Goal: Task Accomplishment & Management: Manage account settings

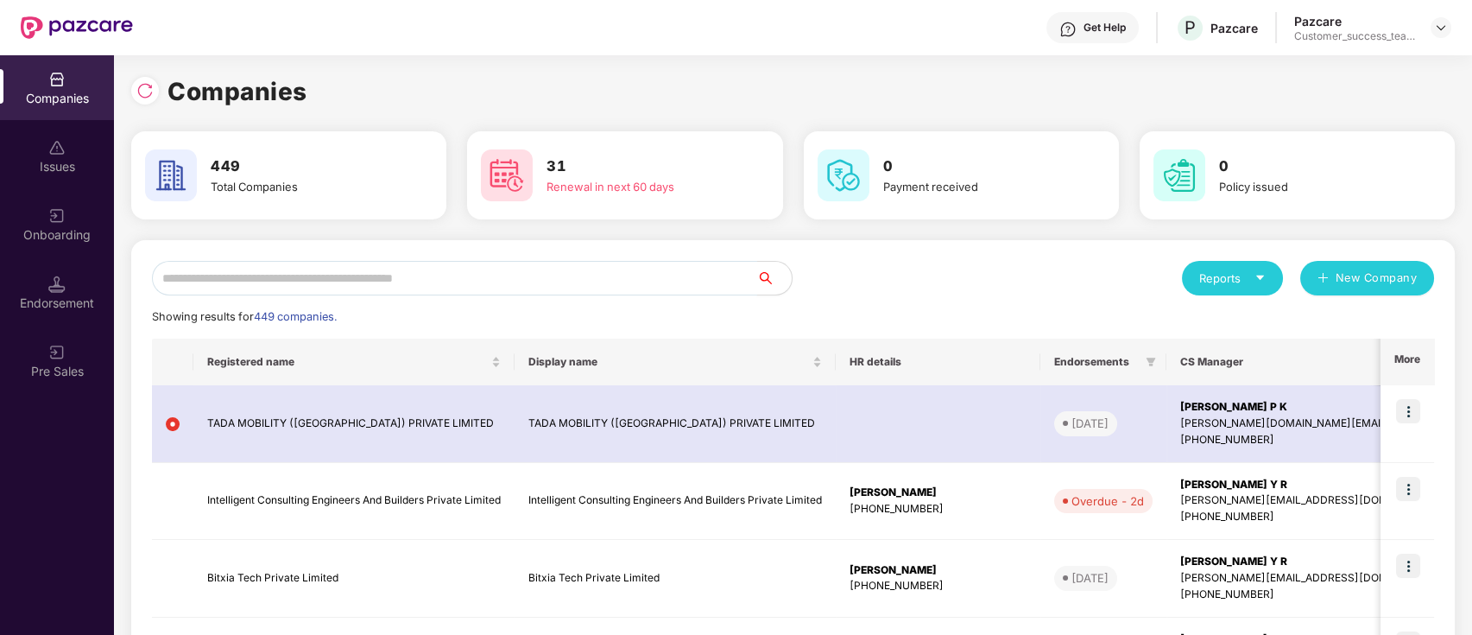
click at [548, 276] on input "text" at bounding box center [454, 278] width 605 height 35
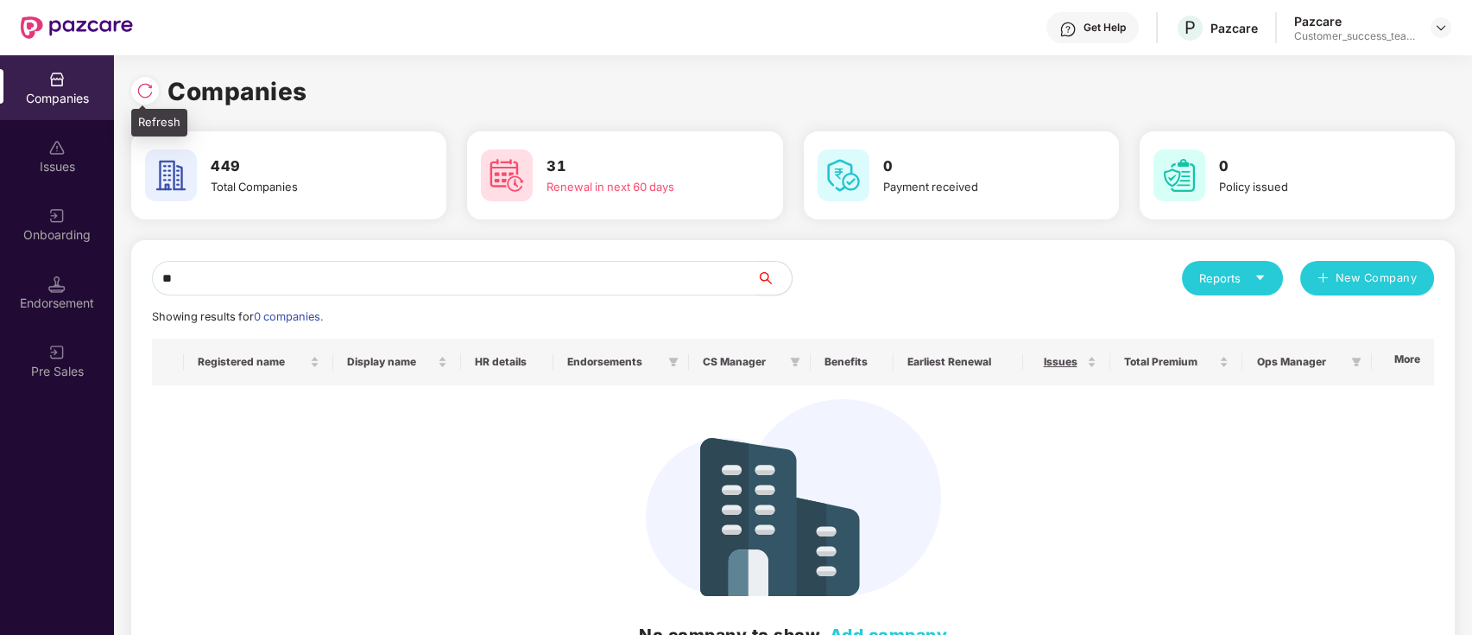
click at [152, 87] on img at bounding box center [144, 90] width 17 height 17
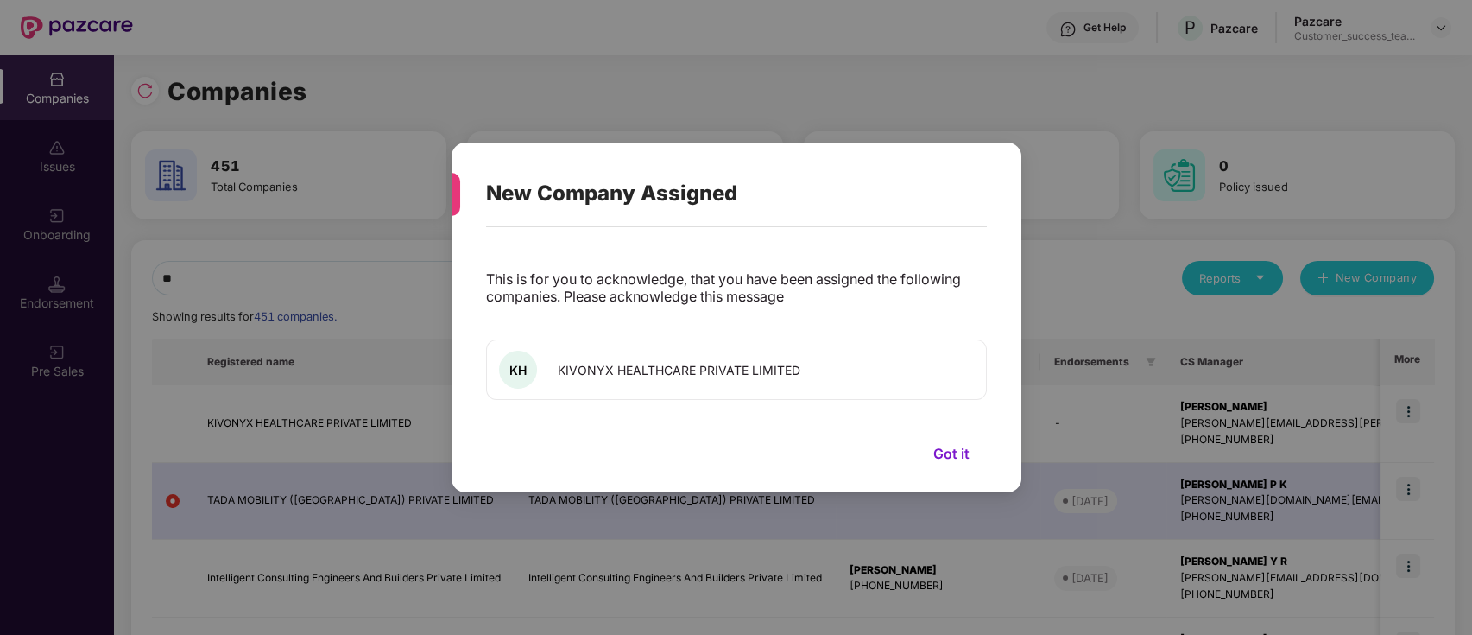
click at [953, 452] on button "Got it" at bounding box center [951, 453] width 71 height 26
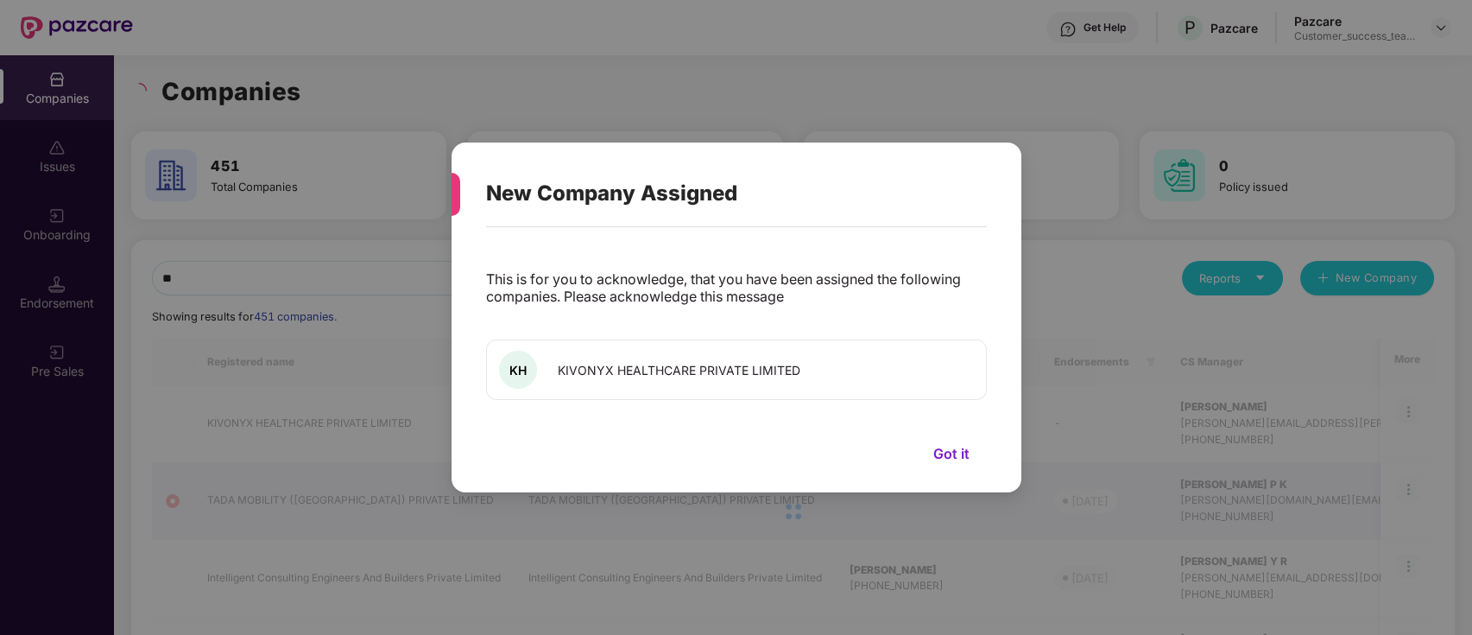
click at [953, 459] on button "Got it" at bounding box center [951, 453] width 71 height 26
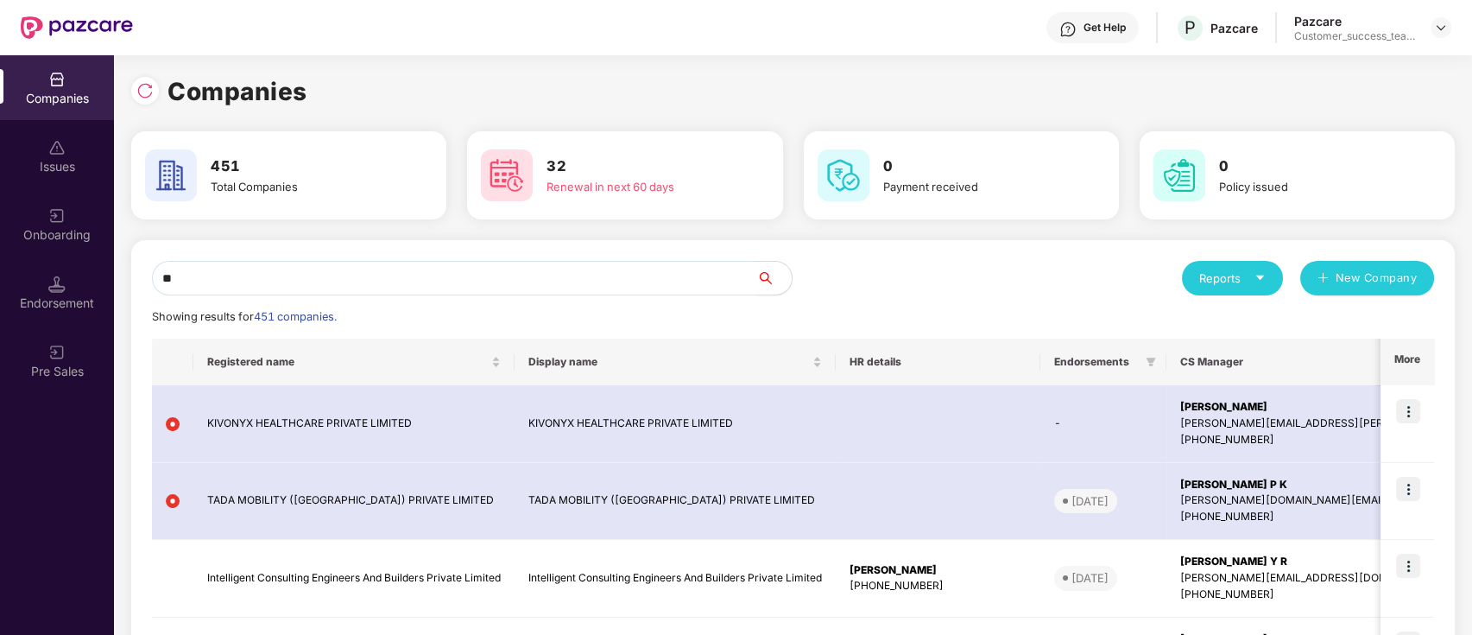
click at [351, 270] on input "**" at bounding box center [454, 278] width 605 height 35
type input "**"
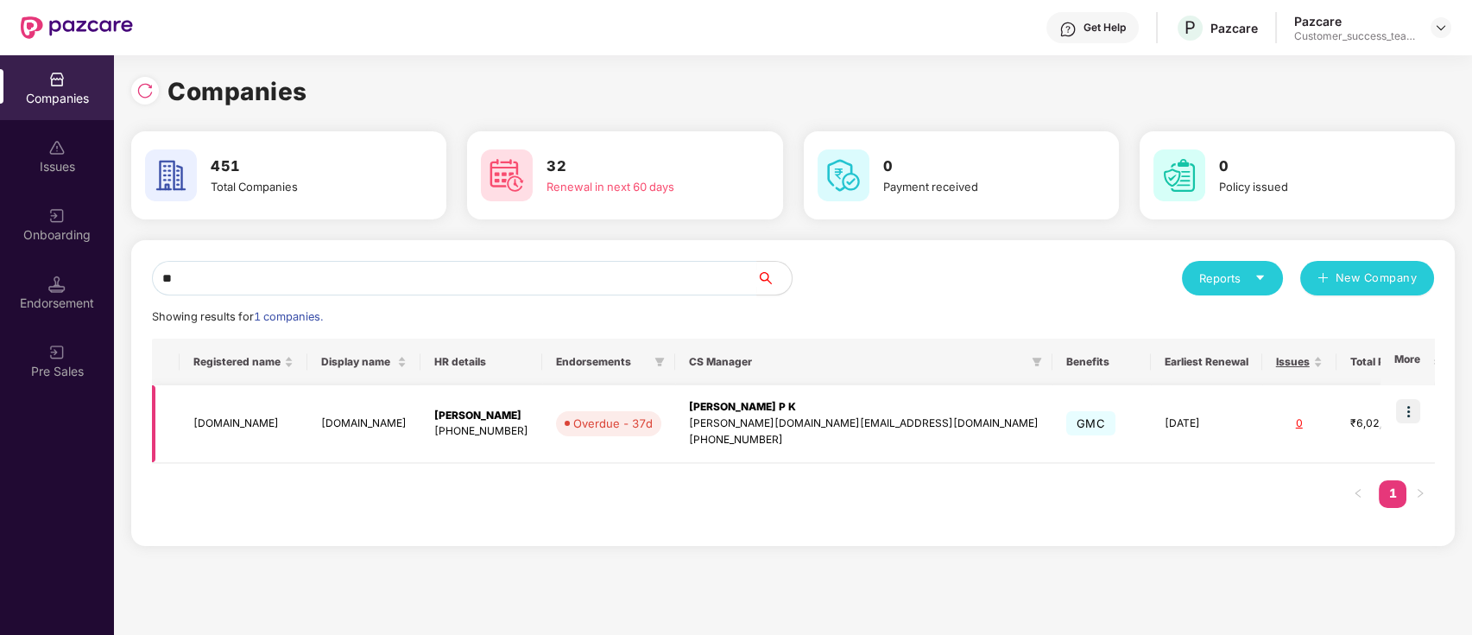
click at [1414, 415] on img at bounding box center [1408, 411] width 24 height 24
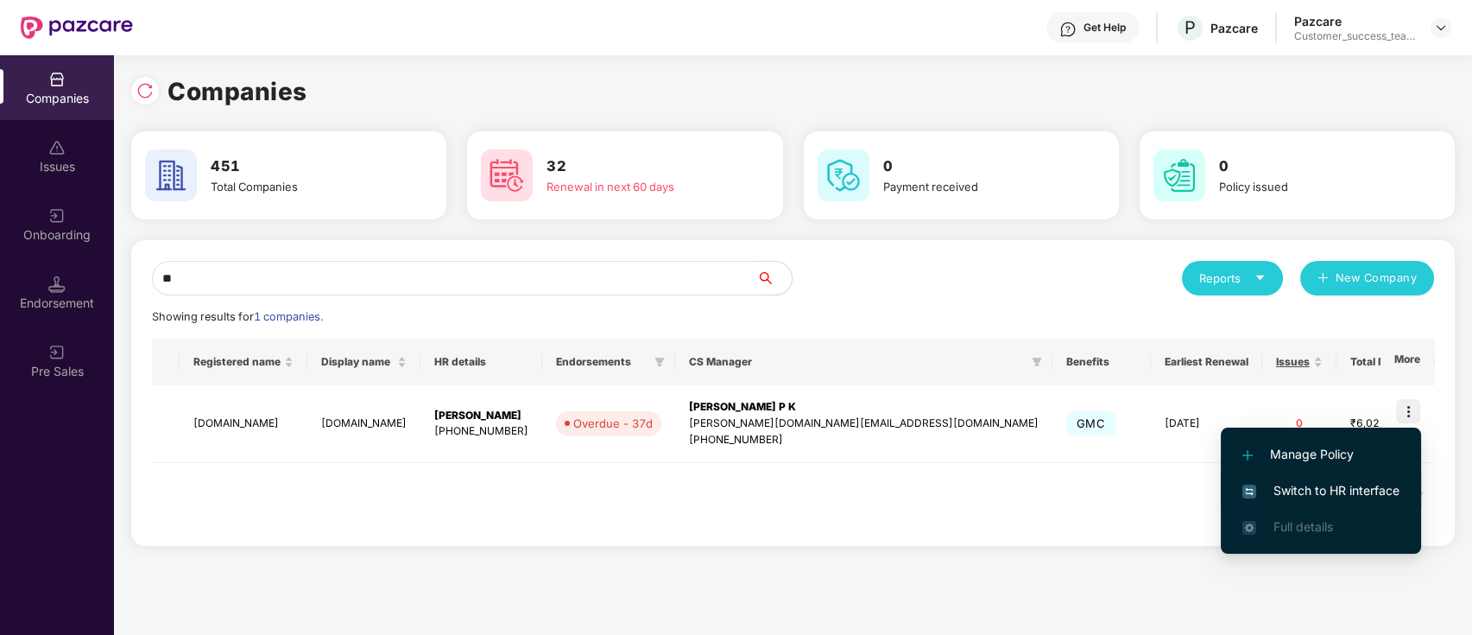
click at [1376, 490] on span "Switch to HR interface" at bounding box center [1321, 490] width 157 height 19
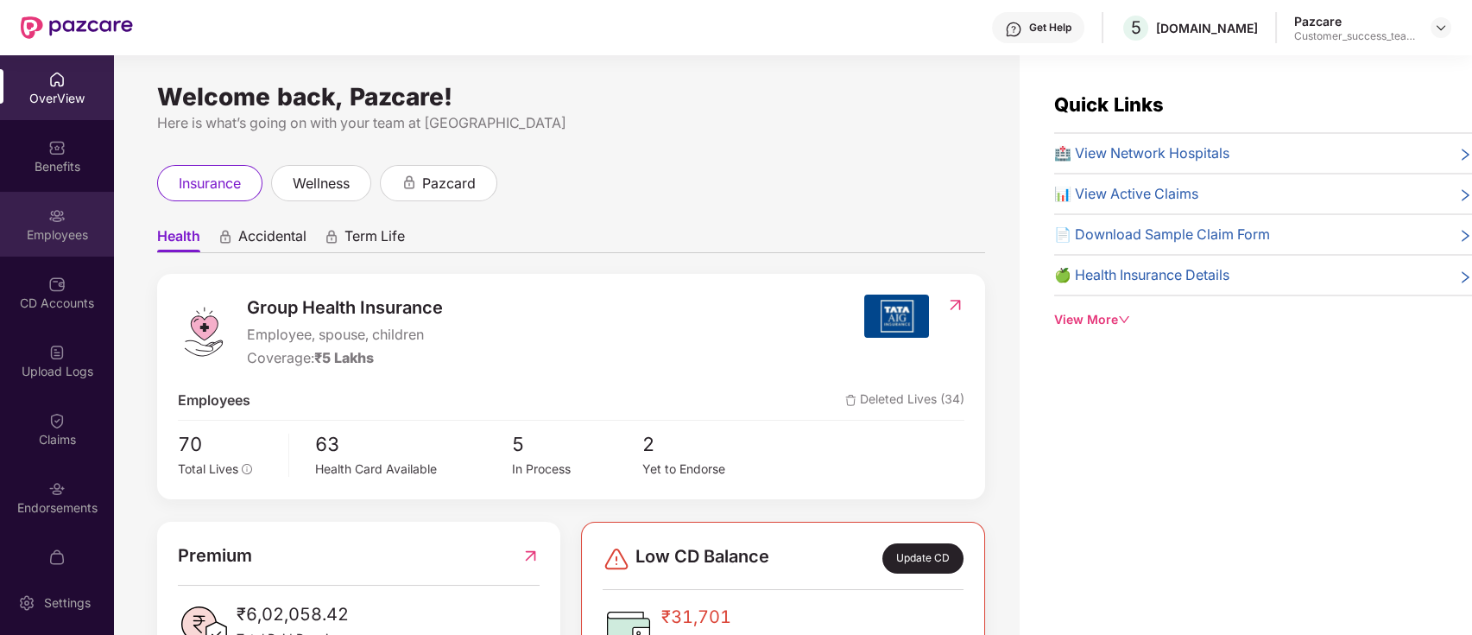
click at [55, 208] on img at bounding box center [56, 215] width 17 height 17
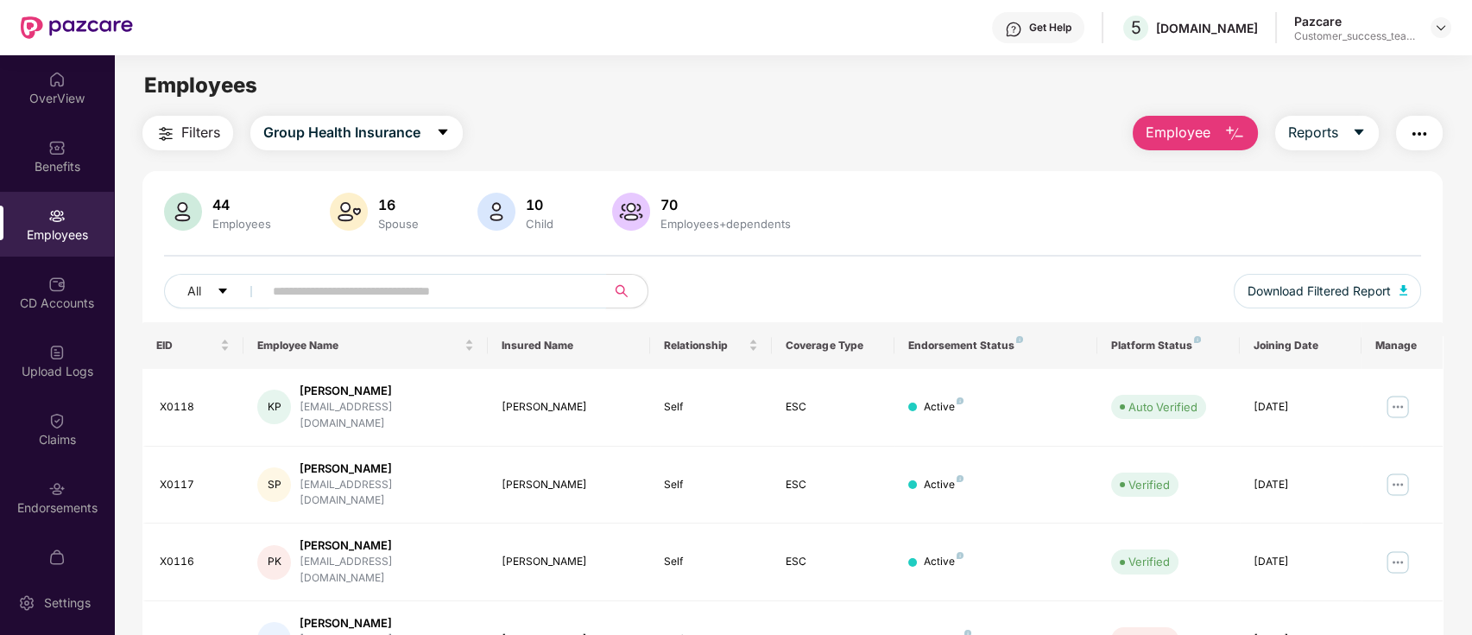
click at [408, 289] on input "text" at bounding box center [428, 291] width 310 height 26
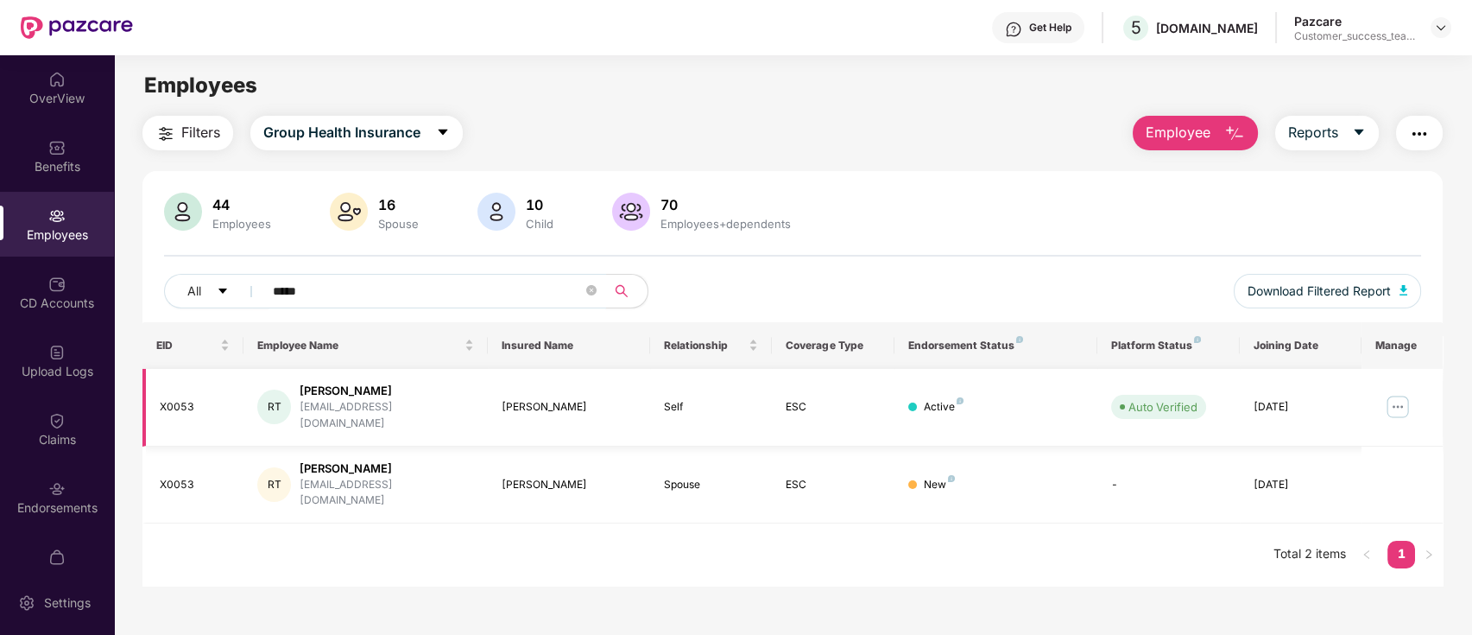
type input "*****"
click at [1397, 397] on img at bounding box center [1398, 407] width 28 height 28
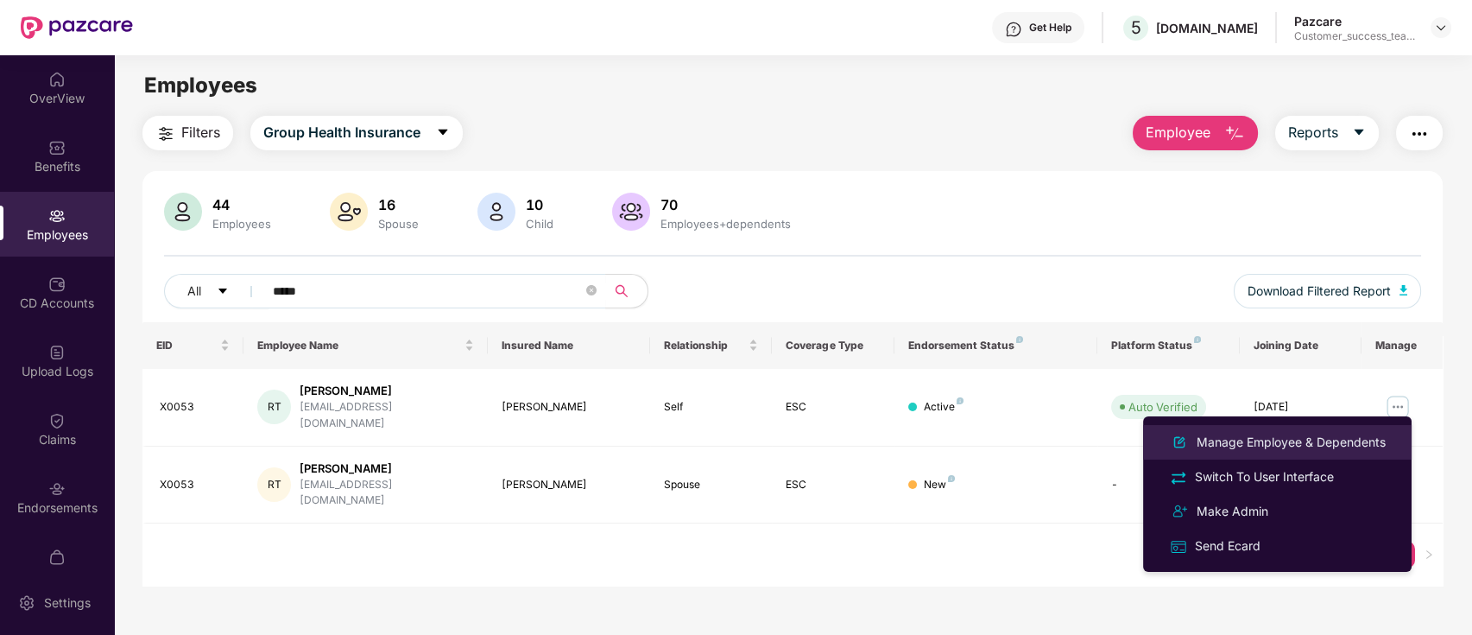
click at [1388, 431] on li "Manage Employee & Dependents" at bounding box center [1277, 442] width 269 height 35
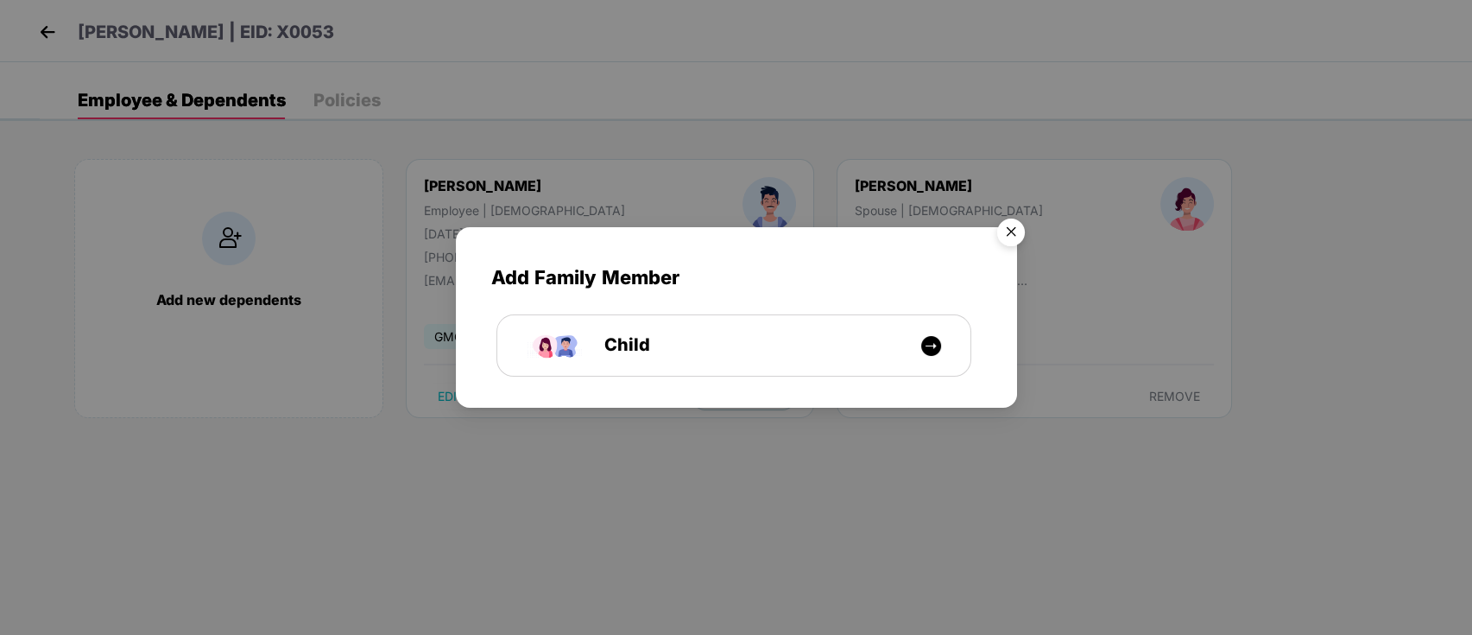
click at [1008, 230] on img "Close" at bounding box center [1011, 235] width 48 height 48
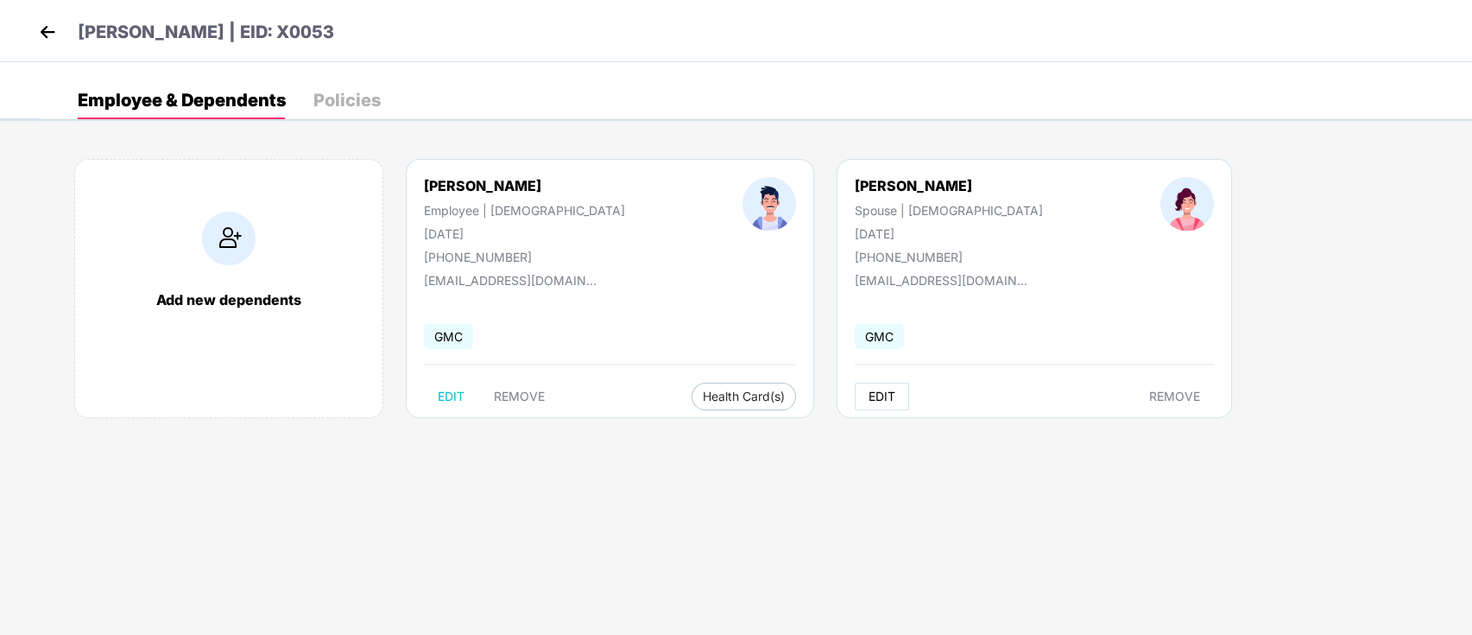
click at [855, 397] on button "EDIT" at bounding box center [882, 397] width 54 height 28
select select "******"
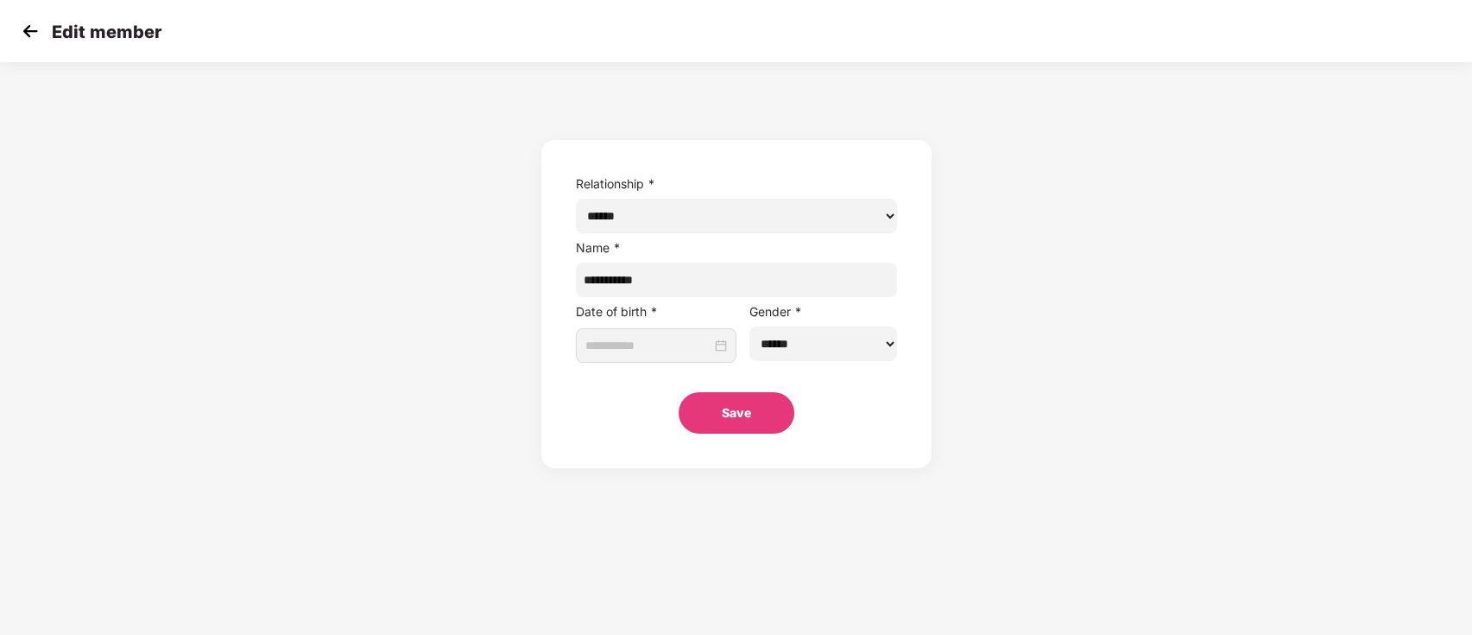
type input "**********"
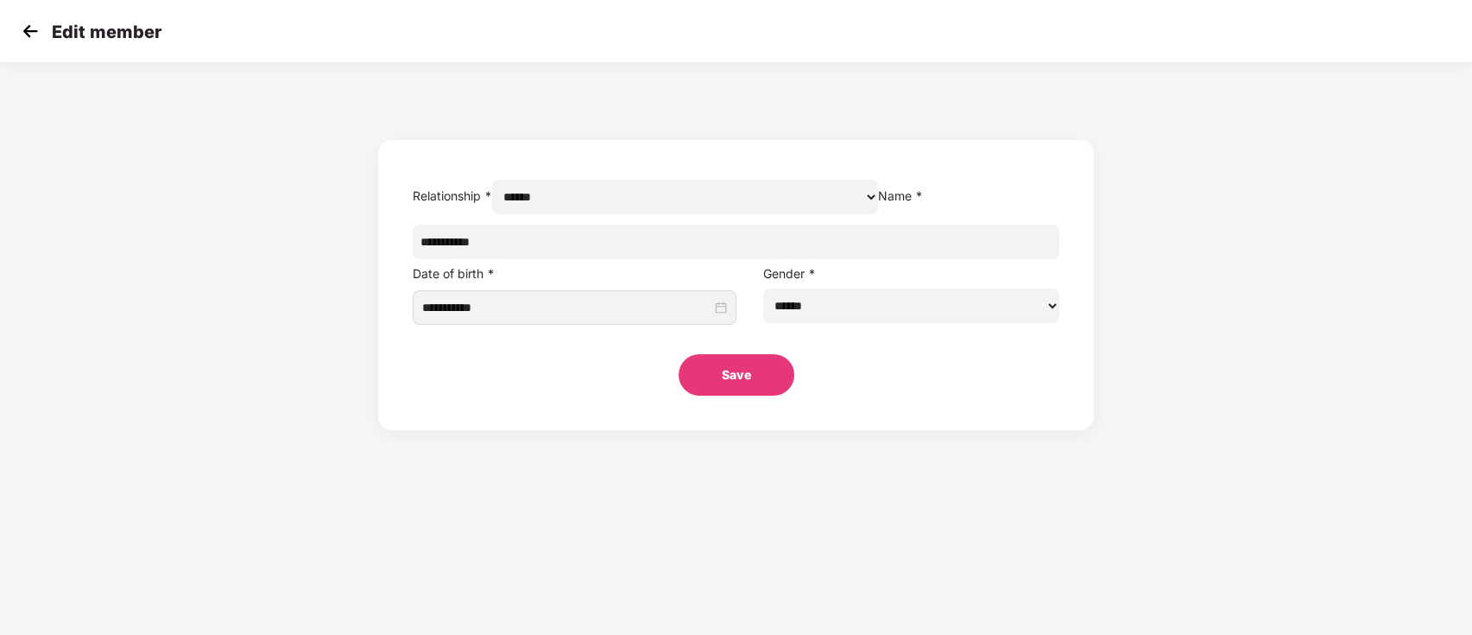
click at [624, 259] on input "**********" at bounding box center [736, 242] width 647 height 35
click at [28, 35] on img at bounding box center [30, 31] width 26 height 26
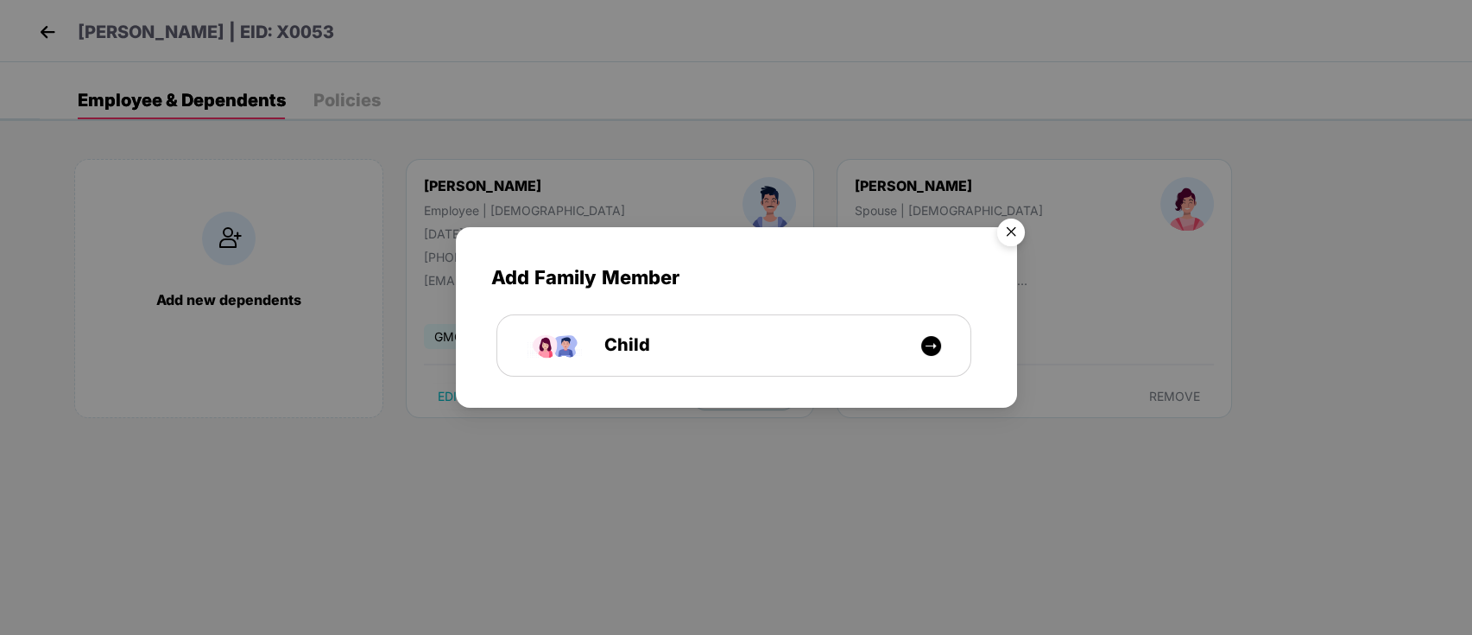
click at [1011, 229] on img "Close" at bounding box center [1011, 235] width 48 height 48
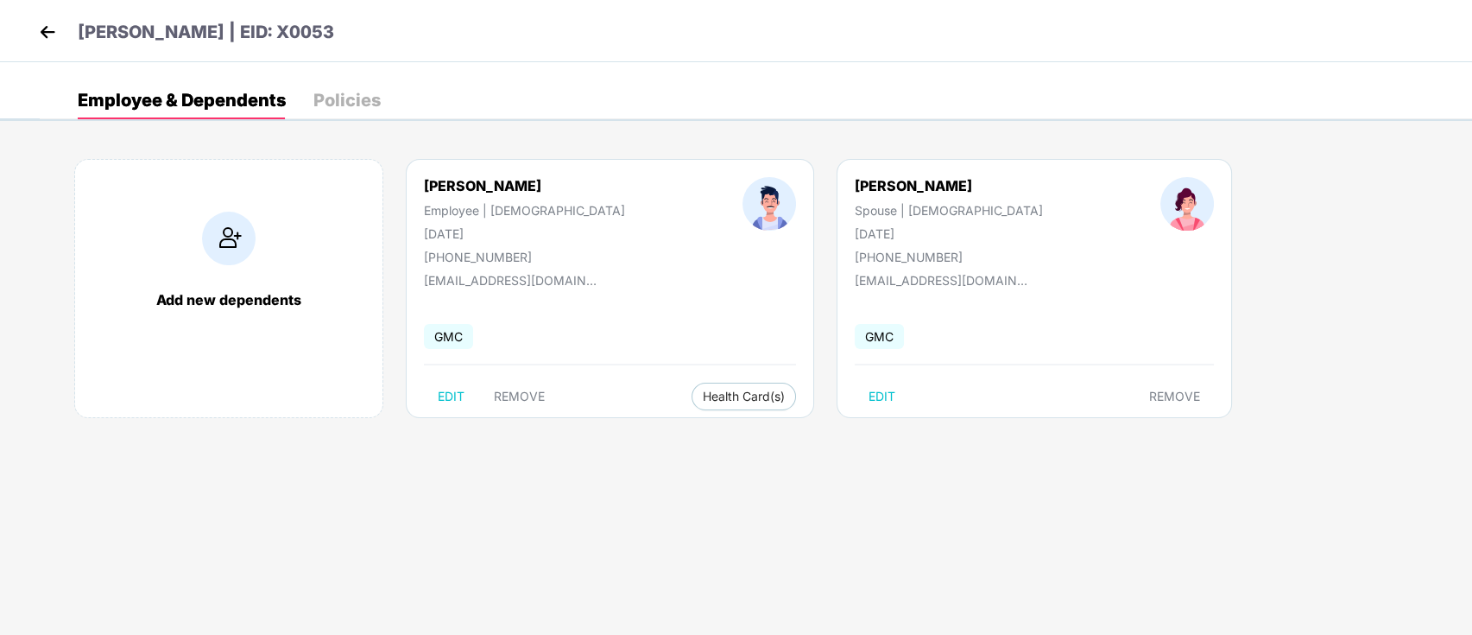
click at [35, 28] on img at bounding box center [48, 32] width 26 height 26
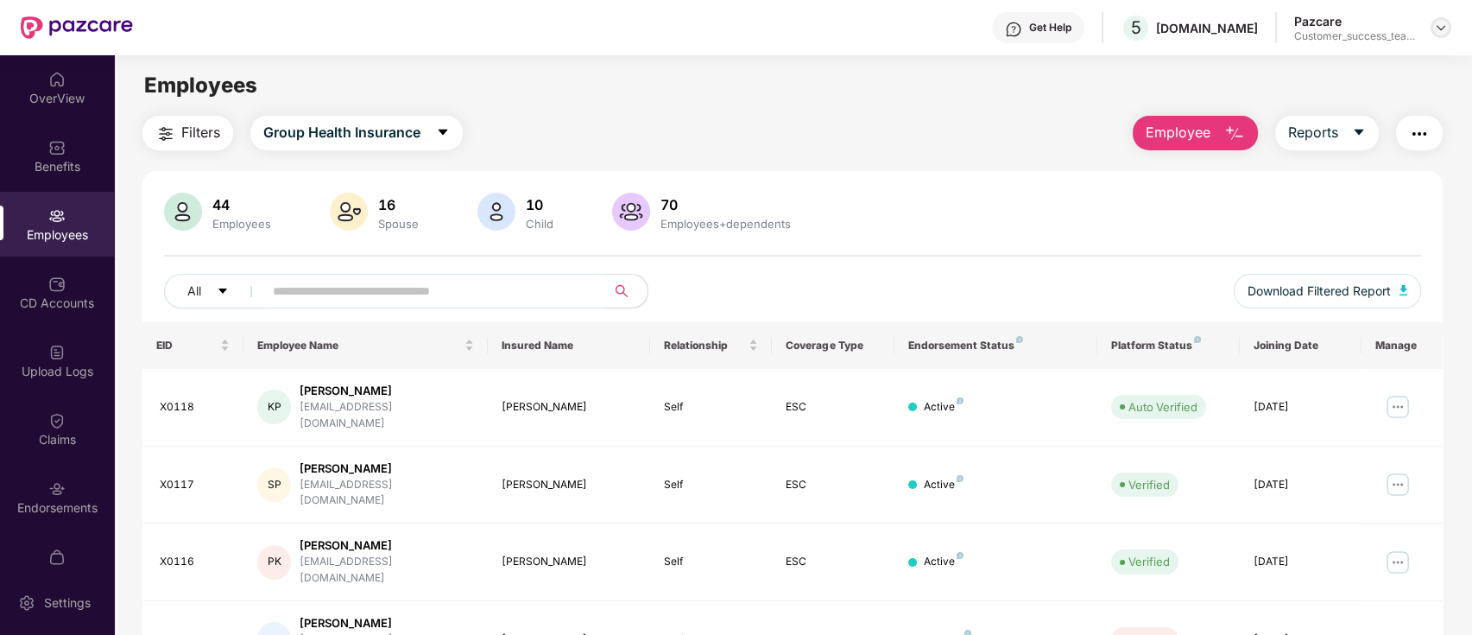
click at [1444, 25] on img at bounding box center [1441, 28] width 14 height 14
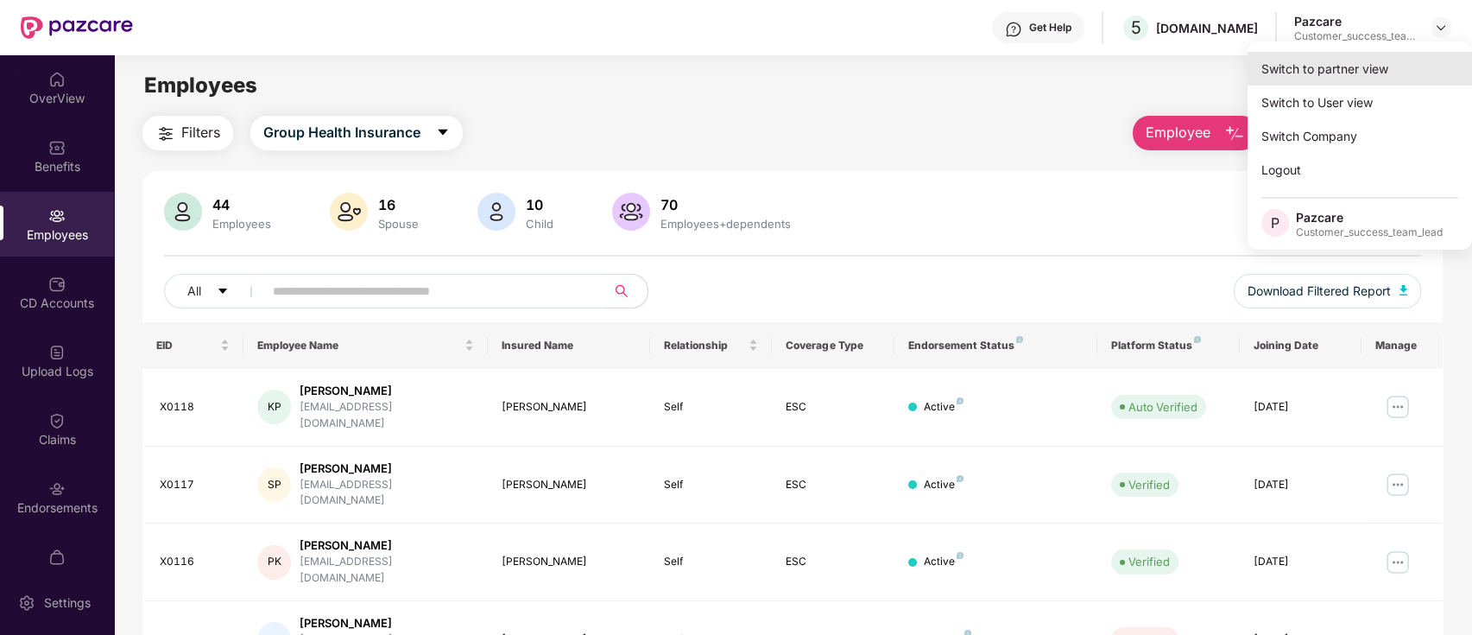
click at [1404, 76] on div "Switch to partner view" at bounding box center [1360, 69] width 225 height 34
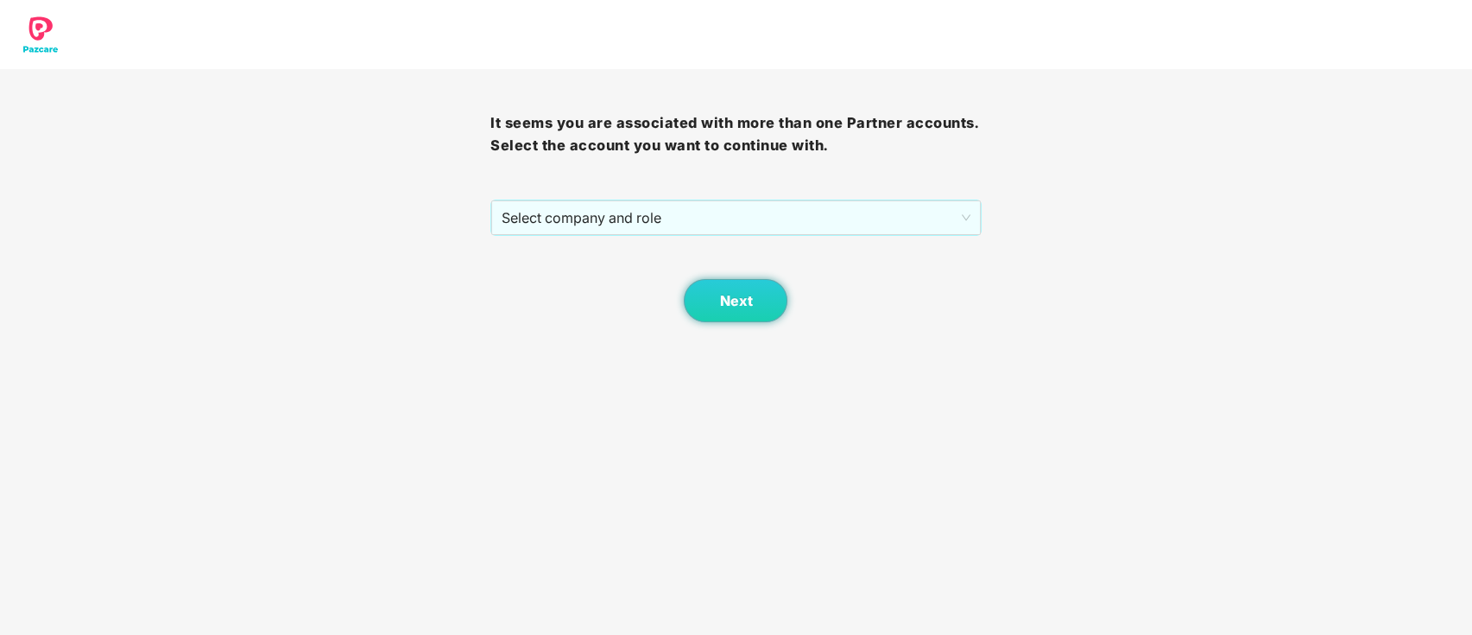
click at [753, 197] on div "It seems you are associated with more than one Partner accounts. Select the acc…" at bounding box center [735, 195] width 490 height 253
click at [753, 214] on span "Select company and role" at bounding box center [736, 217] width 468 height 33
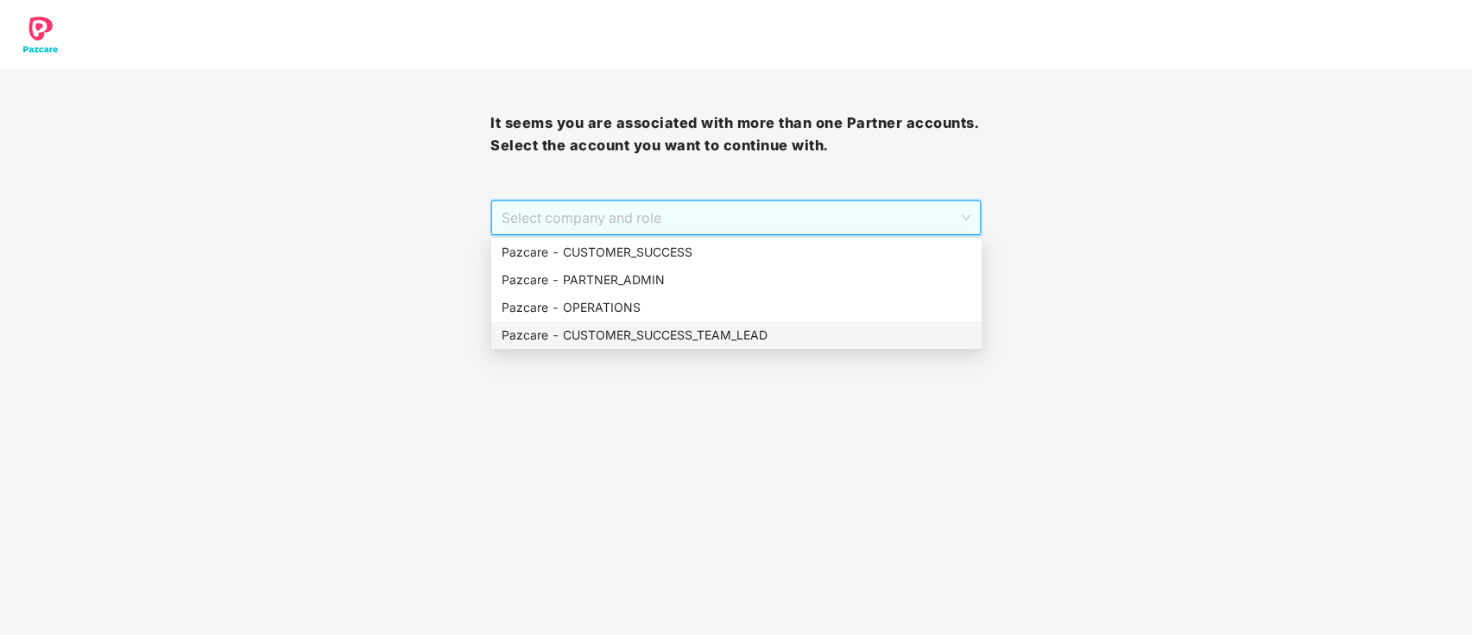
click at [740, 328] on div "Pazcare - CUSTOMER_SUCCESS_TEAM_LEAD" at bounding box center [737, 335] width 470 height 19
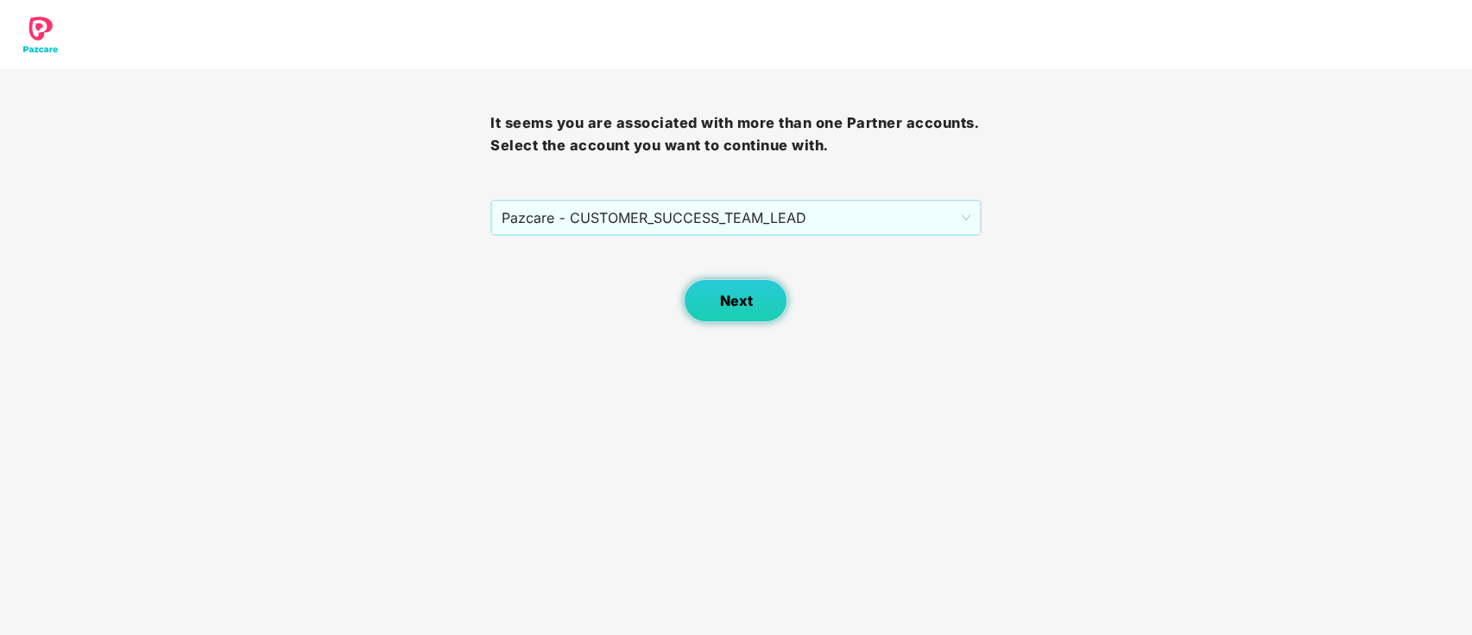
click at [739, 306] on span "Next" at bounding box center [735, 301] width 33 height 16
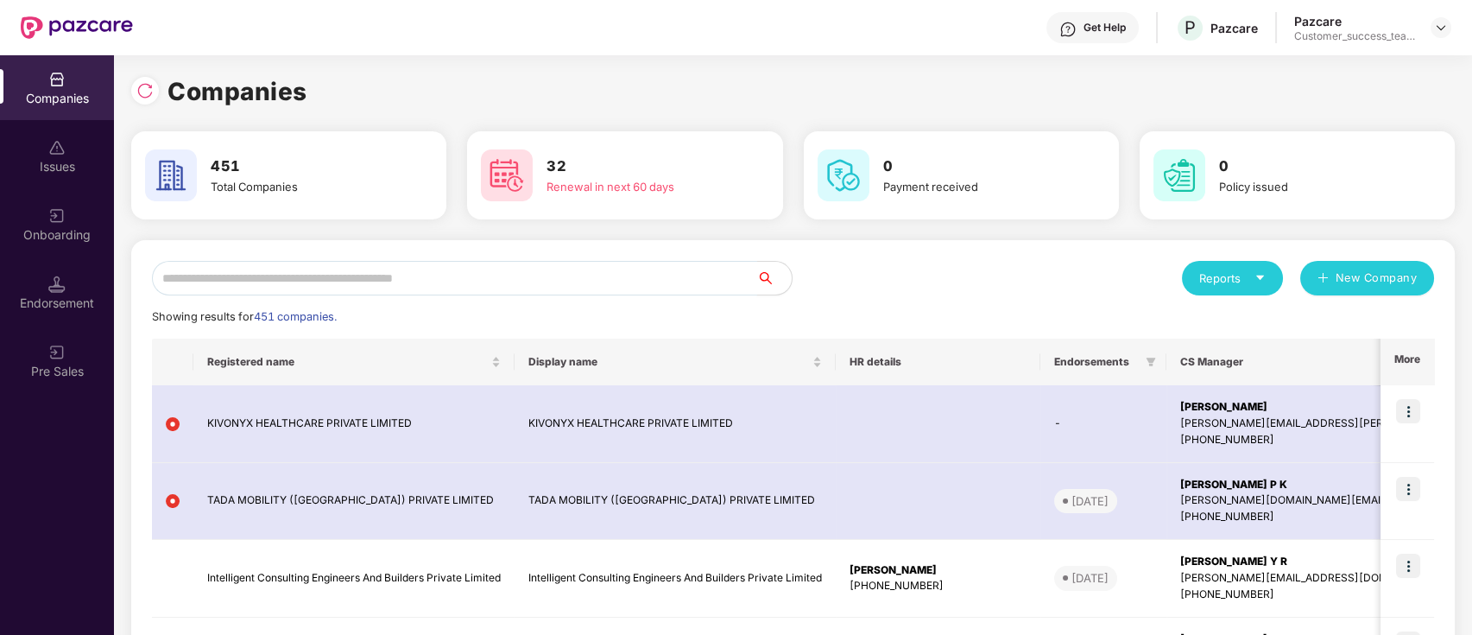
click at [672, 277] on input "text" at bounding box center [454, 278] width 605 height 35
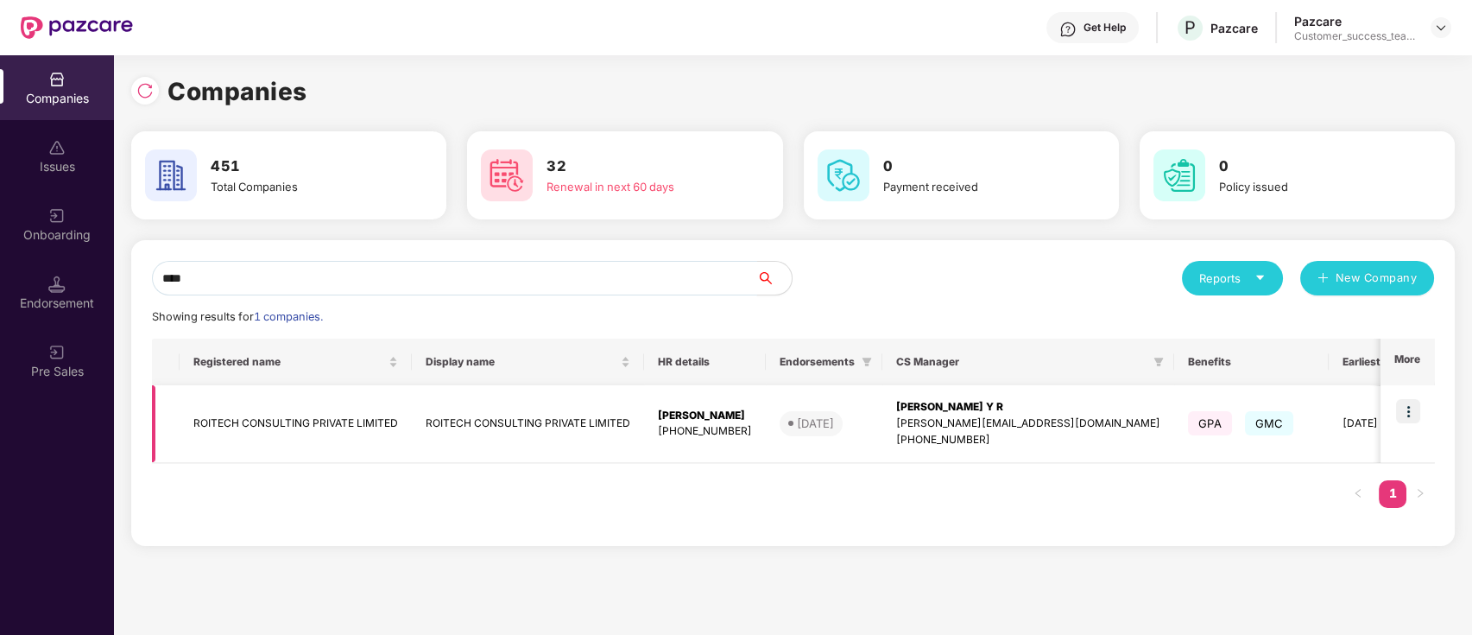
type input "****"
click at [1411, 403] on img at bounding box center [1408, 411] width 24 height 24
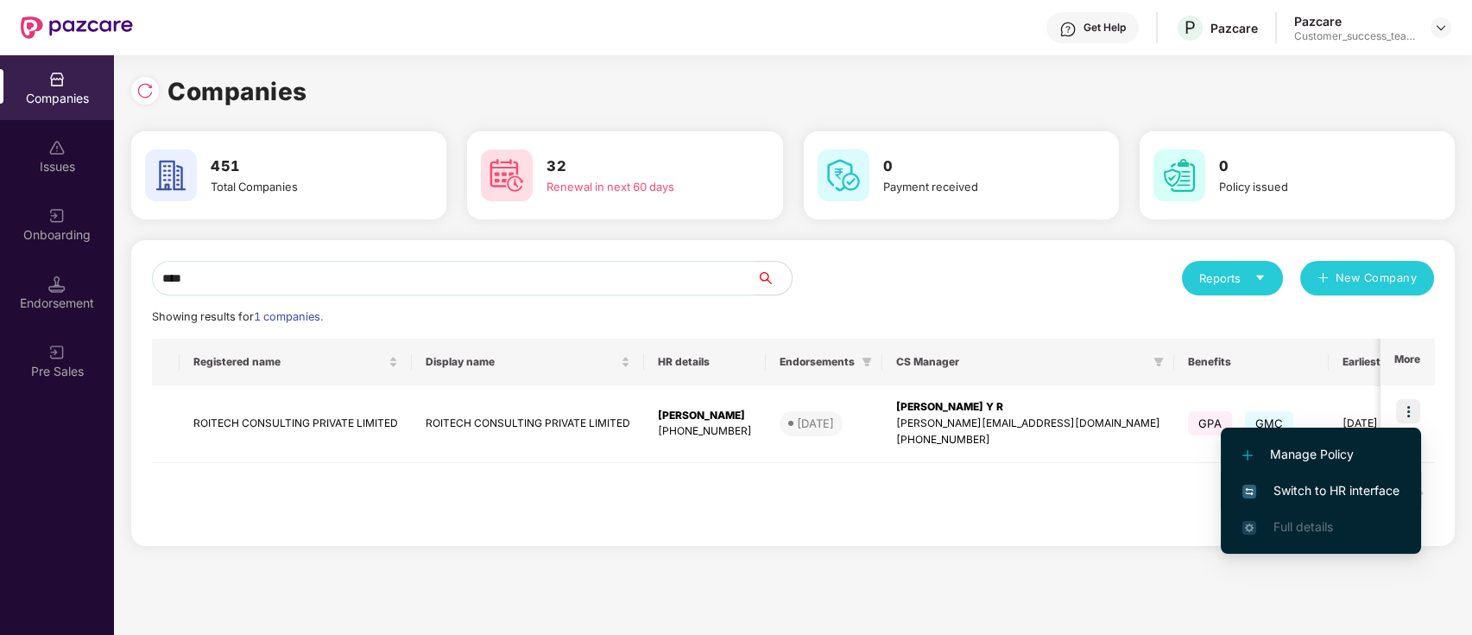
click at [1386, 484] on span "Switch to HR interface" at bounding box center [1321, 490] width 157 height 19
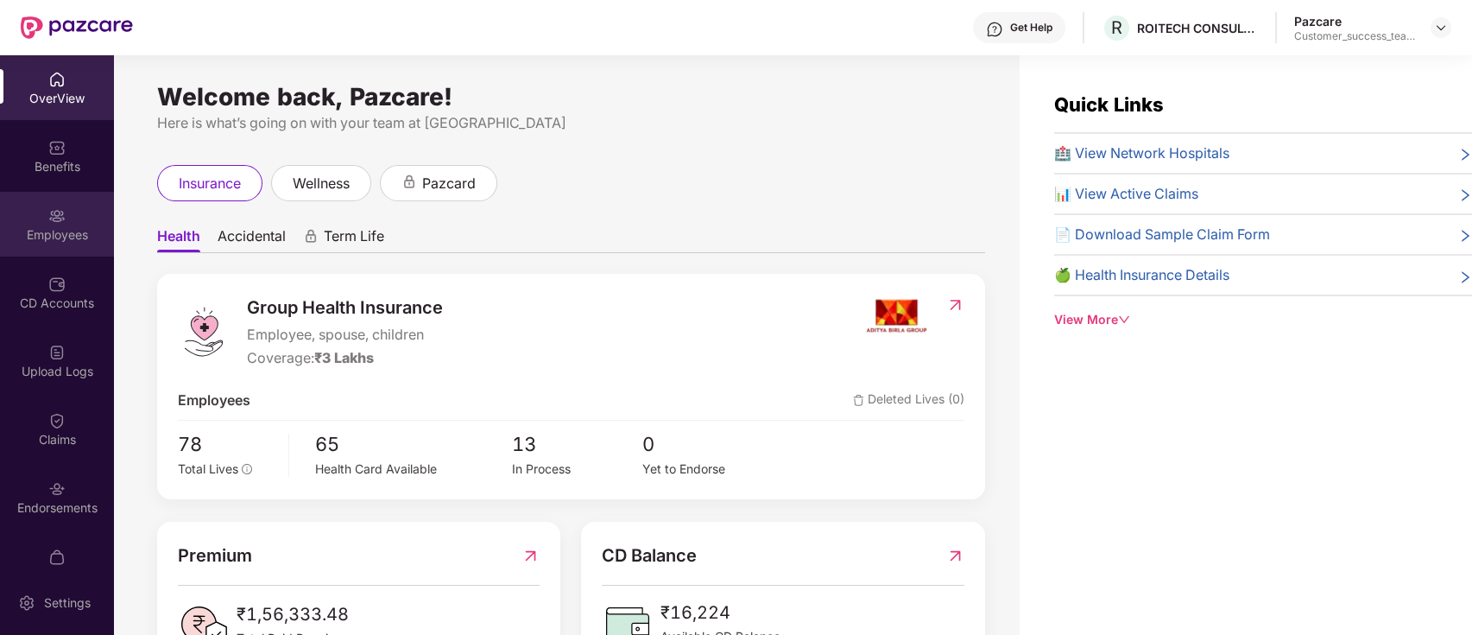
click at [62, 254] on div "Employees" at bounding box center [57, 224] width 114 height 65
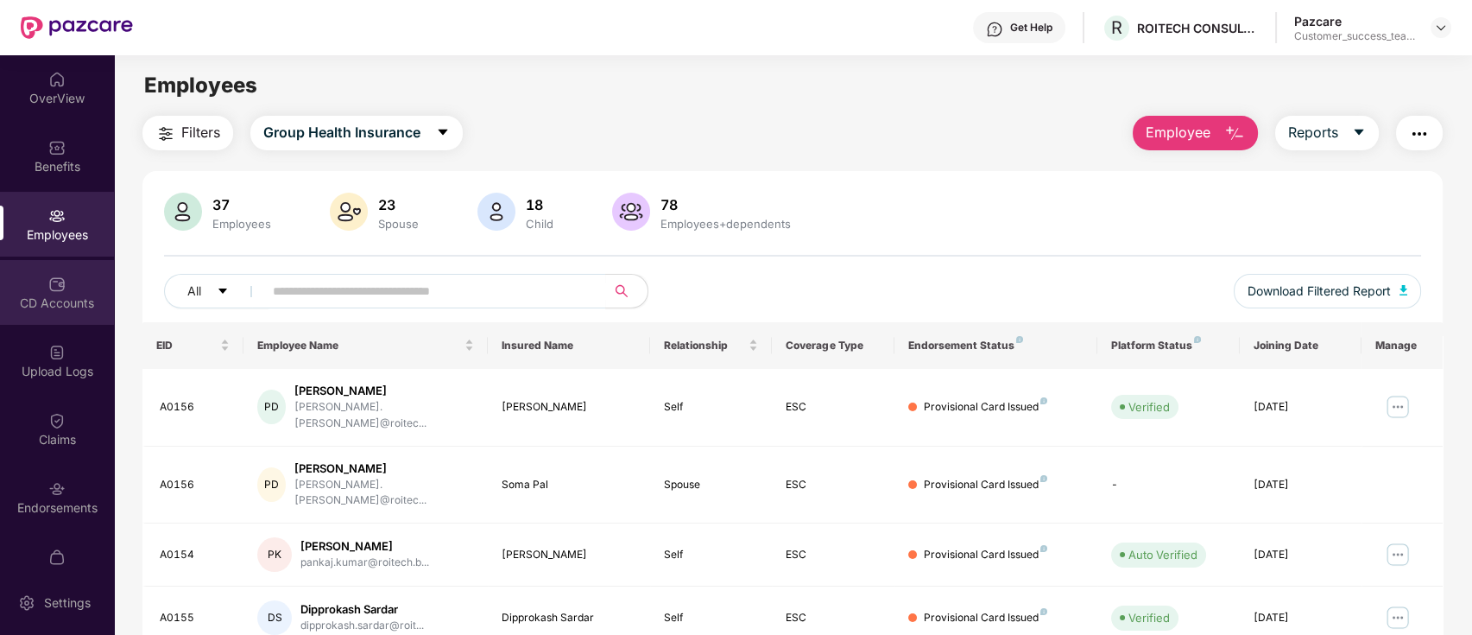
click at [49, 294] on div "CD Accounts" at bounding box center [57, 302] width 114 height 17
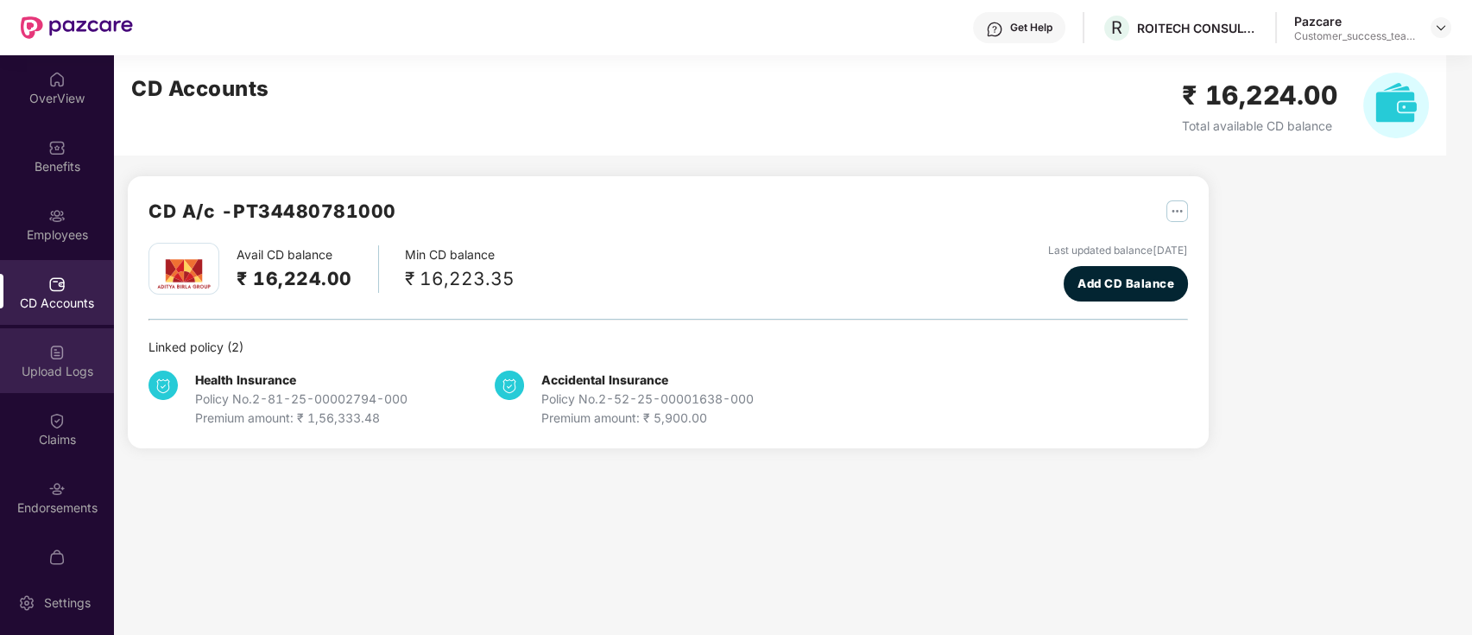
click at [16, 383] on div "Upload Logs" at bounding box center [57, 360] width 114 height 65
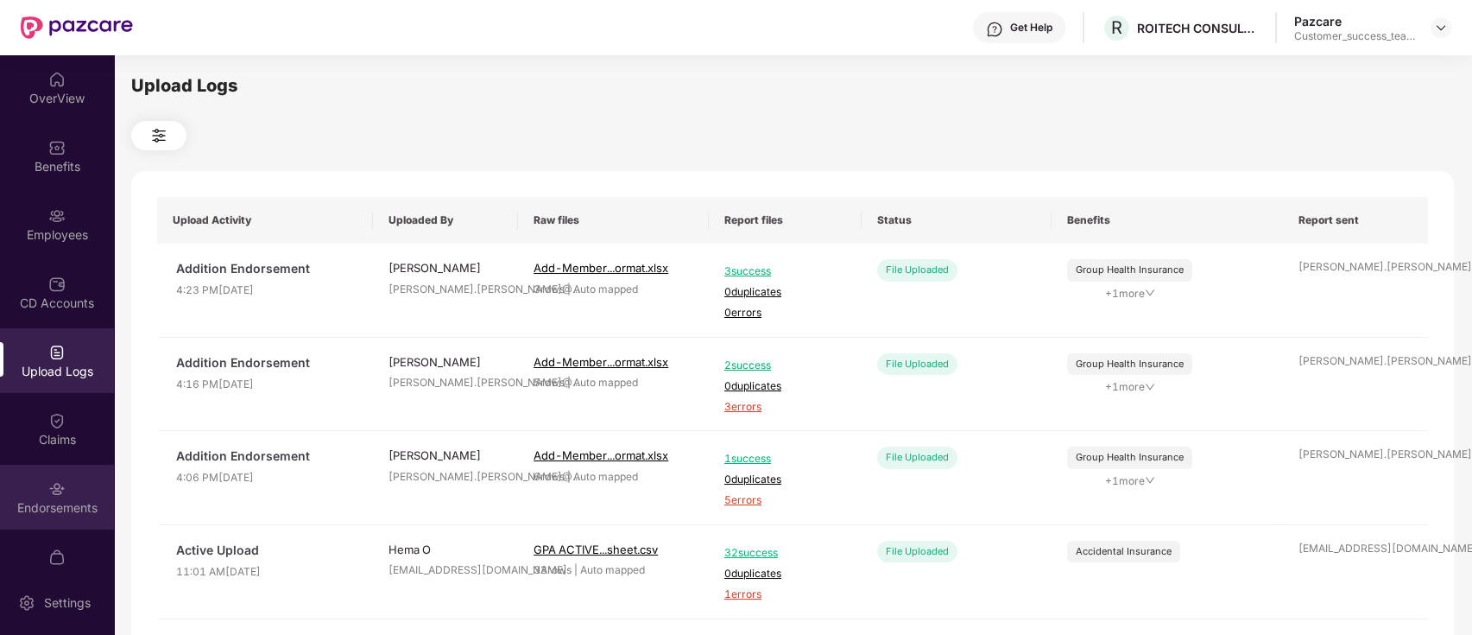
click at [90, 511] on div "Endorsements" at bounding box center [57, 507] width 114 height 17
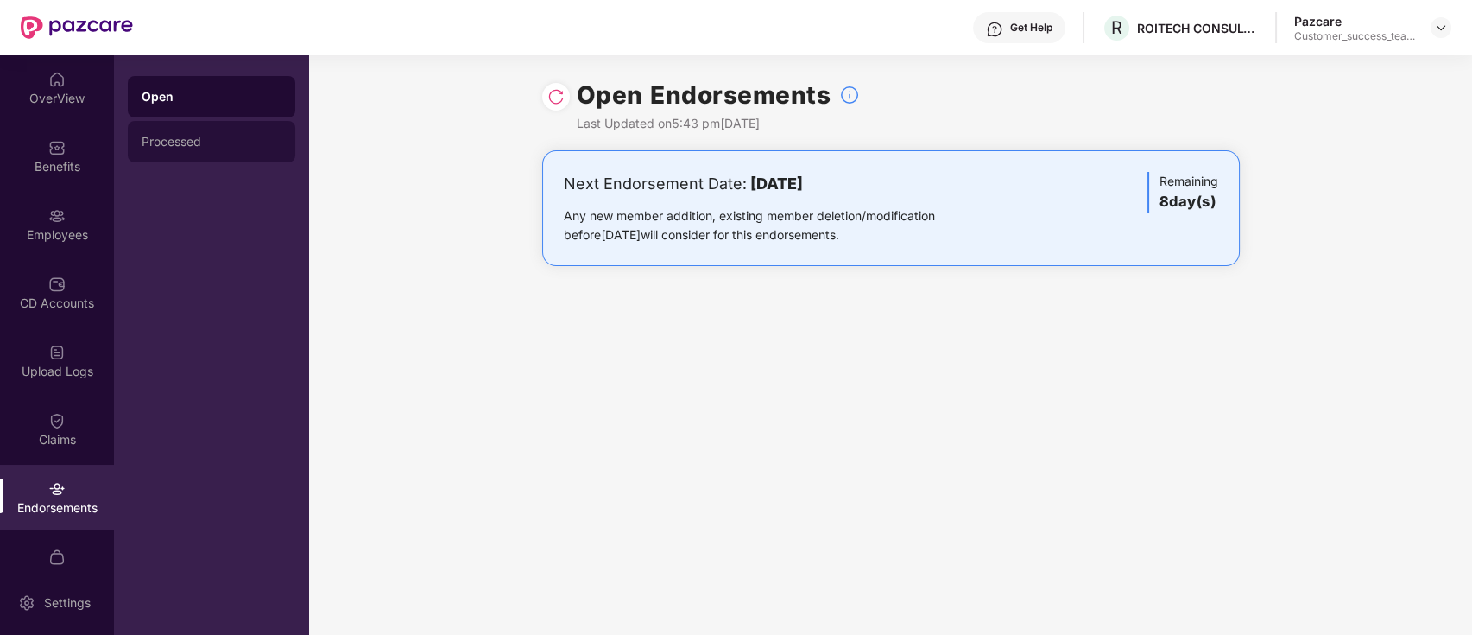
click at [212, 141] on div "Processed" at bounding box center [212, 142] width 140 height 14
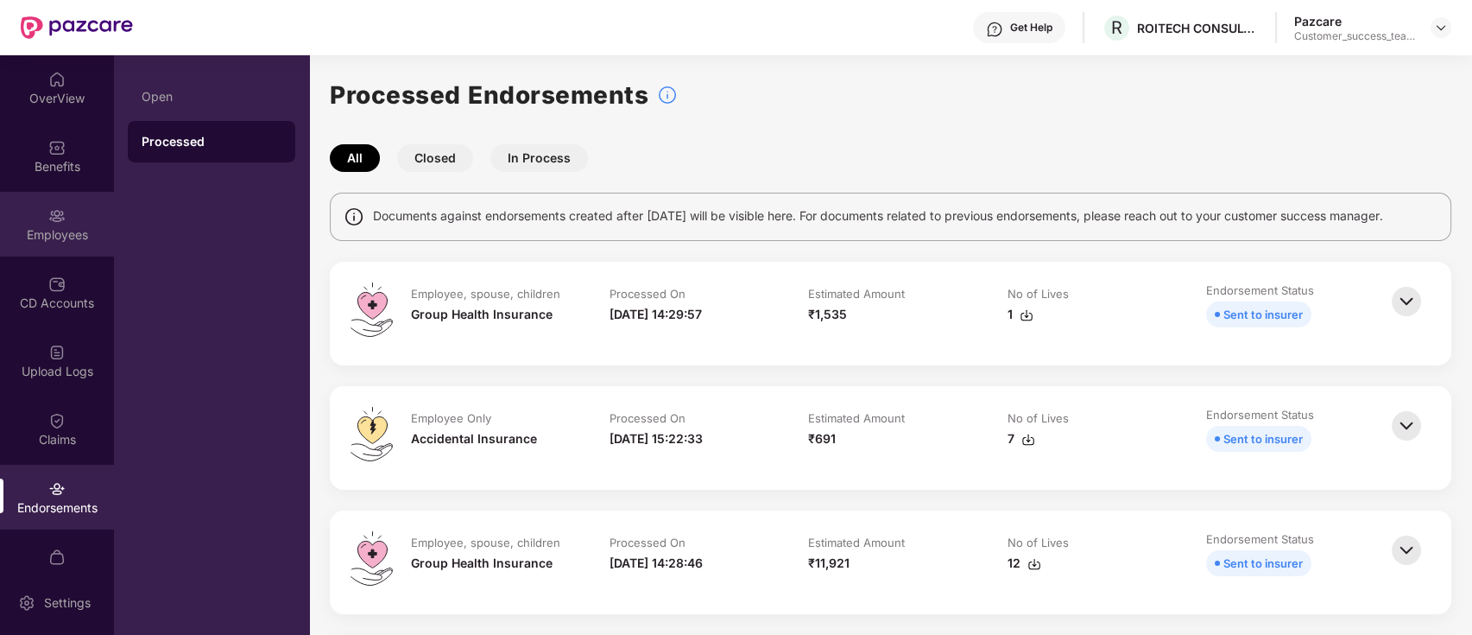
click at [54, 213] on img at bounding box center [56, 215] width 17 height 17
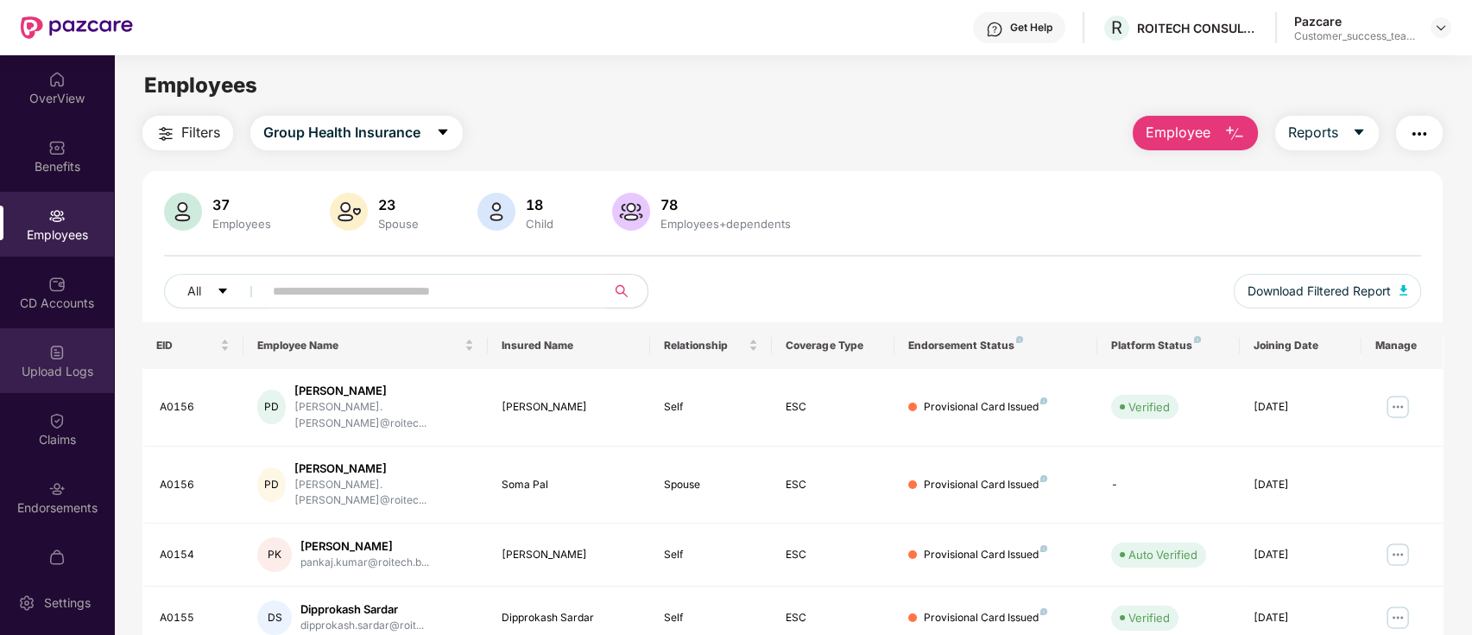
click at [64, 363] on div "Upload Logs" at bounding box center [57, 371] width 114 height 17
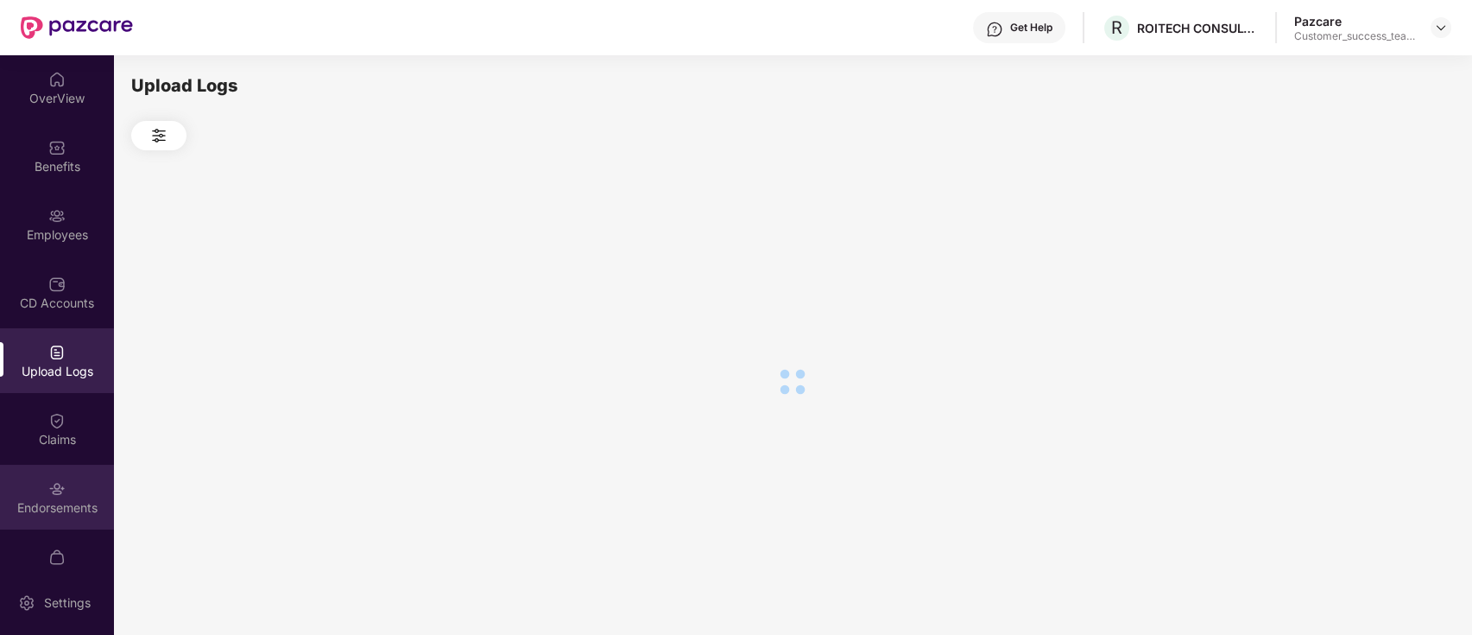
click at [62, 494] on img at bounding box center [56, 488] width 17 height 17
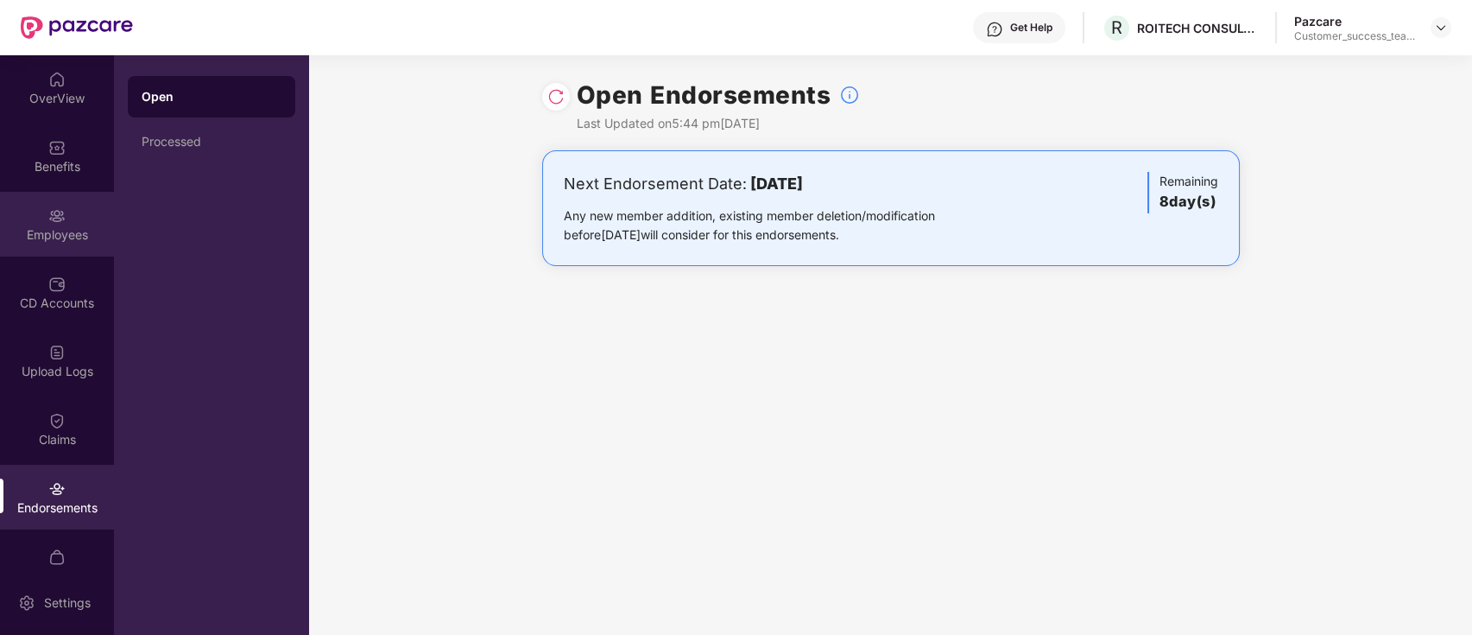
click at [69, 228] on div "Employees" at bounding box center [57, 234] width 114 height 17
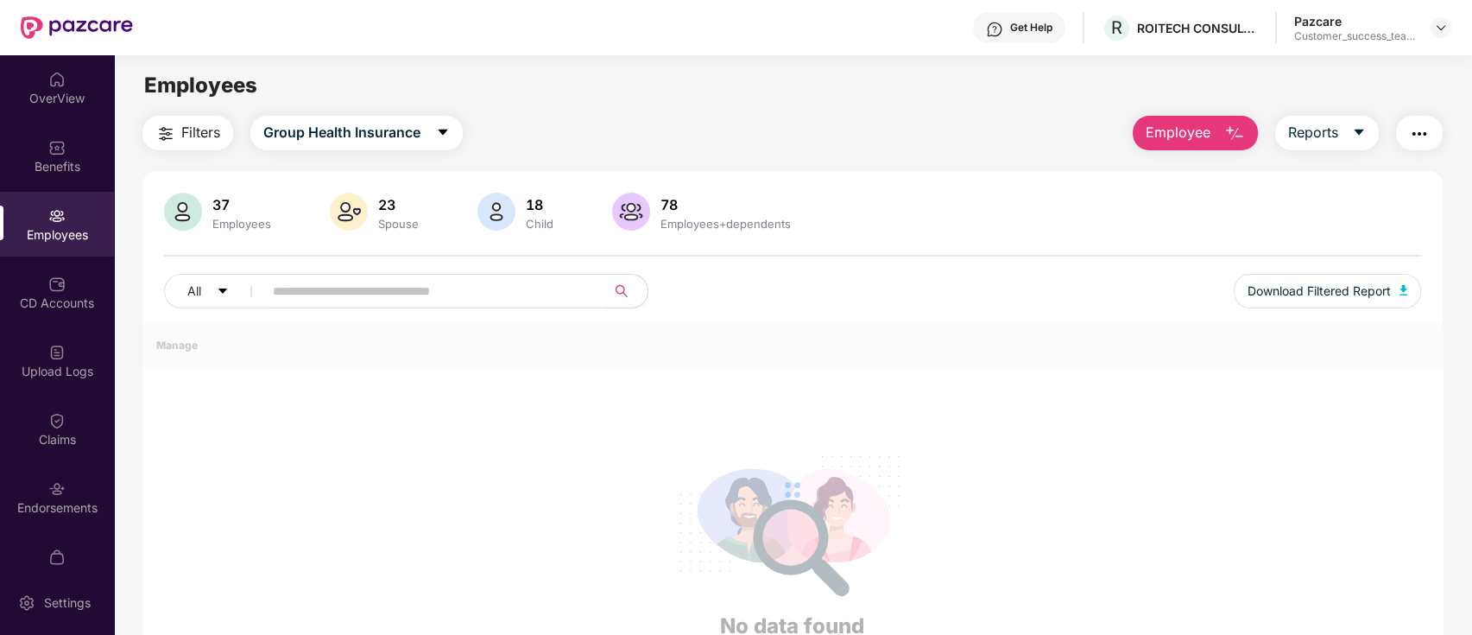
click at [67, 290] on div "CD Accounts" at bounding box center [57, 292] width 114 height 65
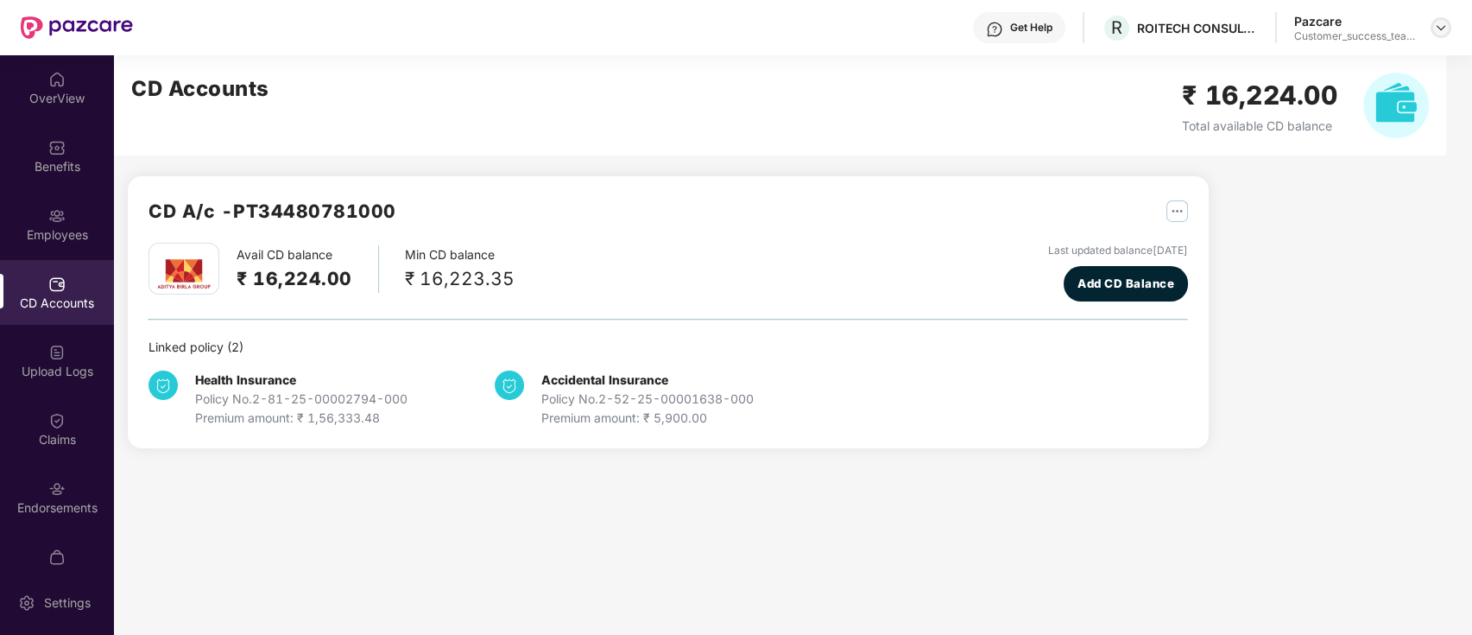
click at [1434, 28] on img at bounding box center [1441, 28] width 14 height 14
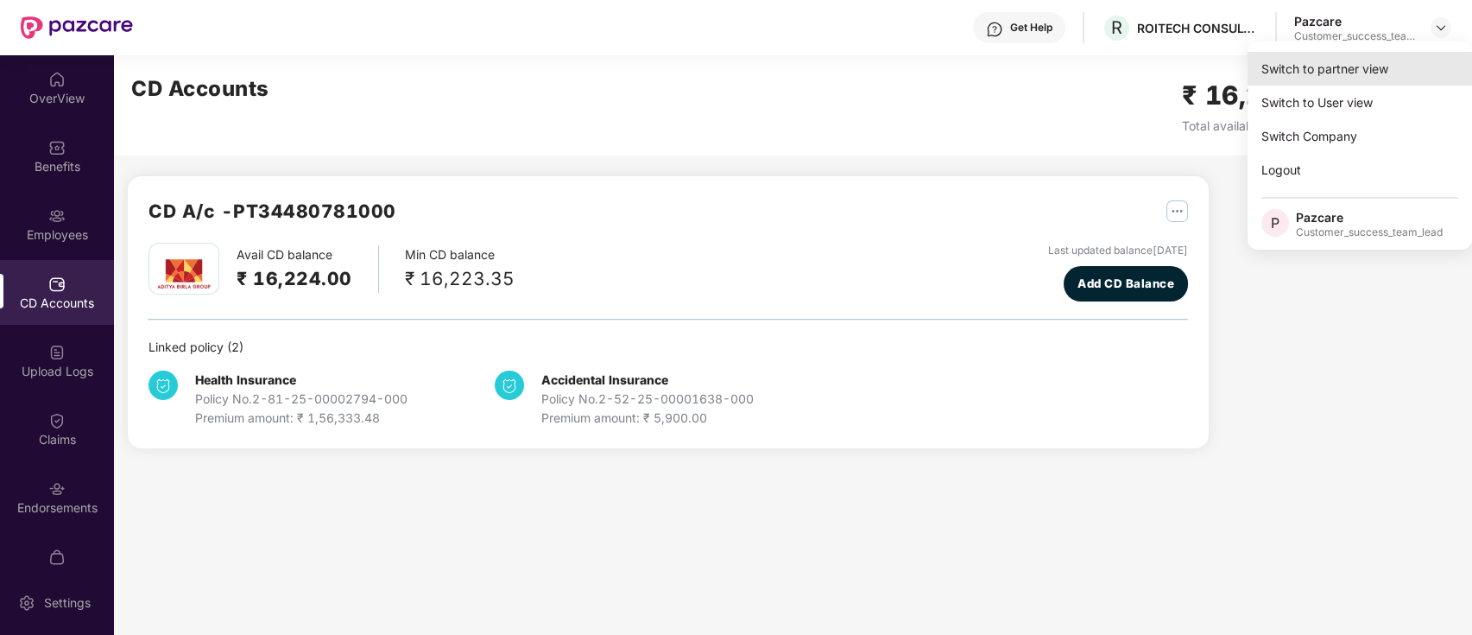
click at [1412, 66] on div "Switch to partner view" at bounding box center [1360, 69] width 225 height 34
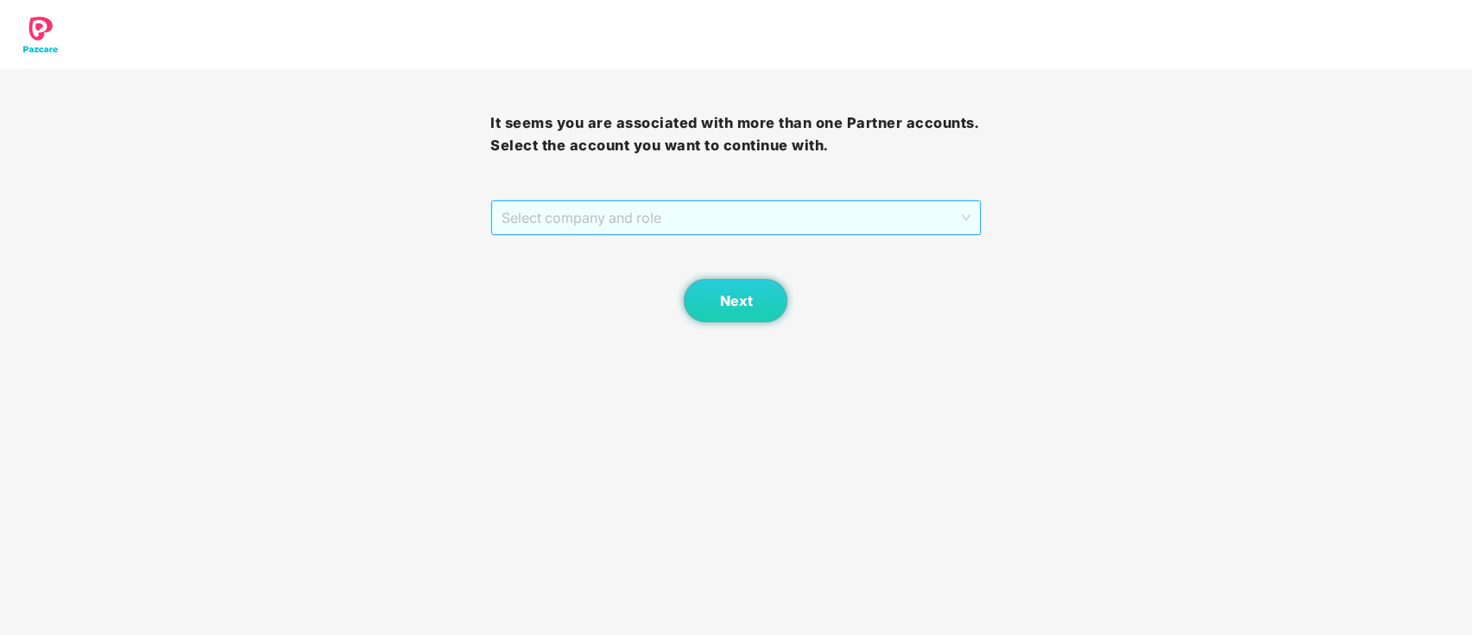
click at [654, 218] on span "Select company and role" at bounding box center [736, 217] width 468 height 33
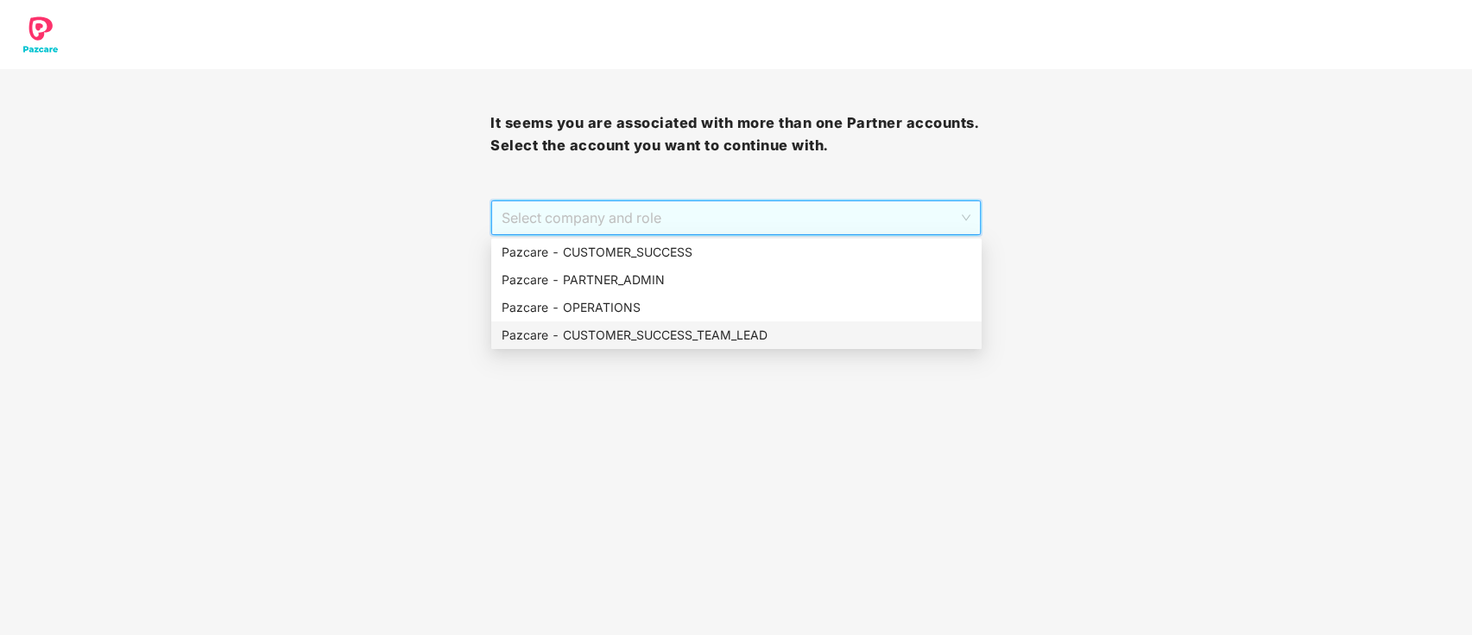
click at [654, 332] on div "Pazcare - CUSTOMER_SUCCESS_TEAM_LEAD" at bounding box center [737, 335] width 470 height 19
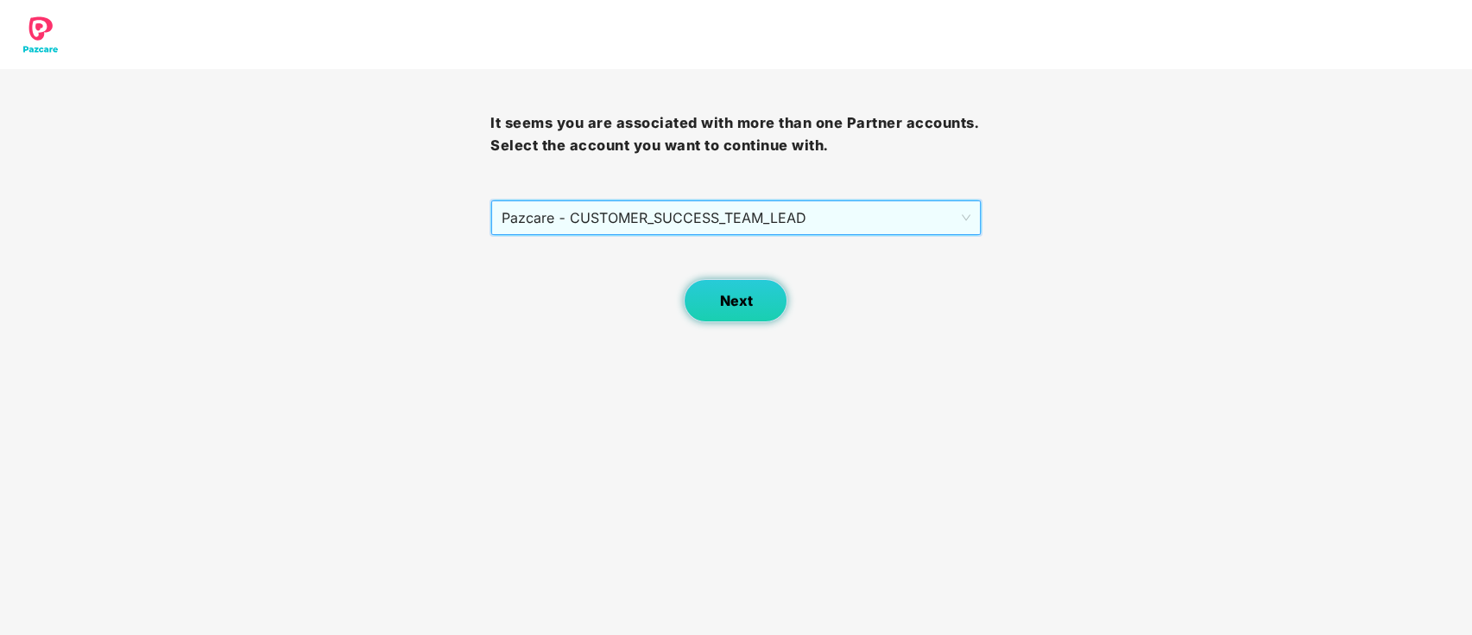
click at [734, 290] on button "Next" at bounding box center [736, 300] width 104 height 43
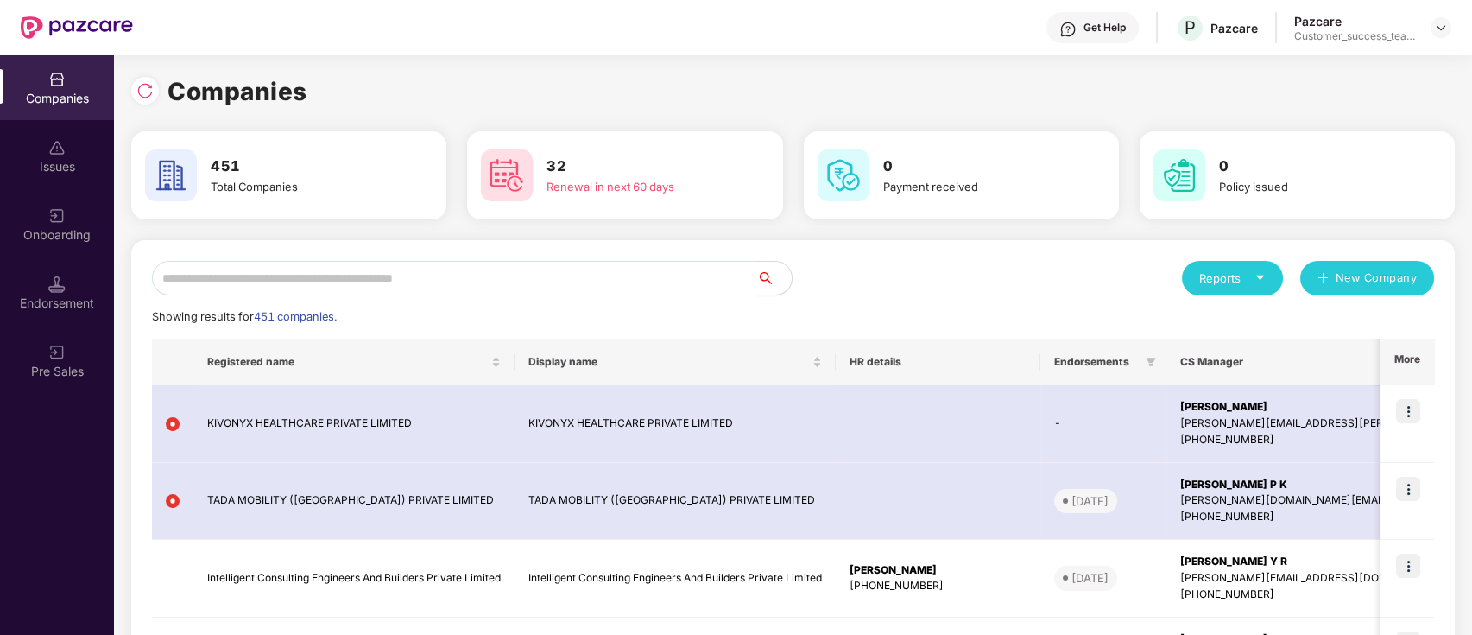
click at [627, 261] on input "text" at bounding box center [454, 278] width 605 height 35
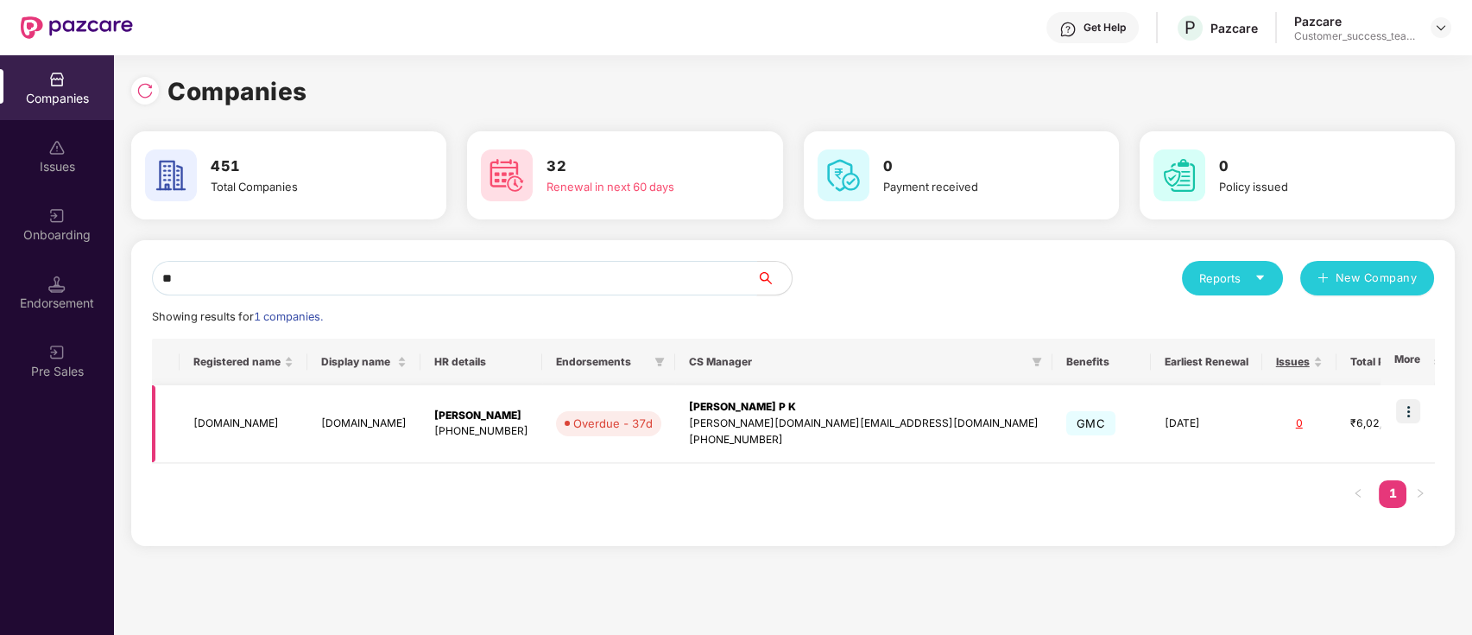
type input "**"
click at [1410, 397] on td at bounding box center [1408, 424] width 54 height 78
click at [1408, 404] on img at bounding box center [1408, 411] width 24 height 24
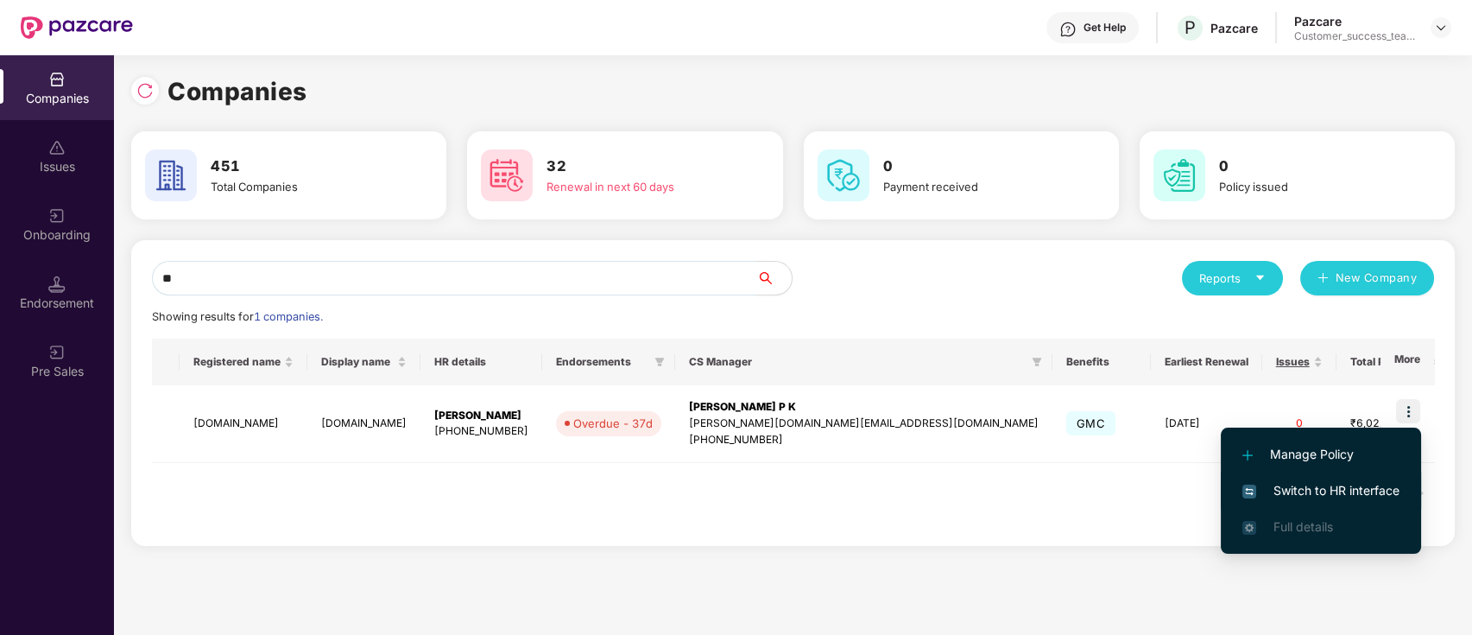
click at [1394, 489] on span "Switch to HR interface" at bounding box center [1321, 490] width 157 height 19
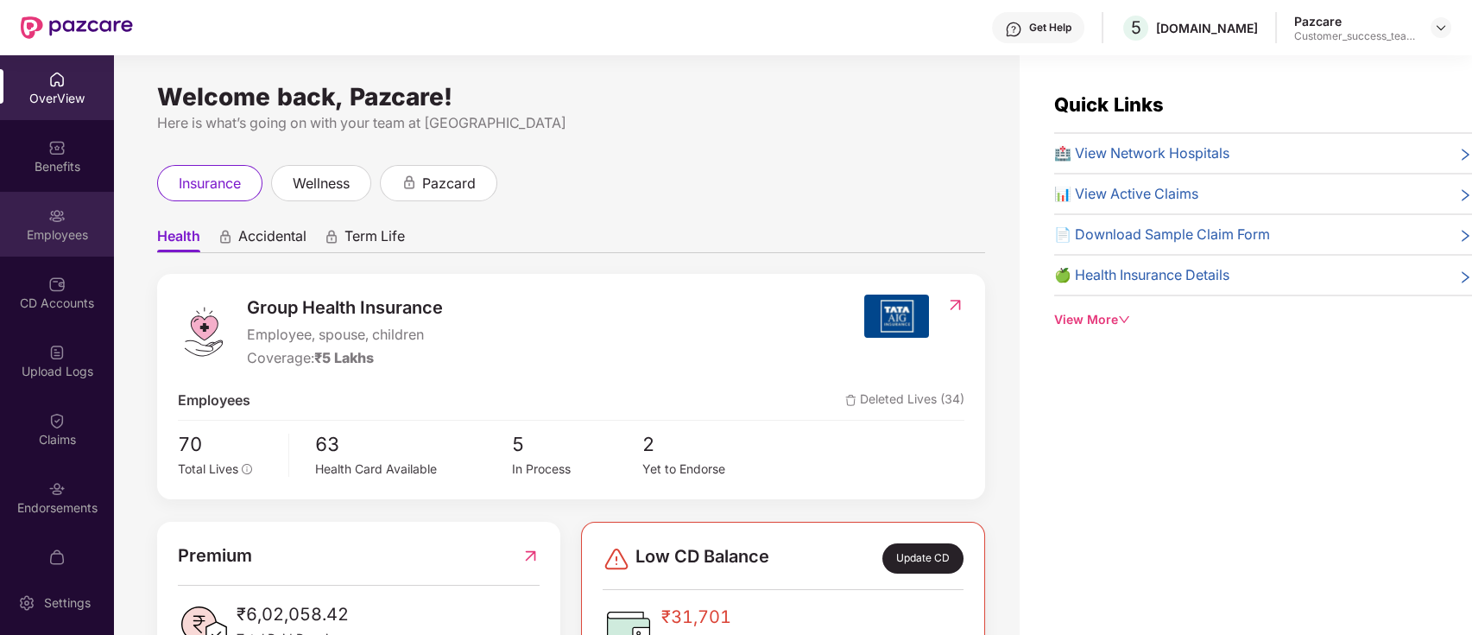
click at [64, 241] on div "Employees" at bounding box center [57, 234] width 114 height 17
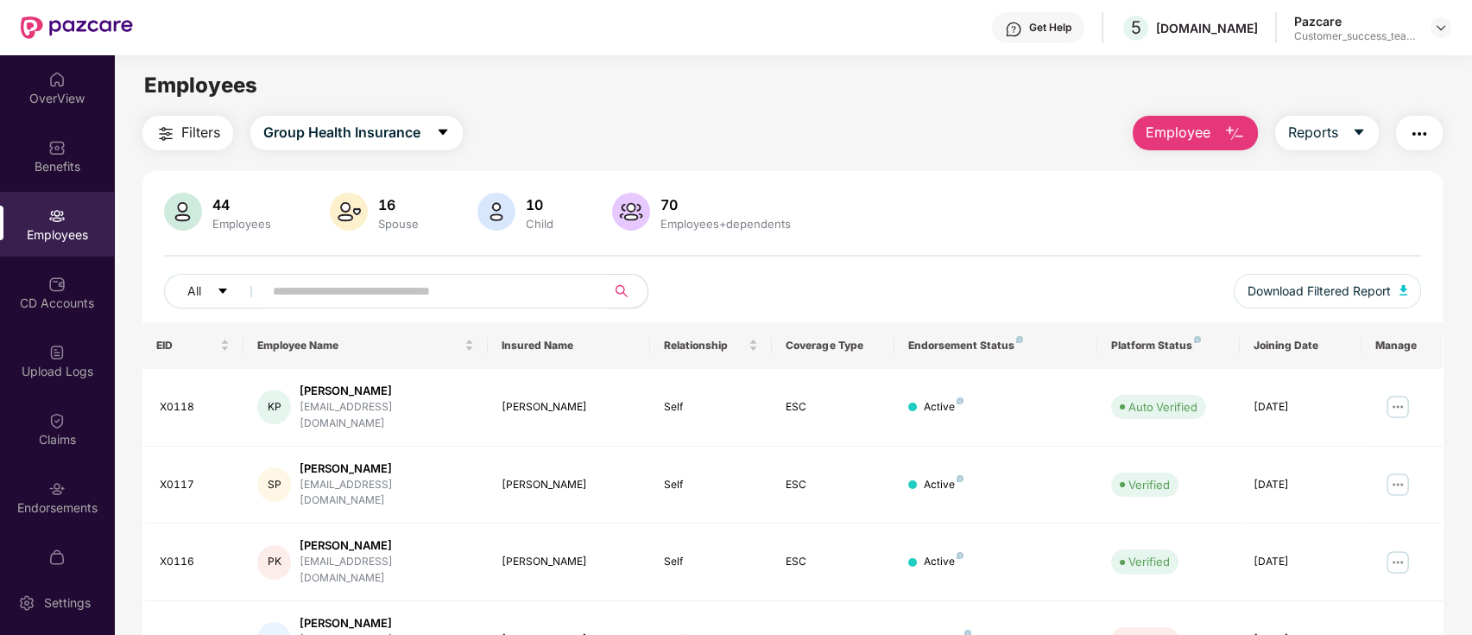
click at [395, 288] on input "text" at bounding box center [428, 291] width 310 height 26
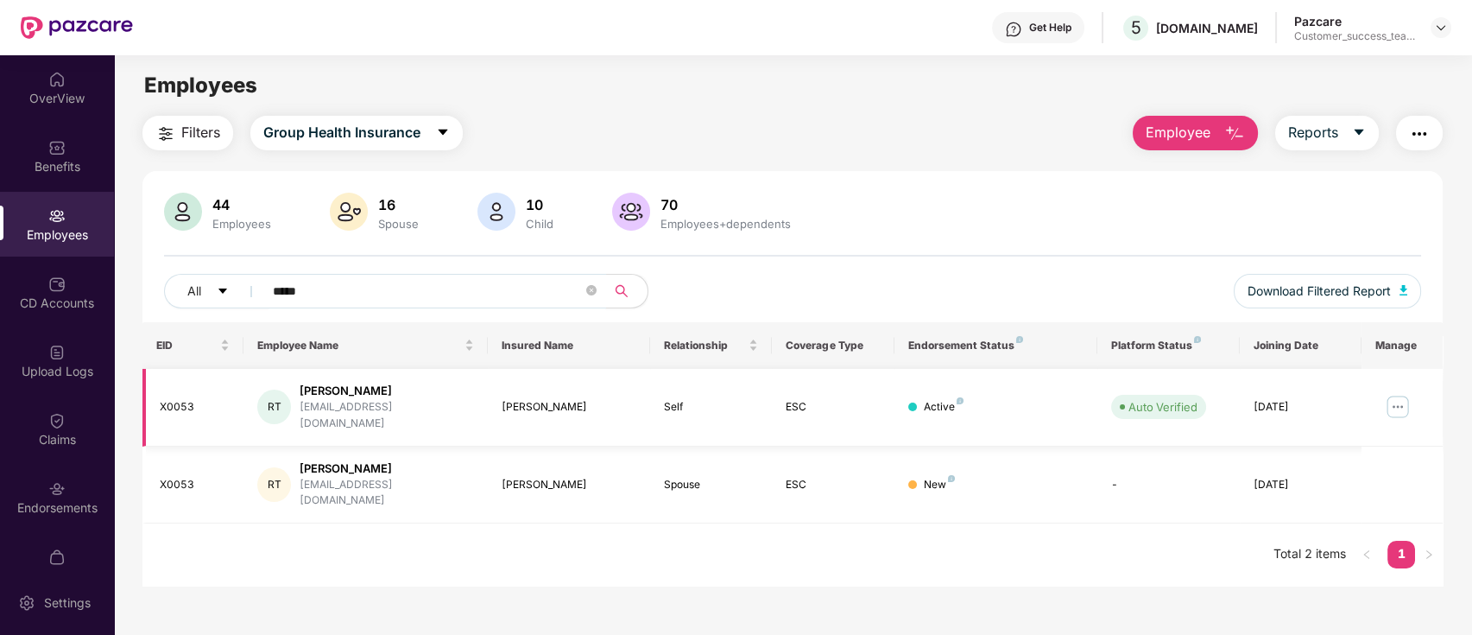
type input "*****"
click at [1405, 401] on img at bounding box center [1398, 407] width 28 height 28
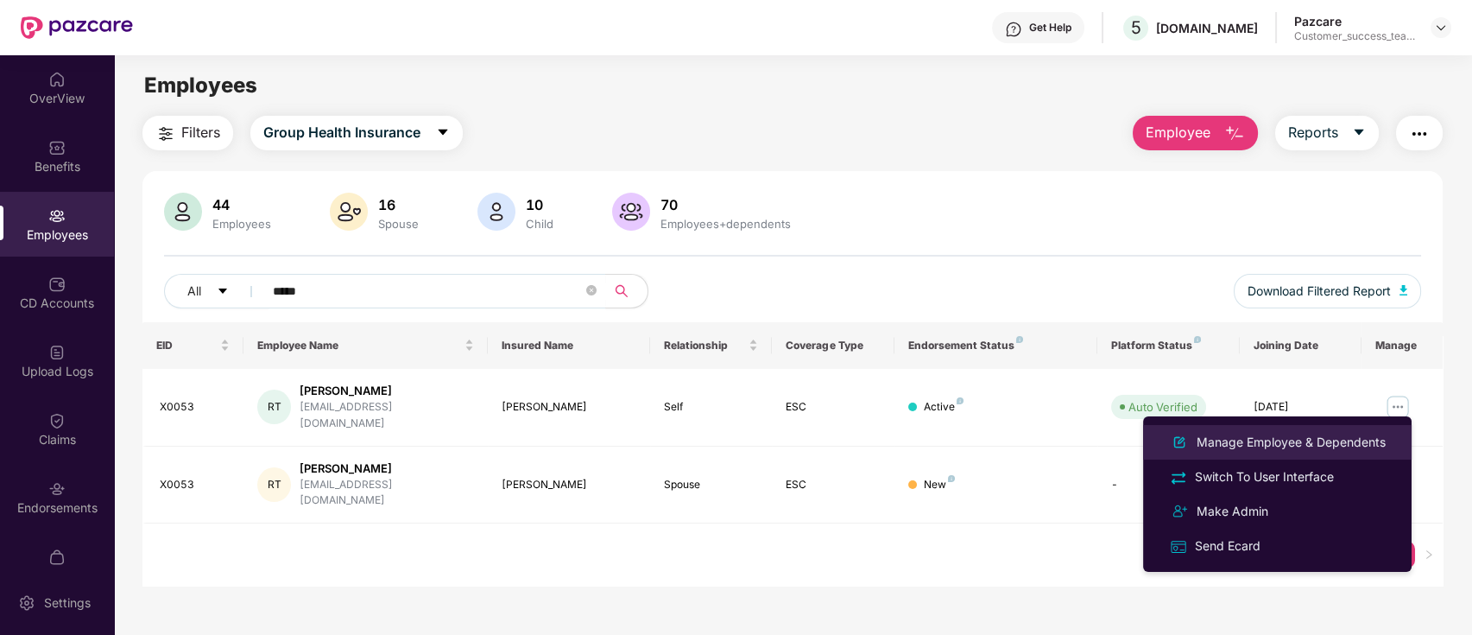
click at [1347, 436] on div "Manage Employee & Dependents" at bounding box center [1291, 442] width 196 height 19
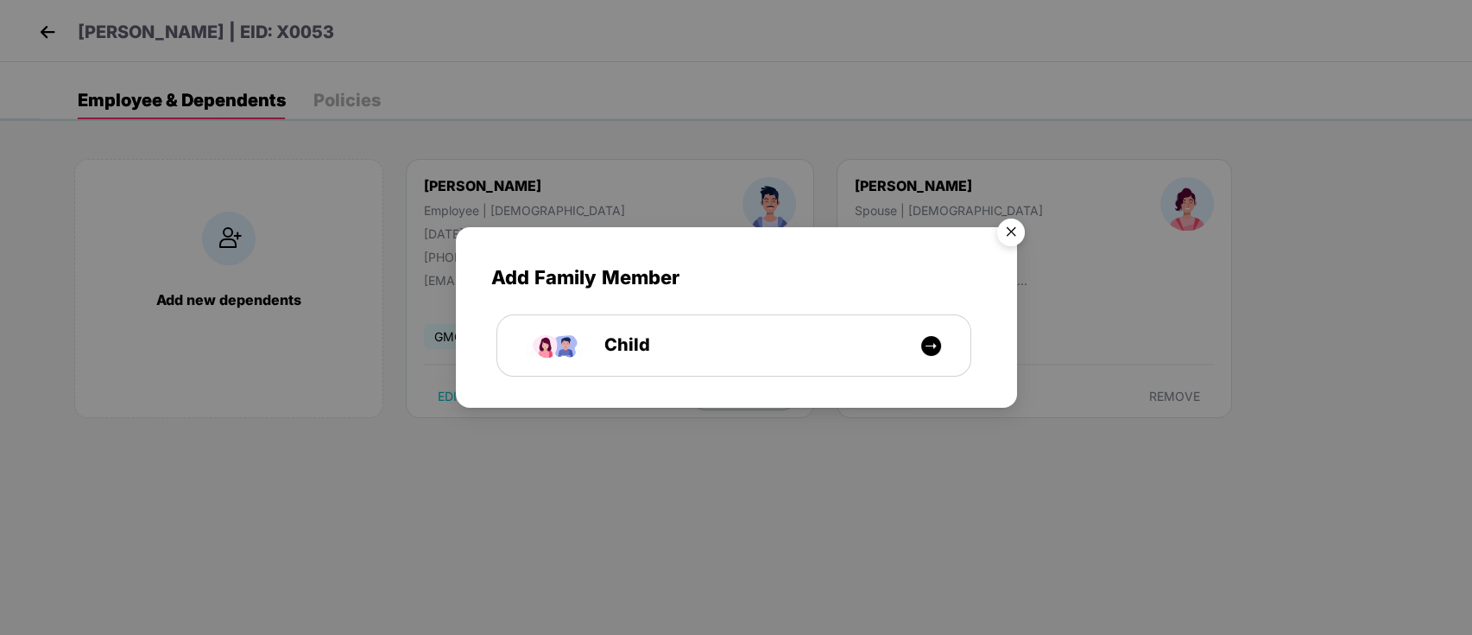
click at [1009, 228] on img "Close" at bounding box center [1011, 235] width 48 height 48
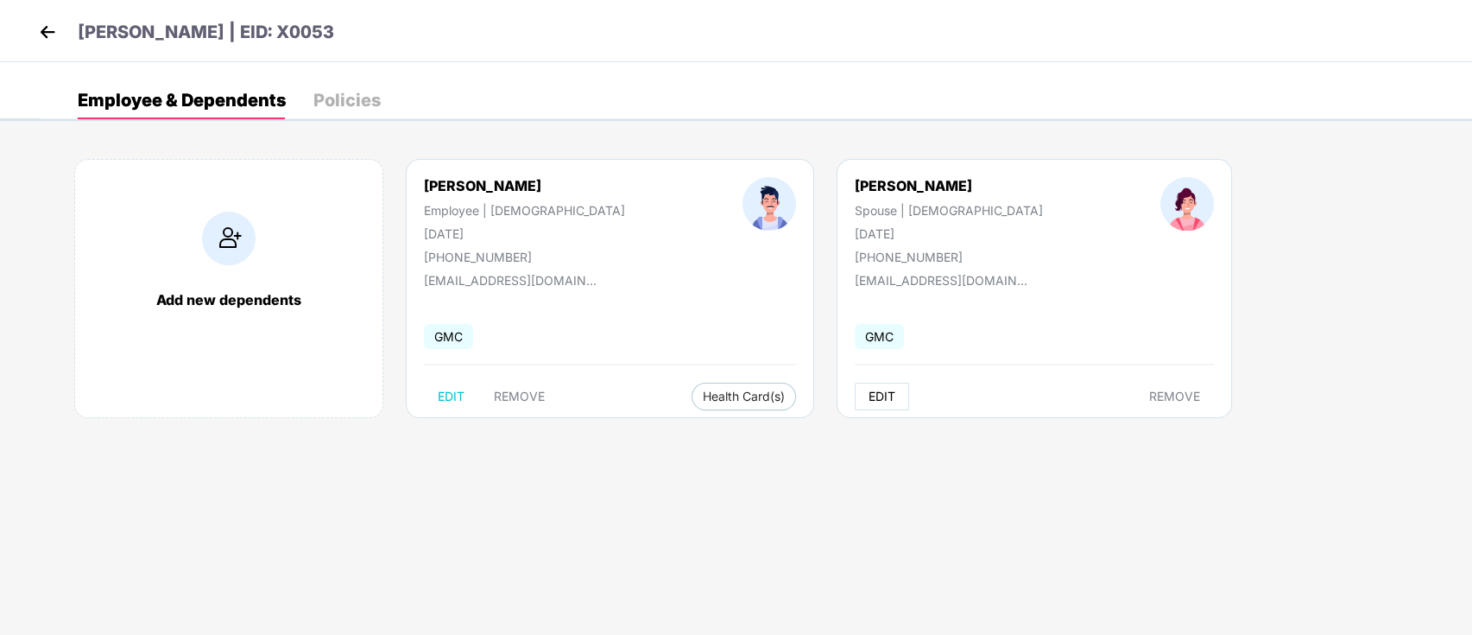
click at [869, 397] on span "EDIT" at bounding box center [882, 396] width 27 height 14
select select "******"
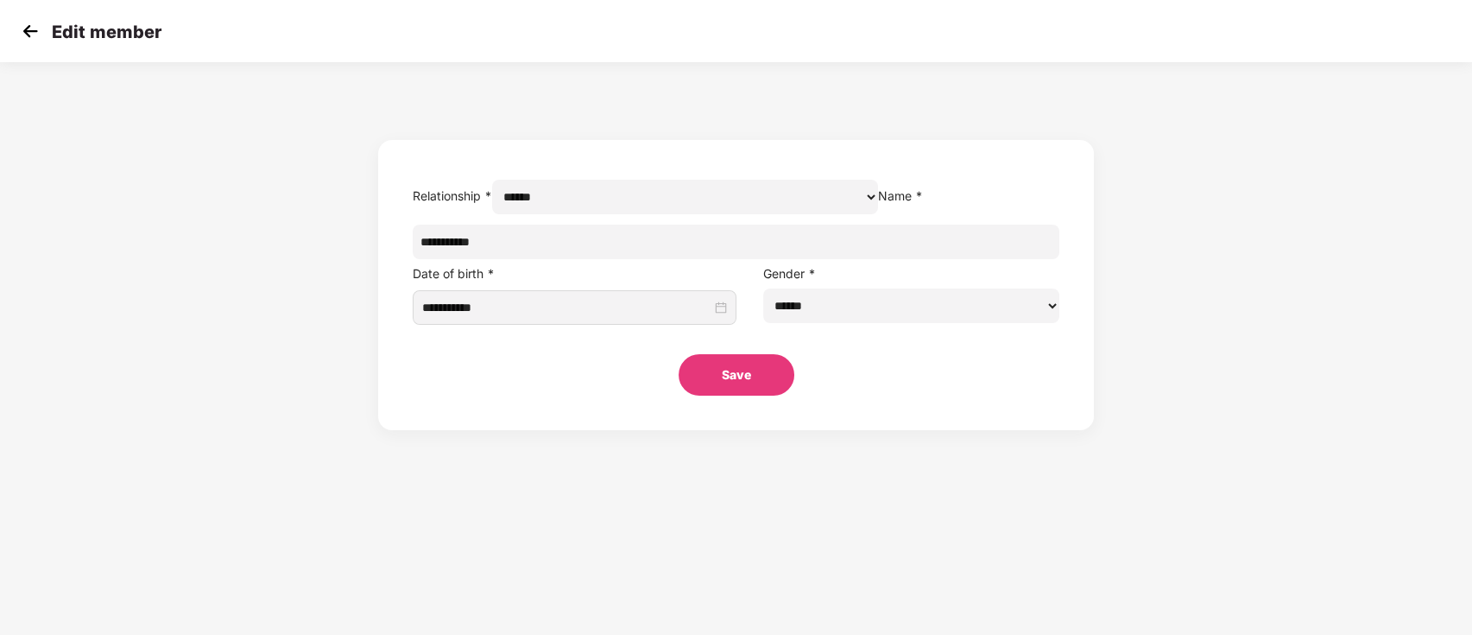
click at [638, 259] on input "**********" at bounding box center [736, 242] width 647 height 35
type input "*"
paste input "**********"
type input "**********"
click at [727, 395] on button "Save" at bounding box center [737, 374] width 116 height 41
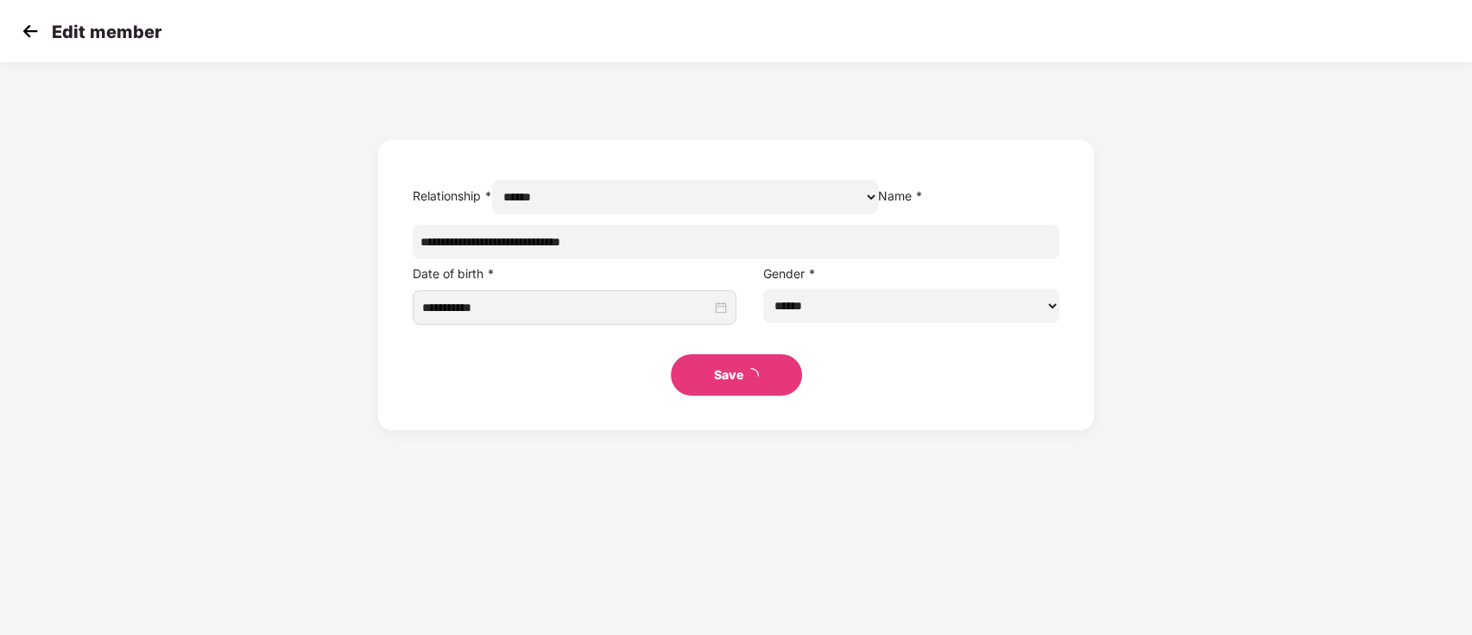
click at [727, 395] on button "Save" at bounding box center [736, 374] width 131 height 41
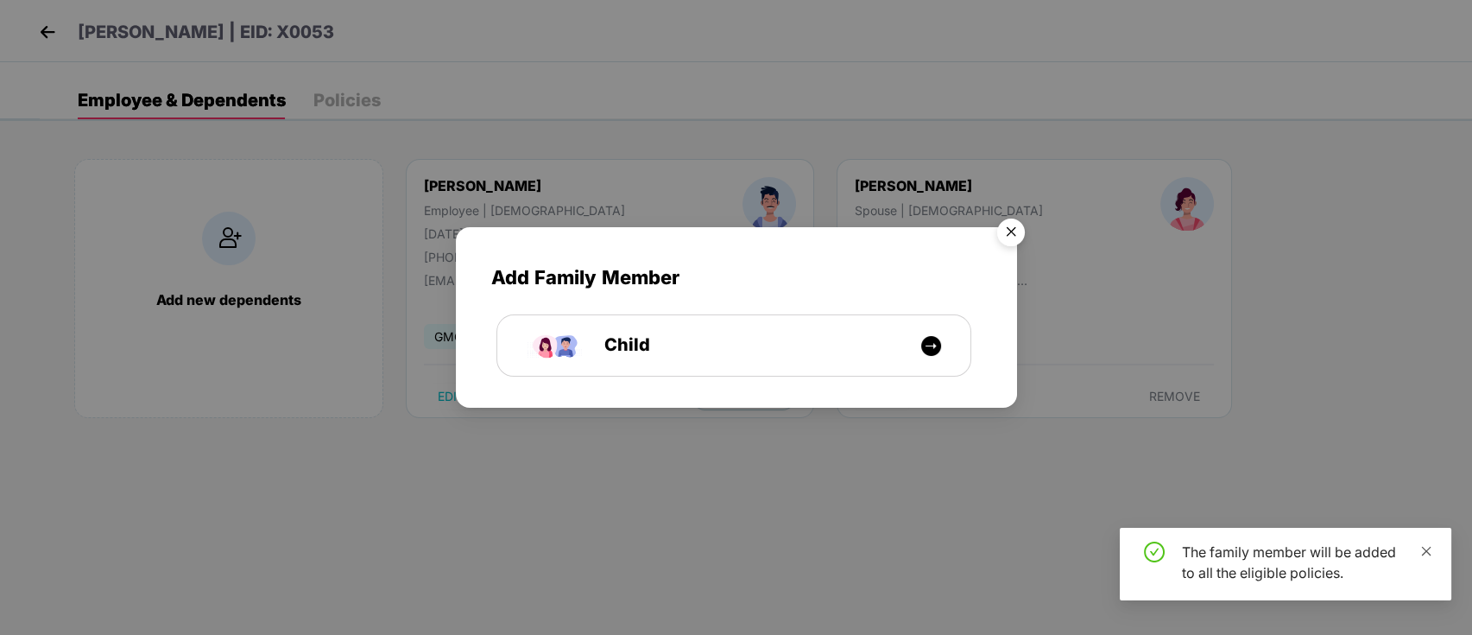
click at [1430, 547] on icon "close" at bounding box center [1426, 551] width 12 height 12
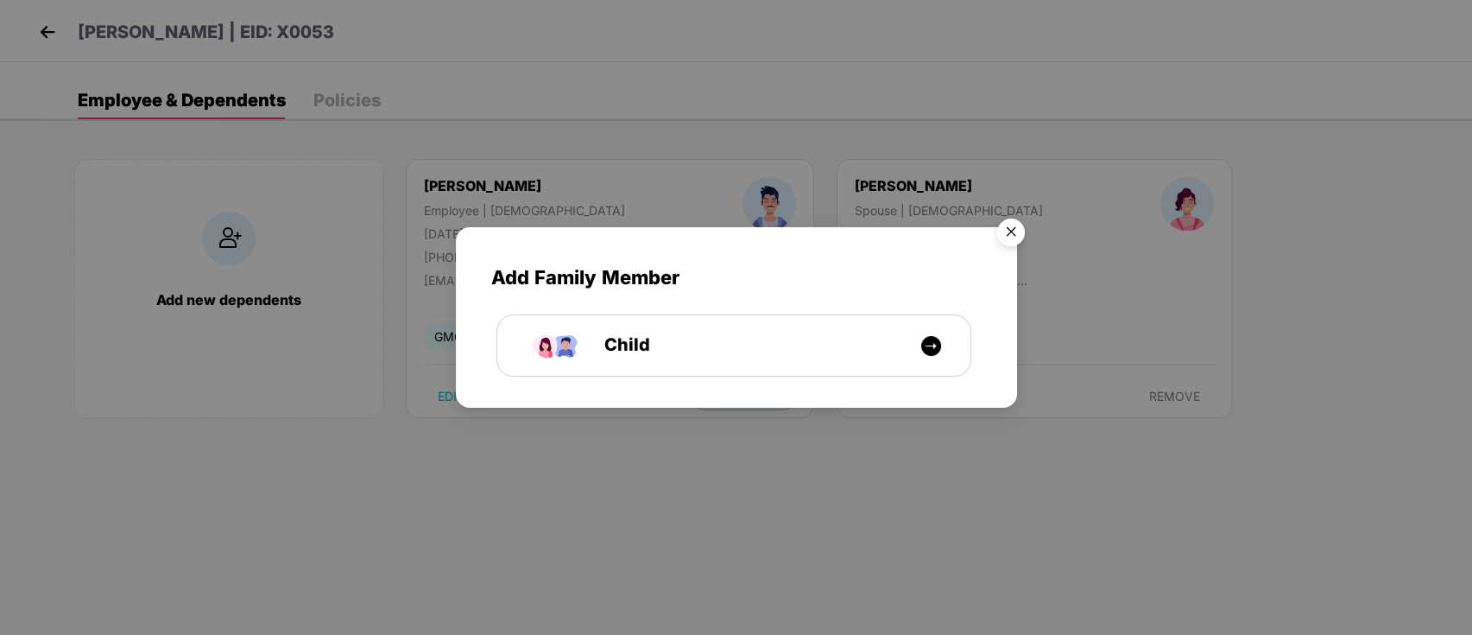
click at [1015, 236] on img "Close" at bounding box center [1011, 235] width 48 height 48
click at [1002, 229] on img "Close" at bounding box center [1011, 235] width 48 height 48
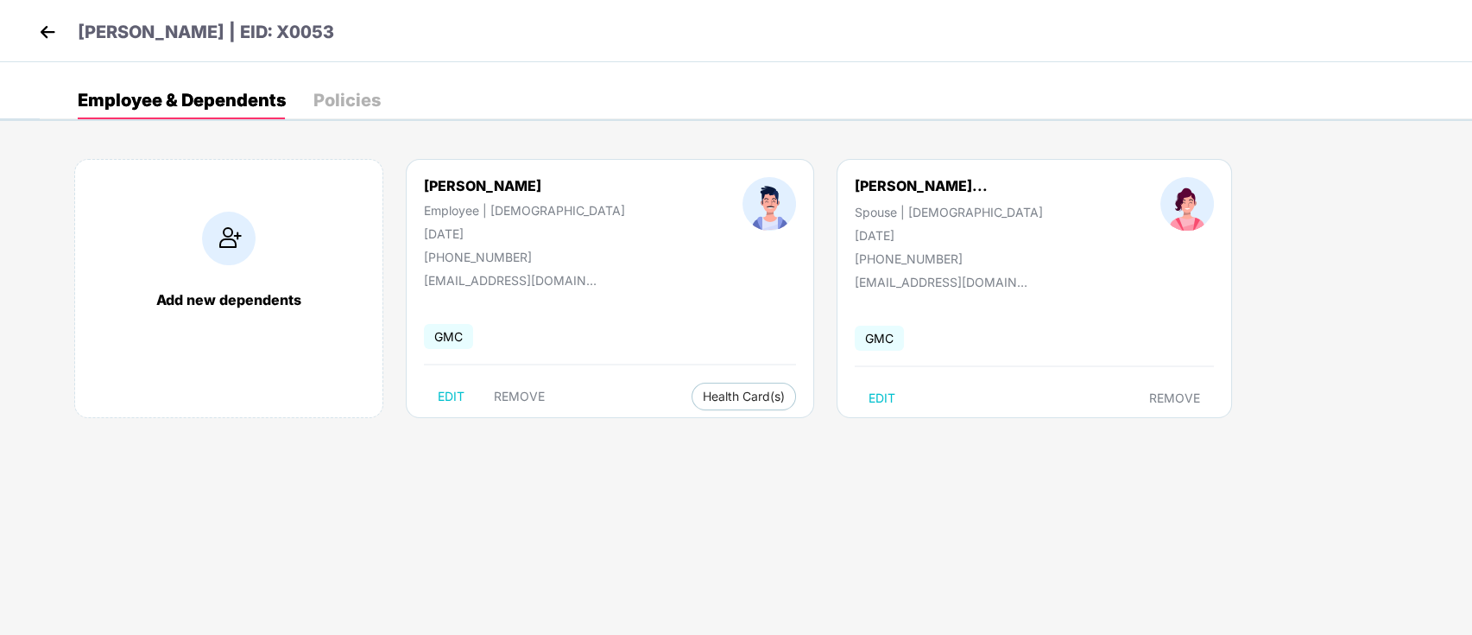
click at [1000, 226] on div "Add Family Member Child" at bounding box center [736, 317] width 1472 height 635
click at [44, 40] on img at bounding box center [48, 32] width 26 height 26
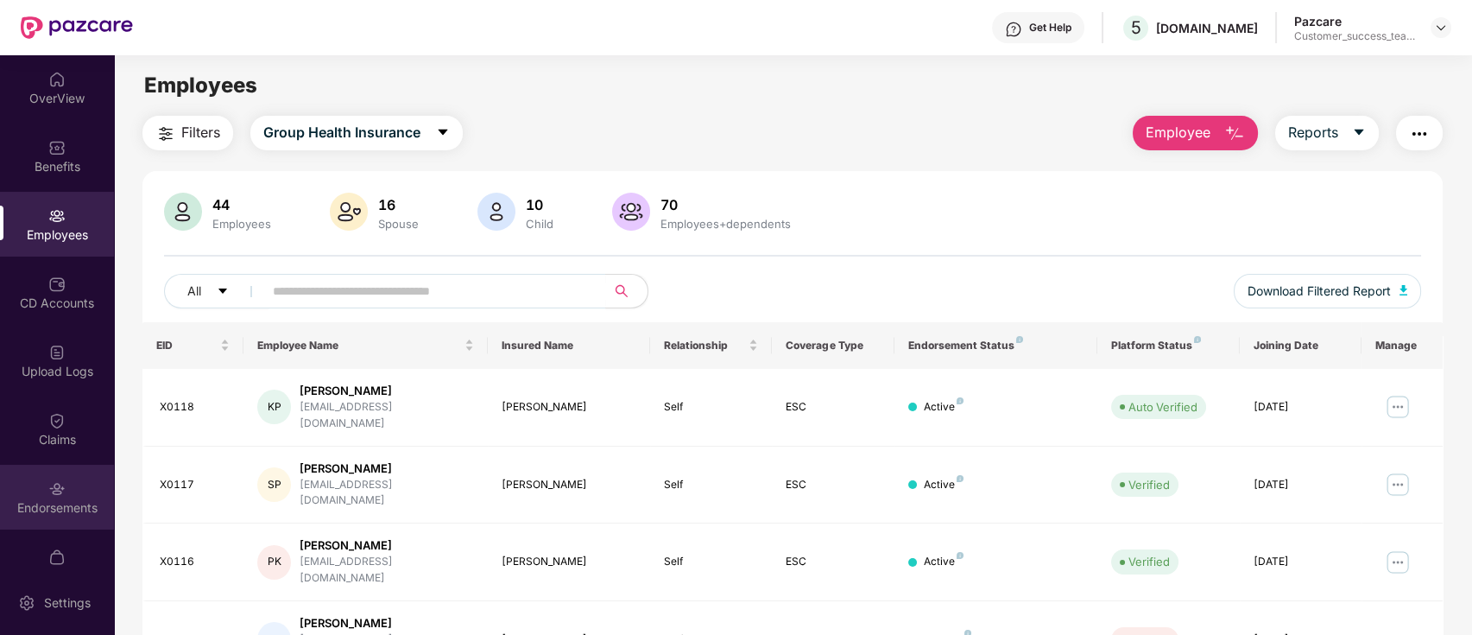
click at [59, 492] on img at bounding box center [56, 488] width 17 height 17
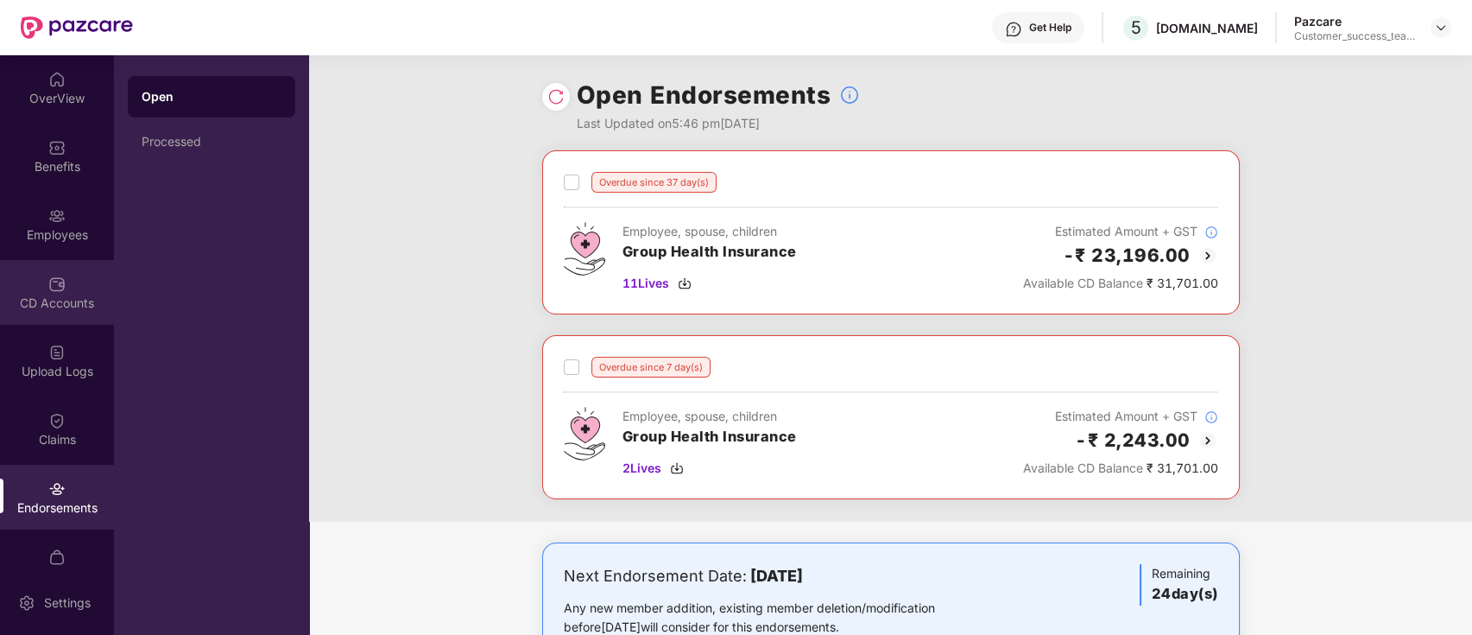
click at [35, 302] on div "CD Accounts" at bounding box center [57, 302] width 114 height 17
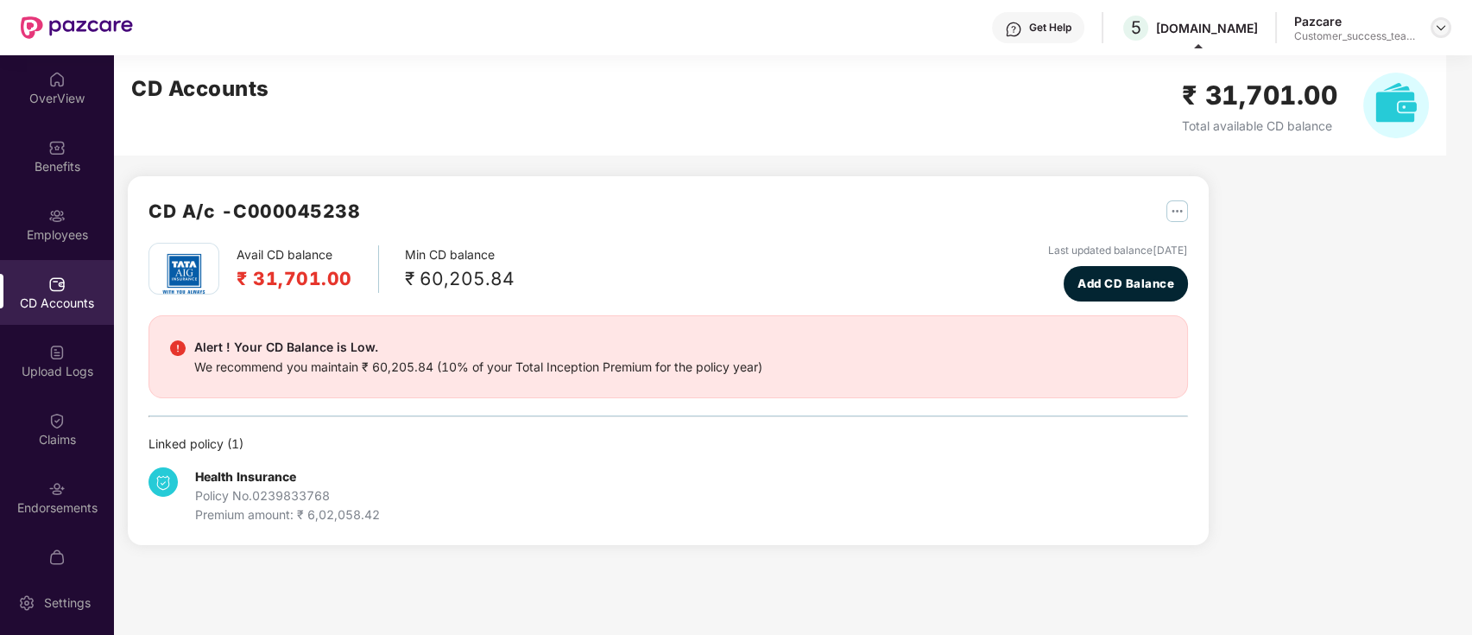
click at [1437, 33] on img at bounding box center [1441, 28] width 14 height 14
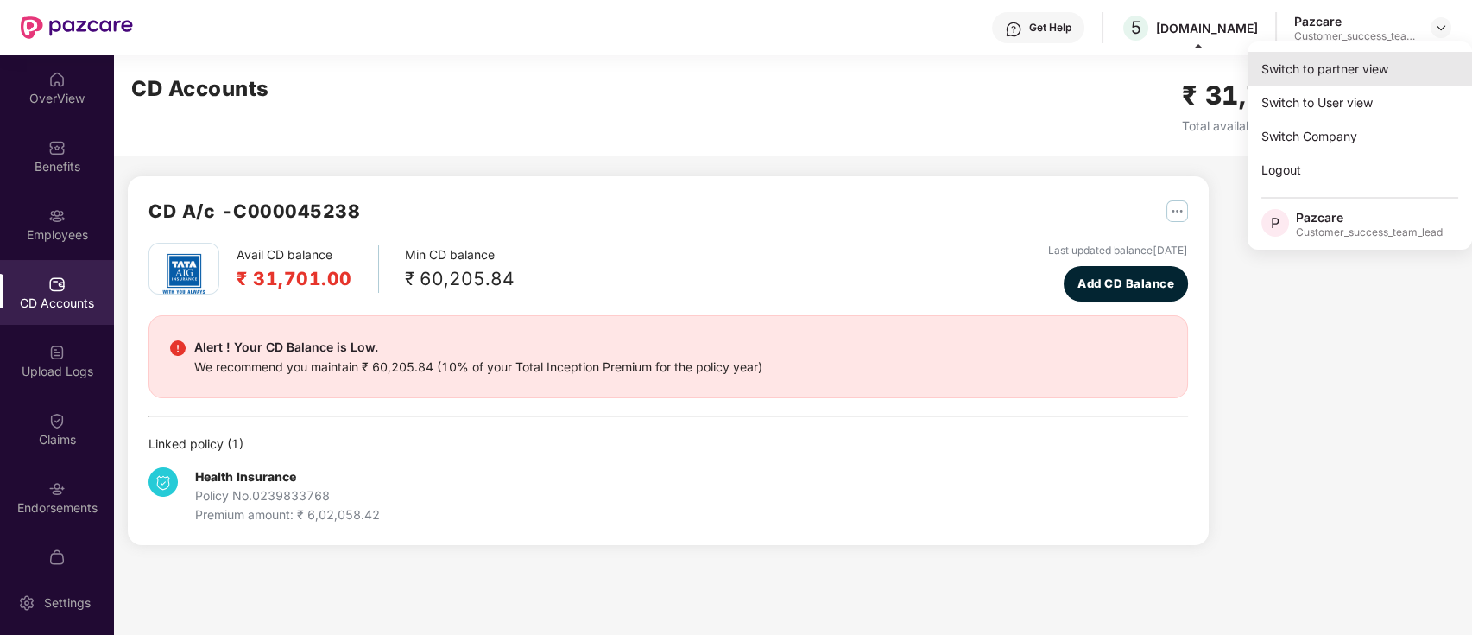
click at [1348, 66] on div "Switch to partner view" at bounding box center [1360, 69] width 225 height 34
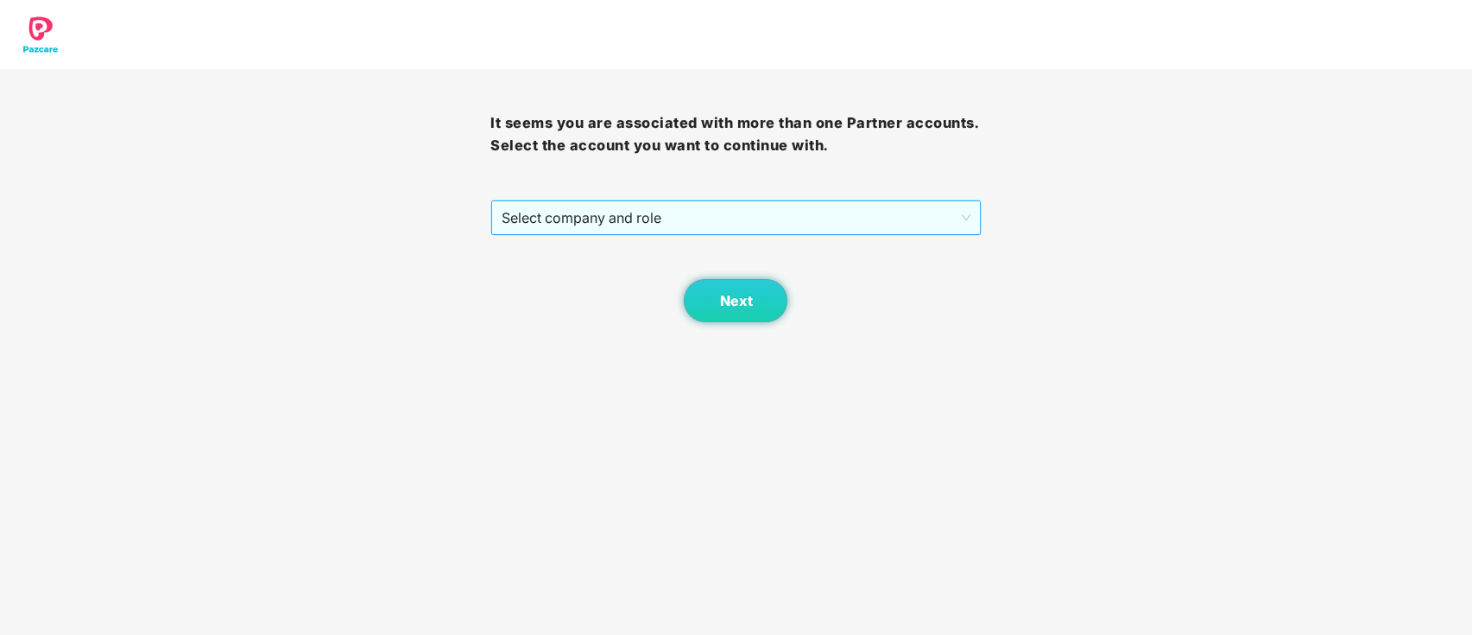
click at [823, 214] on span "Select company and role" at bounding box center [736, 217] width 468 height 33
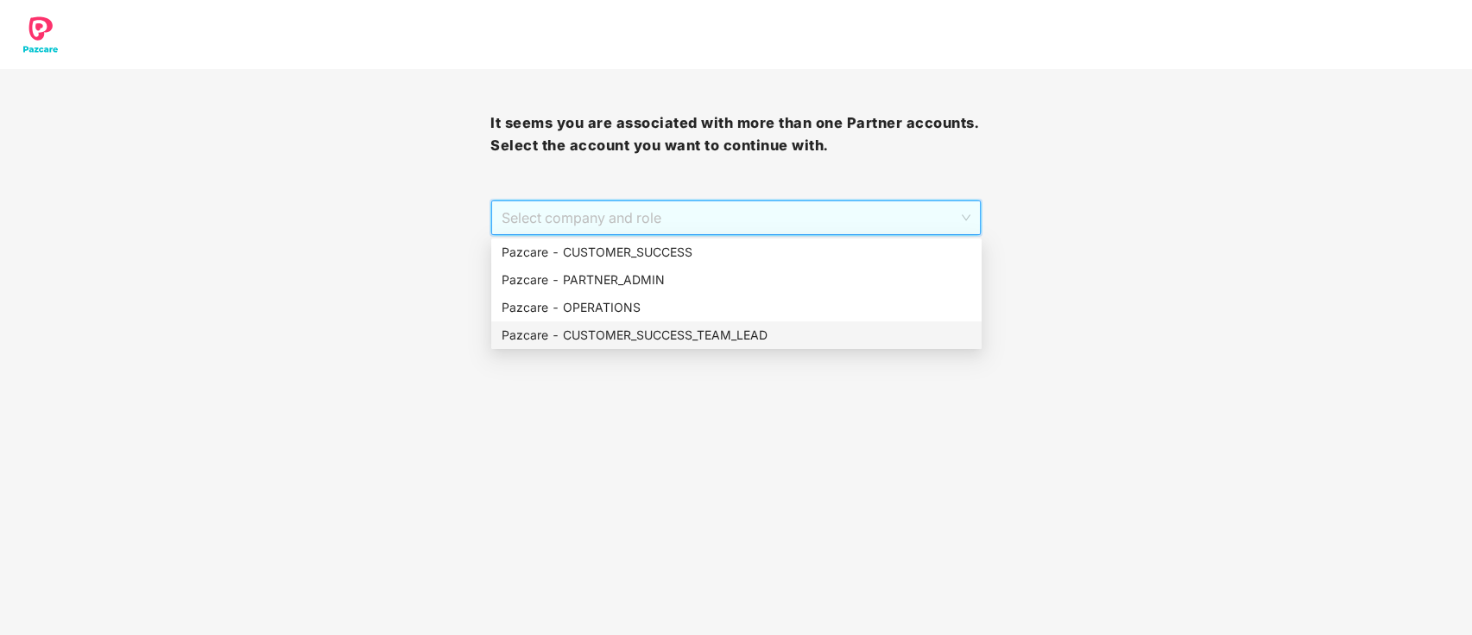
click at [753, 332] on div "Pazcare - CUSTOMER_SUCCESS_TEAM_LEAD" at bounding box center [737, 335] width 470 height 19
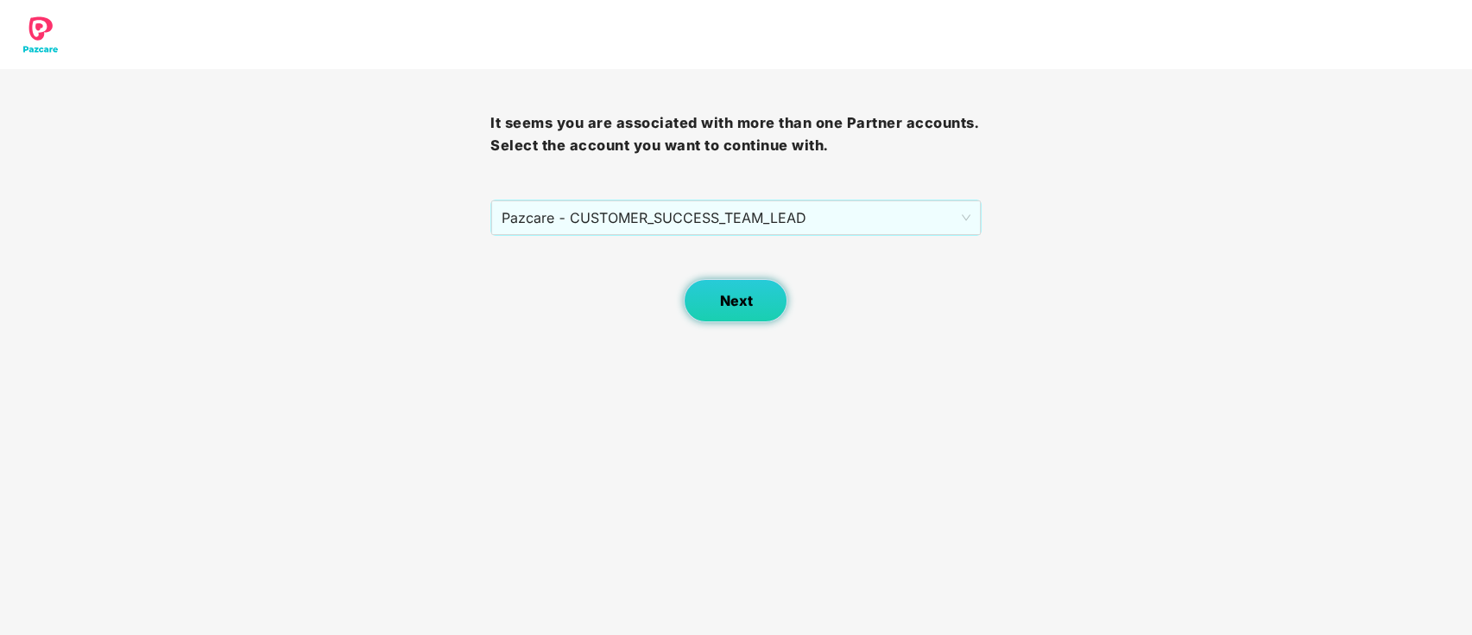
click at [751, 307] on span "Next" at bounding box center [735, 301] width 33 height 16
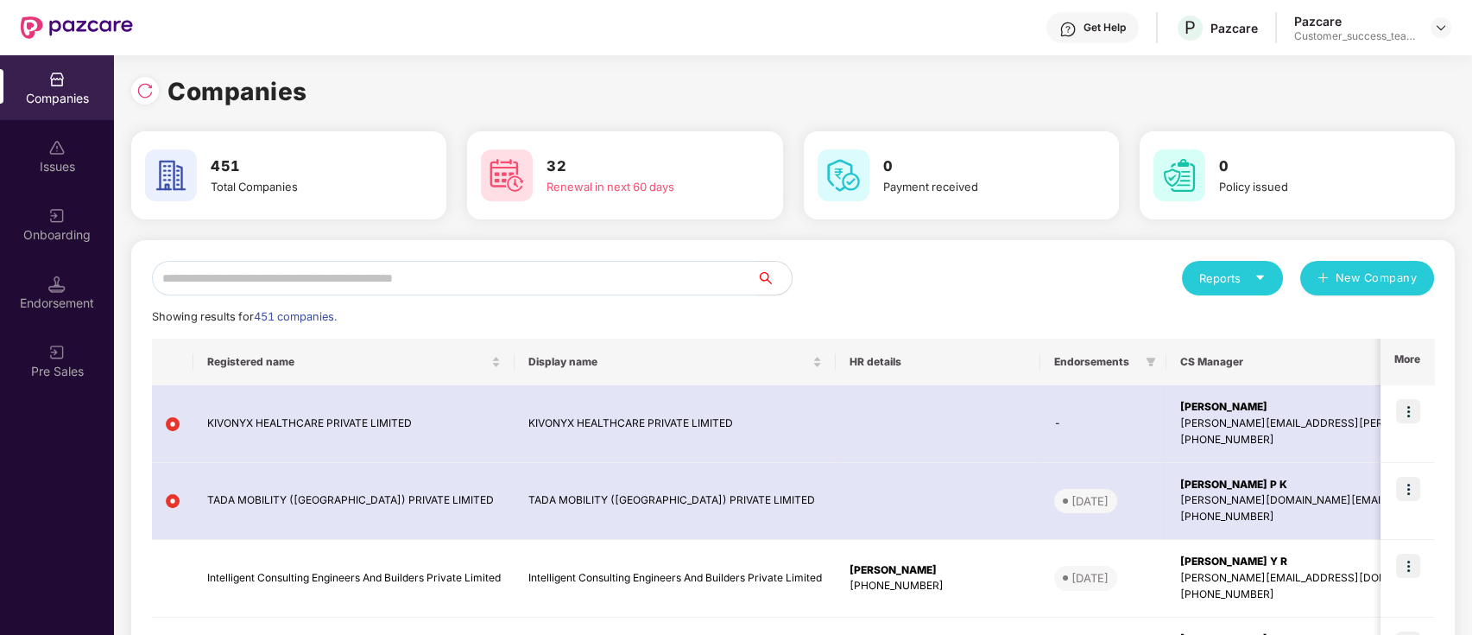
click at [595, 270] on input "text" at bounding box center [454, 278] width 605 height 35
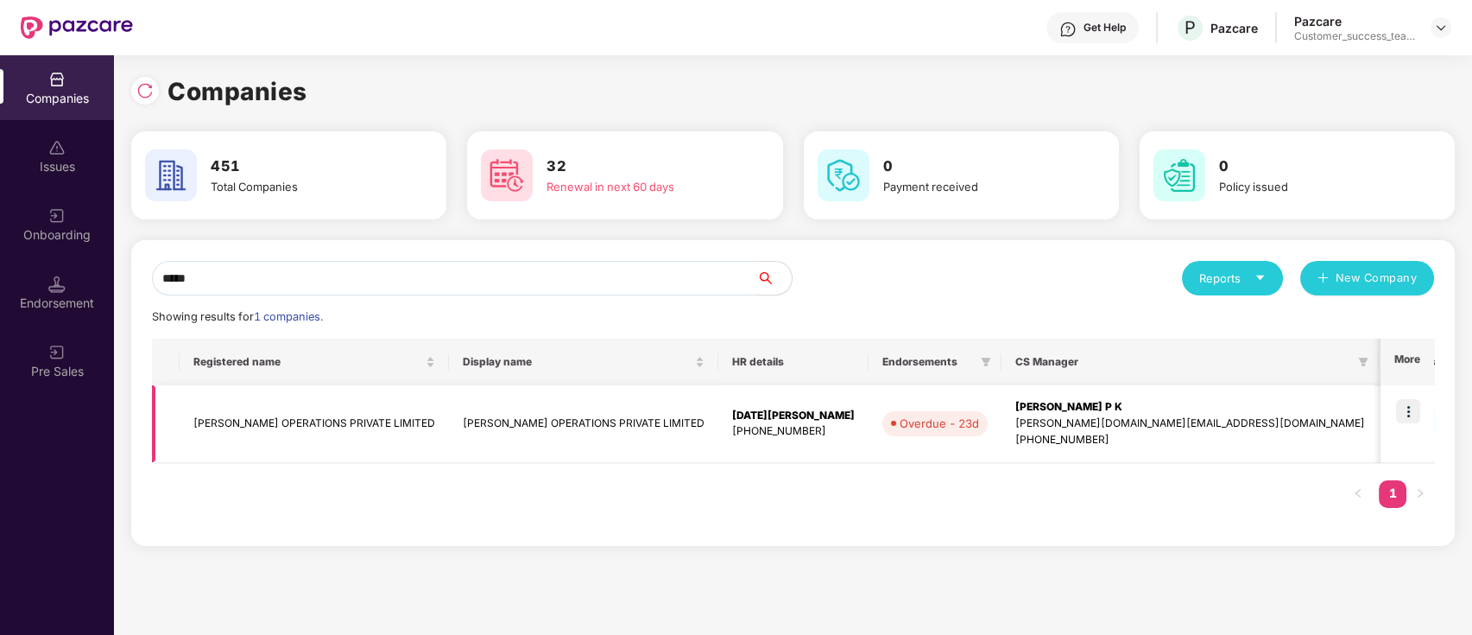
type input "*****"
click at [1407, 411] on img at bounding box center [1408, 411] width 24 height 24
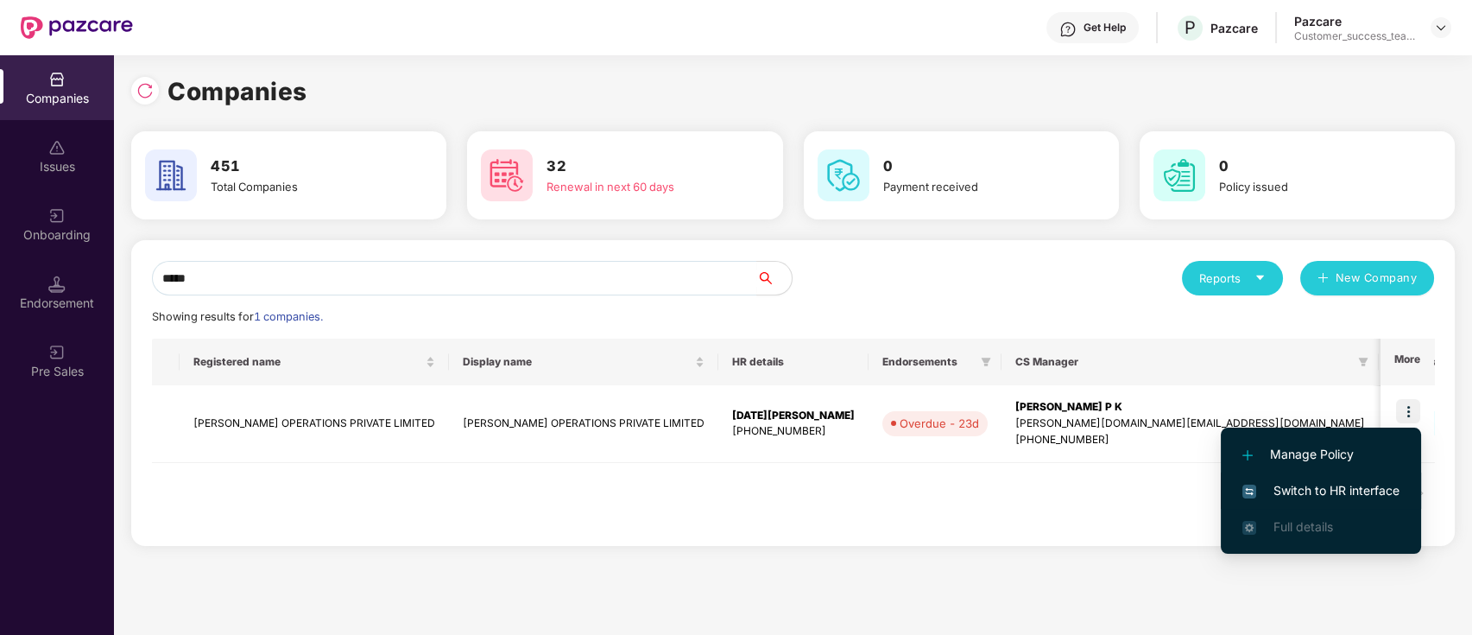
click at [1347, 494] on span "Switch to HR interface" at bounding box center [1321, 490] width 157 height 19
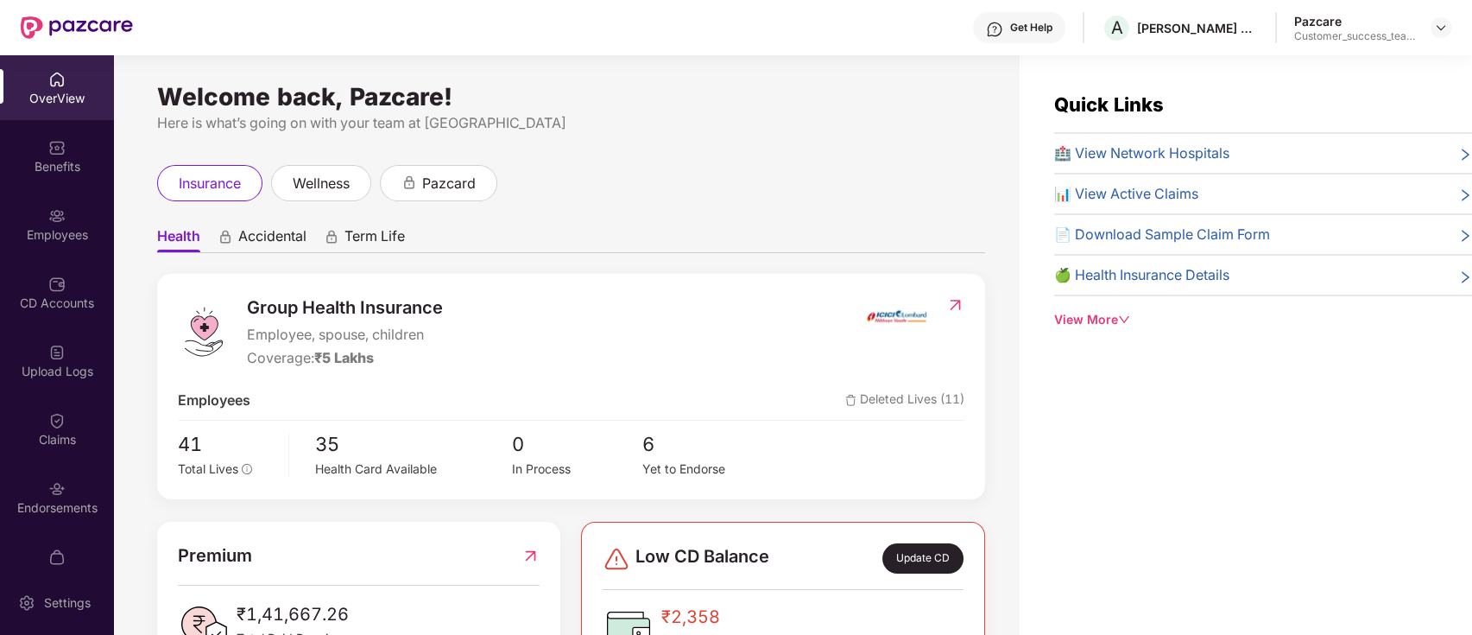
click at [61, 245] on div "Employees" at bounding box center [57, 224] width 114 height 65
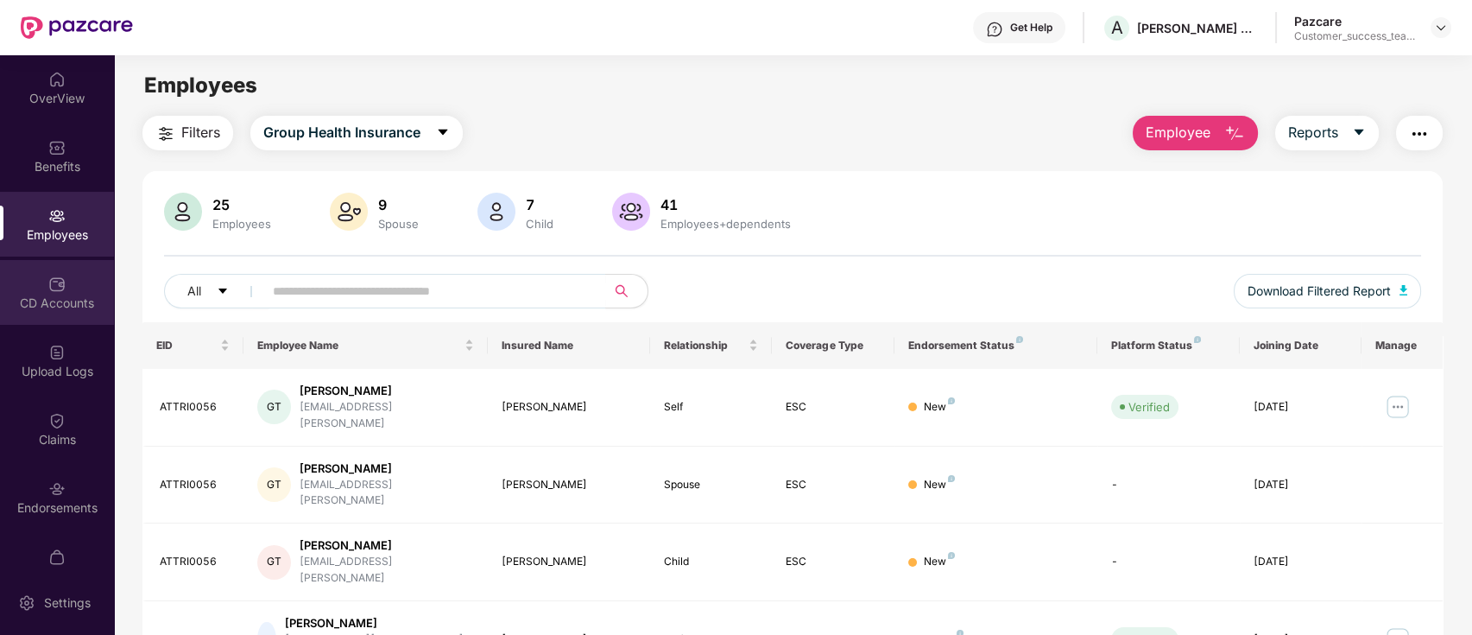
click at [89, 294] on div "CD Accounts" at bounding box center [57, 302] width 114 height 17
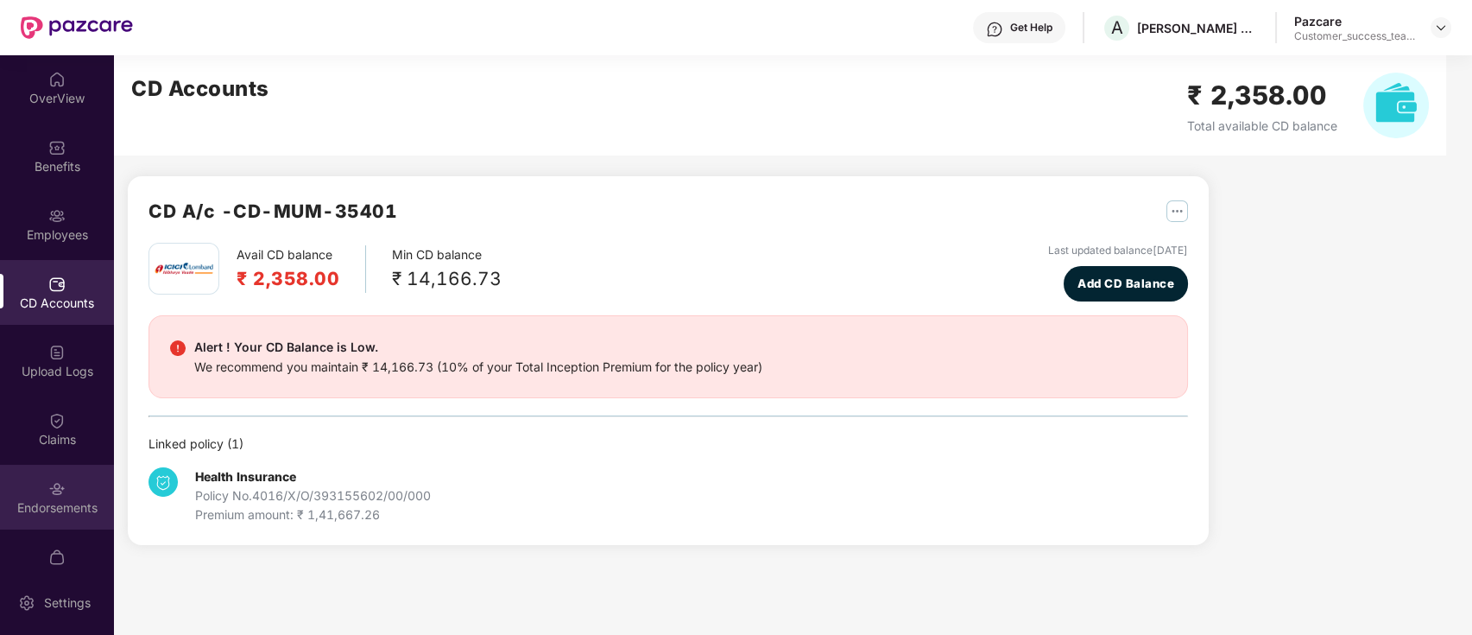
click at [42, 475] on div "Endorsements" at bounding box center [57, 497] width 114 height 65
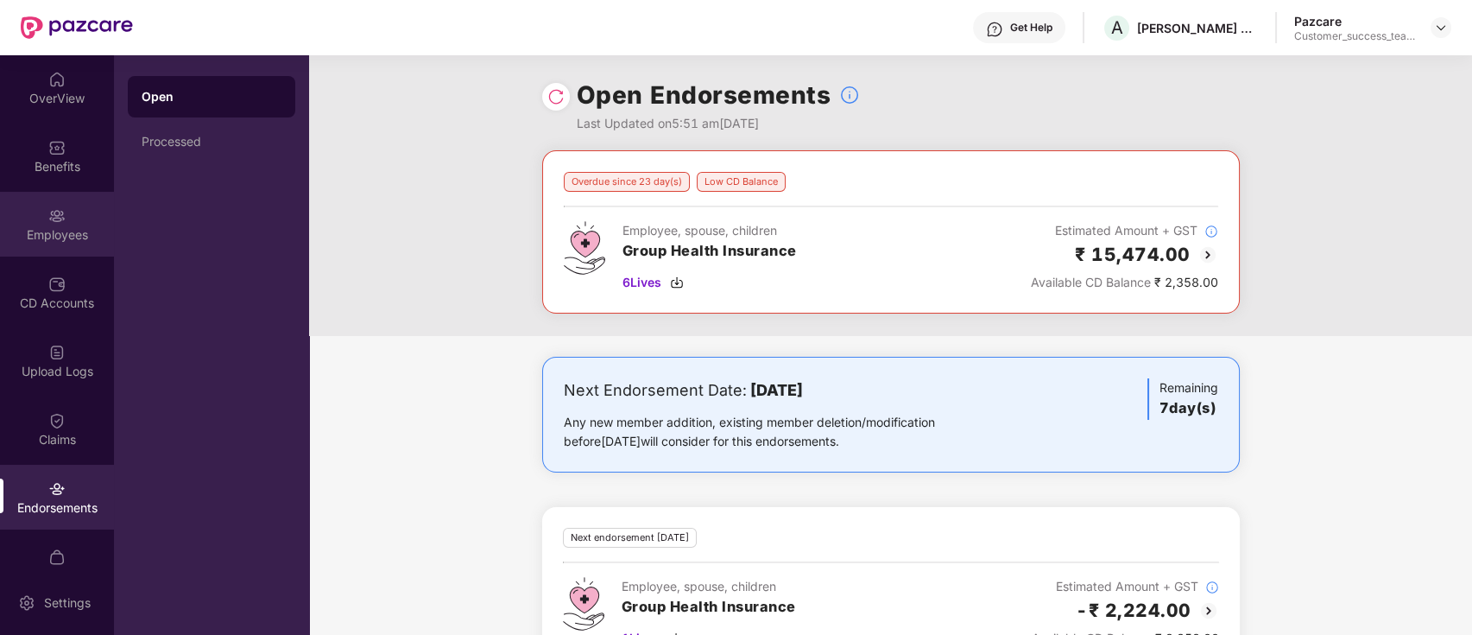
click at [81, 237] on div "Employees" at bounding box center [57, 234] width 114 height 17
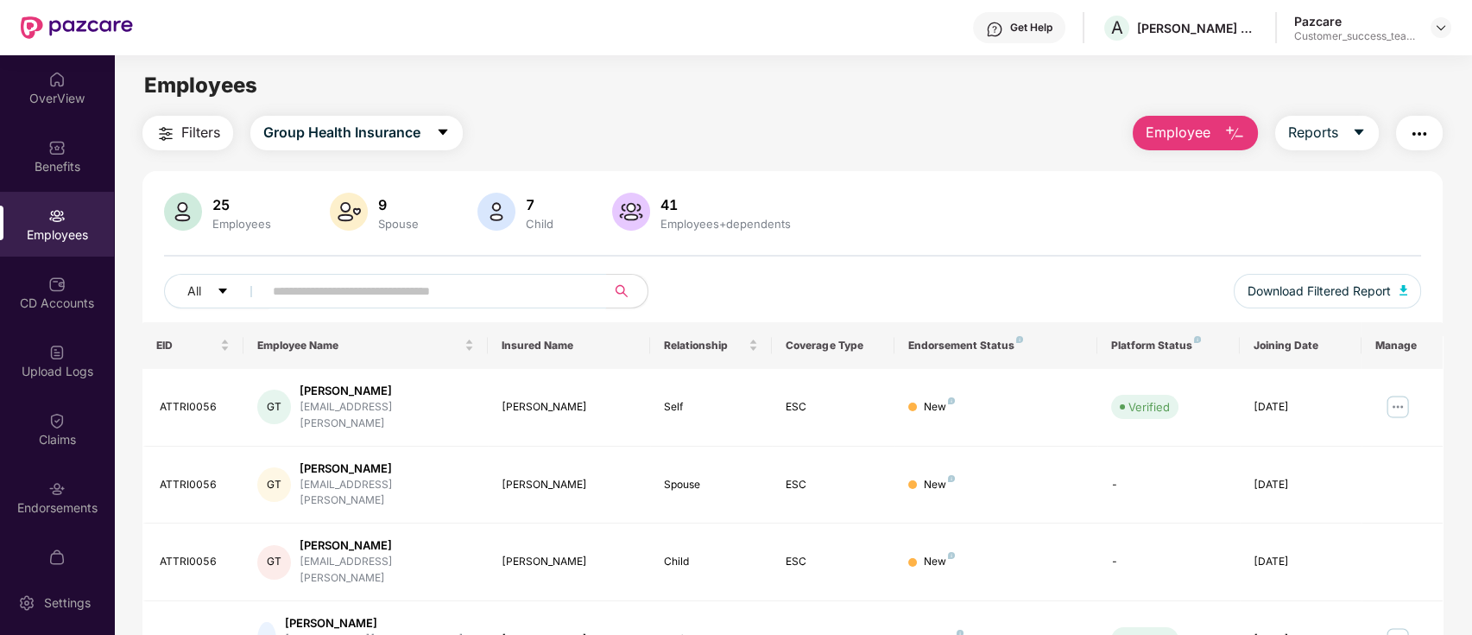
click at [478, 292] on input "text" at bounding box center [428, 291] width 310 height 26
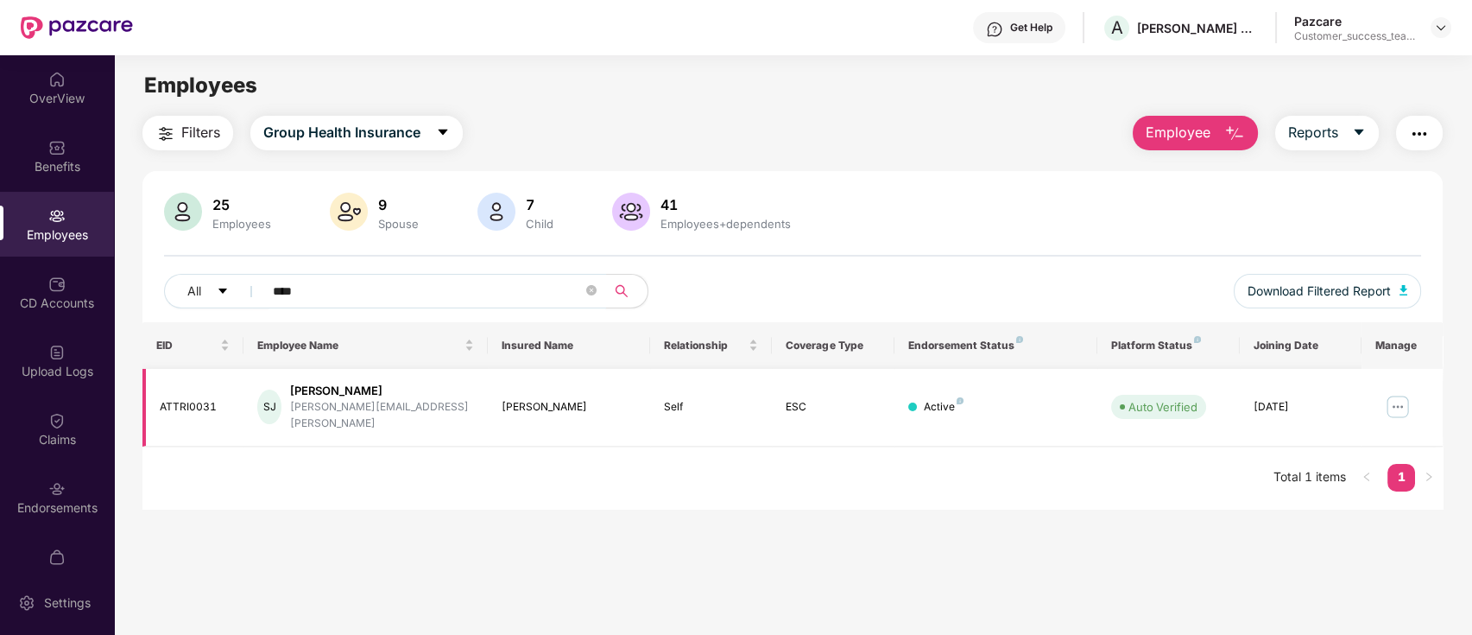
type input "****"
click at [1388, 395] on img at bounding box center [1398, 407] width 28 height 28
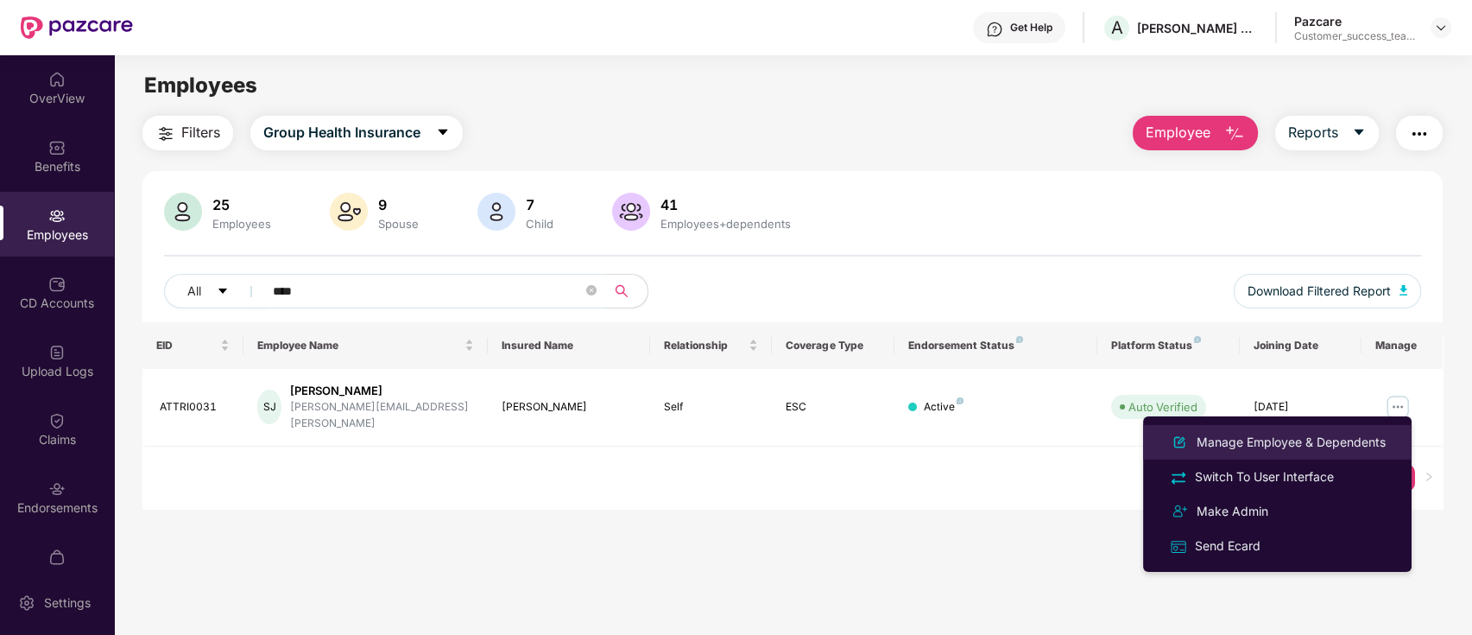
click at [1362, 454] on li "Manage Employee & Dependents" at bounding box center [1277, 442] width 269 height 35
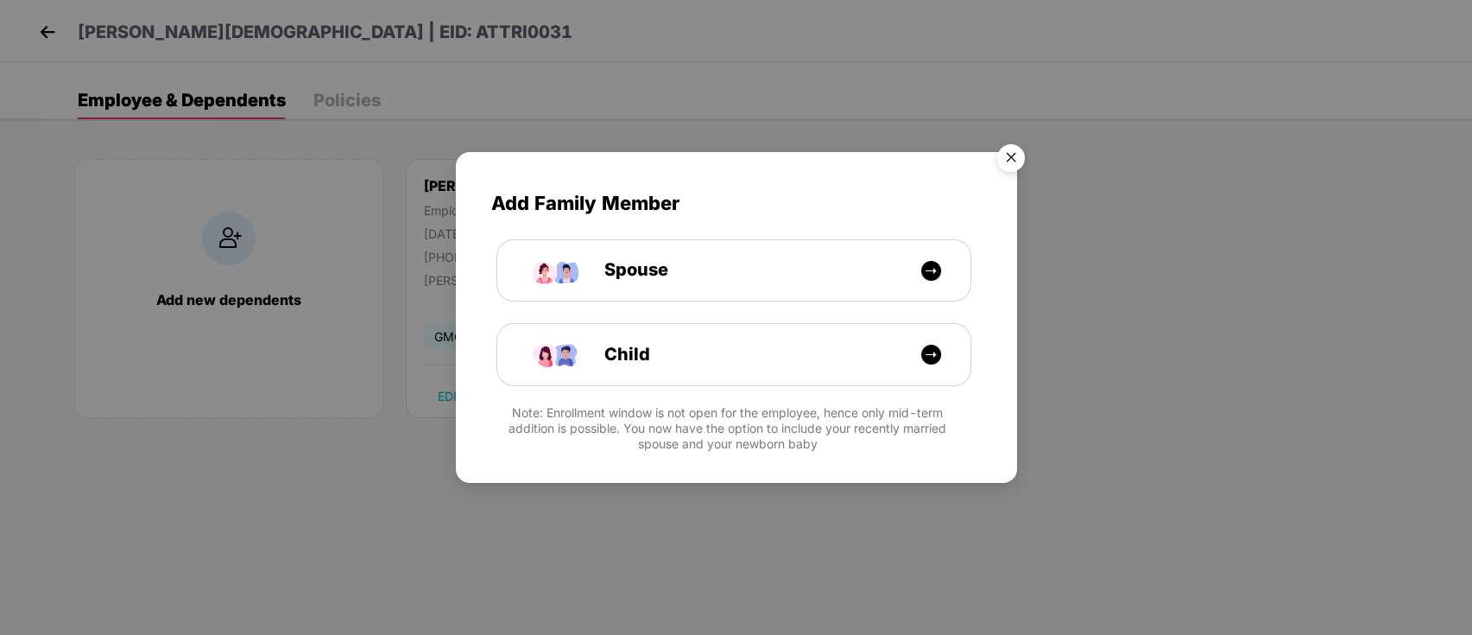
click at [1015, 150] on img "Close" at bounding box center [1011, 160] width 48 height 48
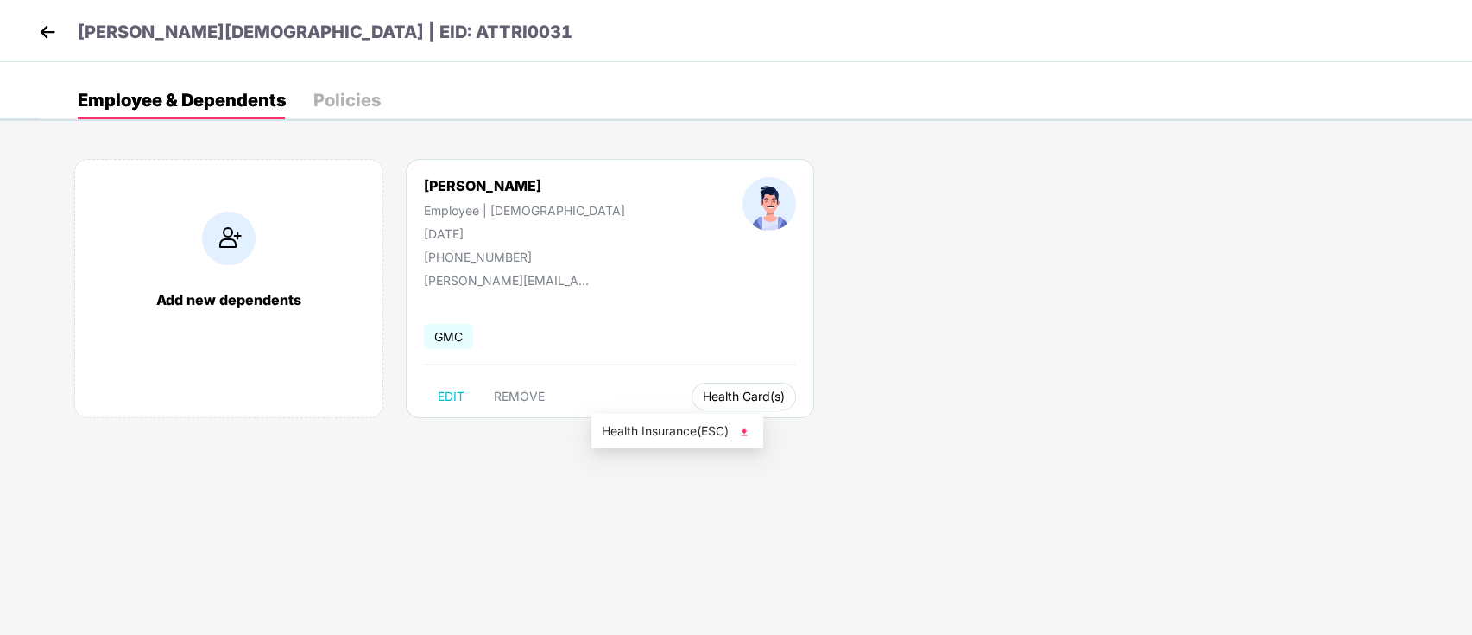
click at [703, 393] on span "Health Card(s)" at bounding box center [744, 396] width 82 height 9
click at [655, 427] on span "Health Insurance(ESC)" at bounding box center [677, 430] width 151 height 19
click at [46, 24] on img at bounding box center [48, 32] width 26 height 26
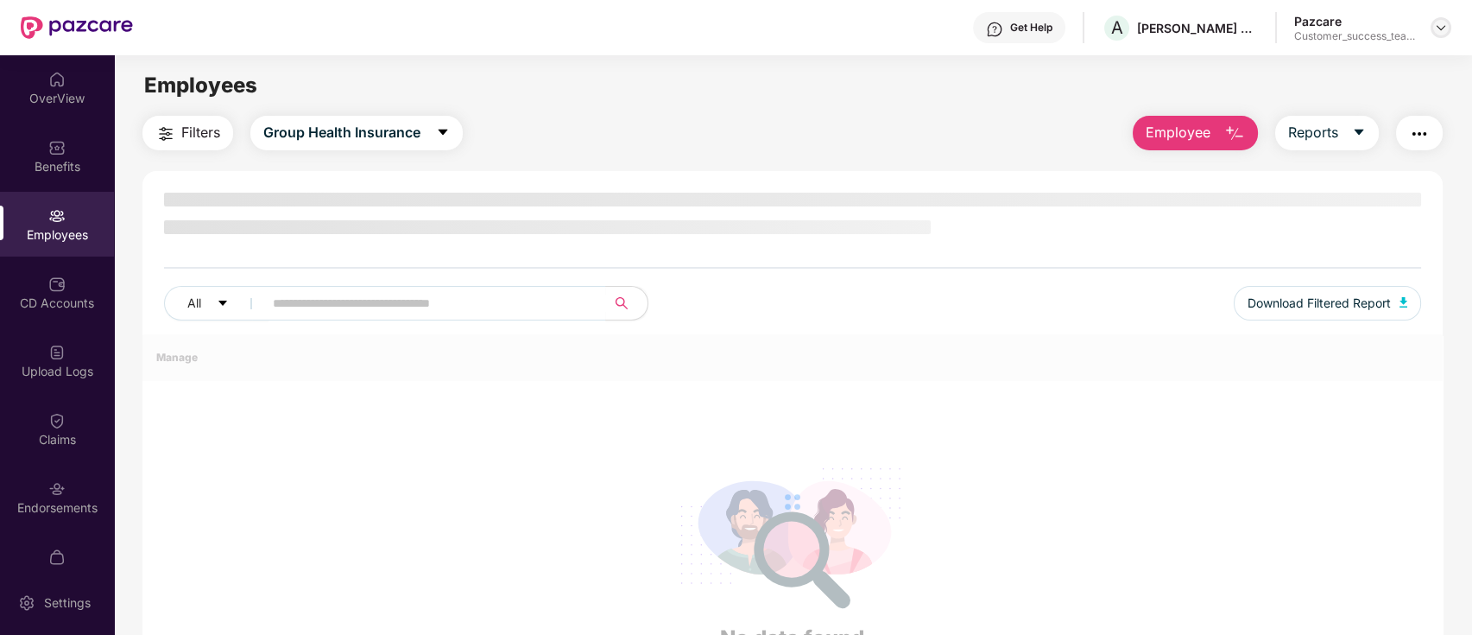
click at [1438, 29] on img at bounding box center [1441, 28] width 14 height 14
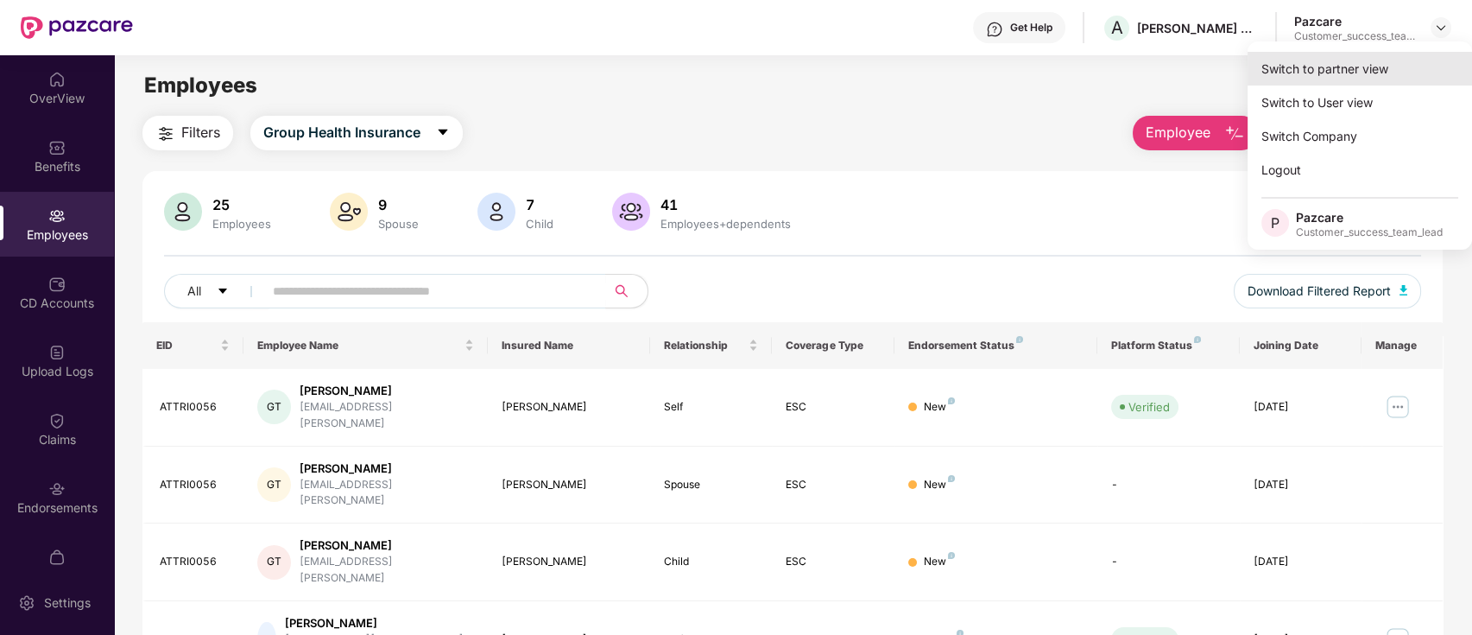
click at [1423, 66] on div "Switch to partner view" at bounding box center [1360, 69] width 225 height 34
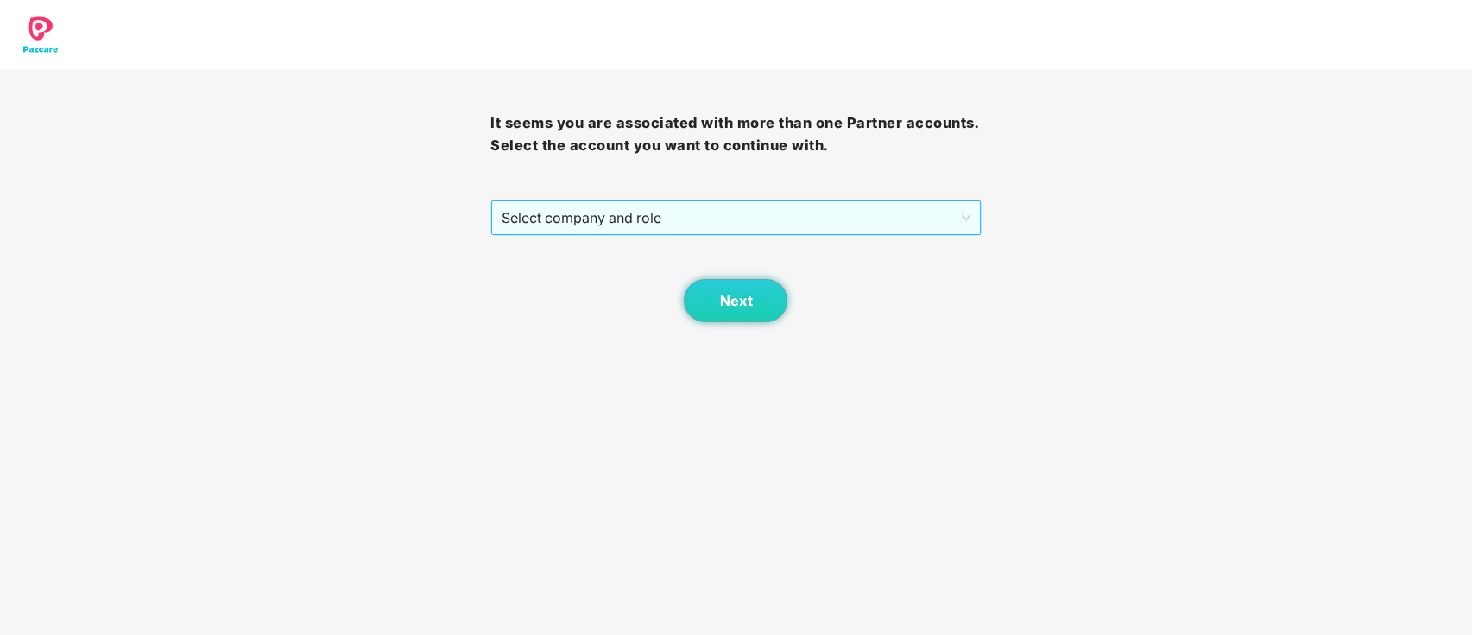
click at [811, 210] on span "Select company and role" at bounding box center [736, 217] width 468 height 33
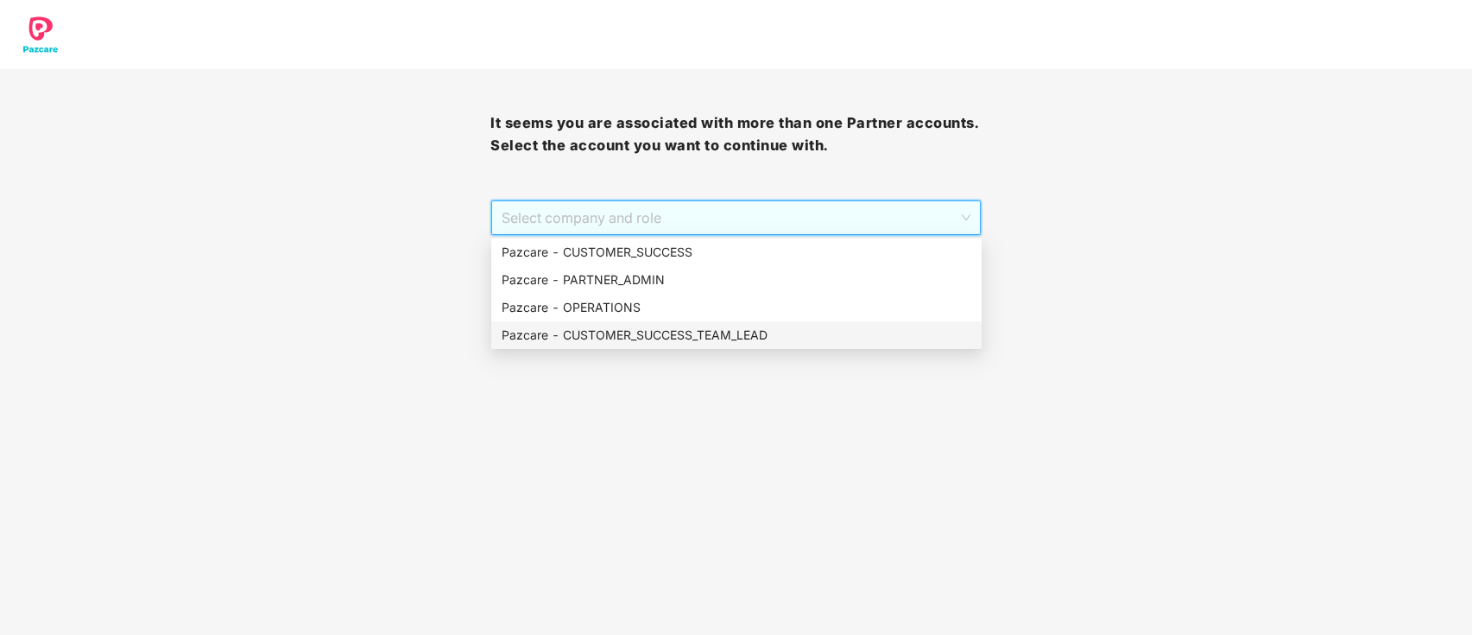
click at [725, 337] on div "Pazcare - CUSTOMER_SUCCESS_TEAM_LEAD" at bounding box center [737, 335] width 470 height 19
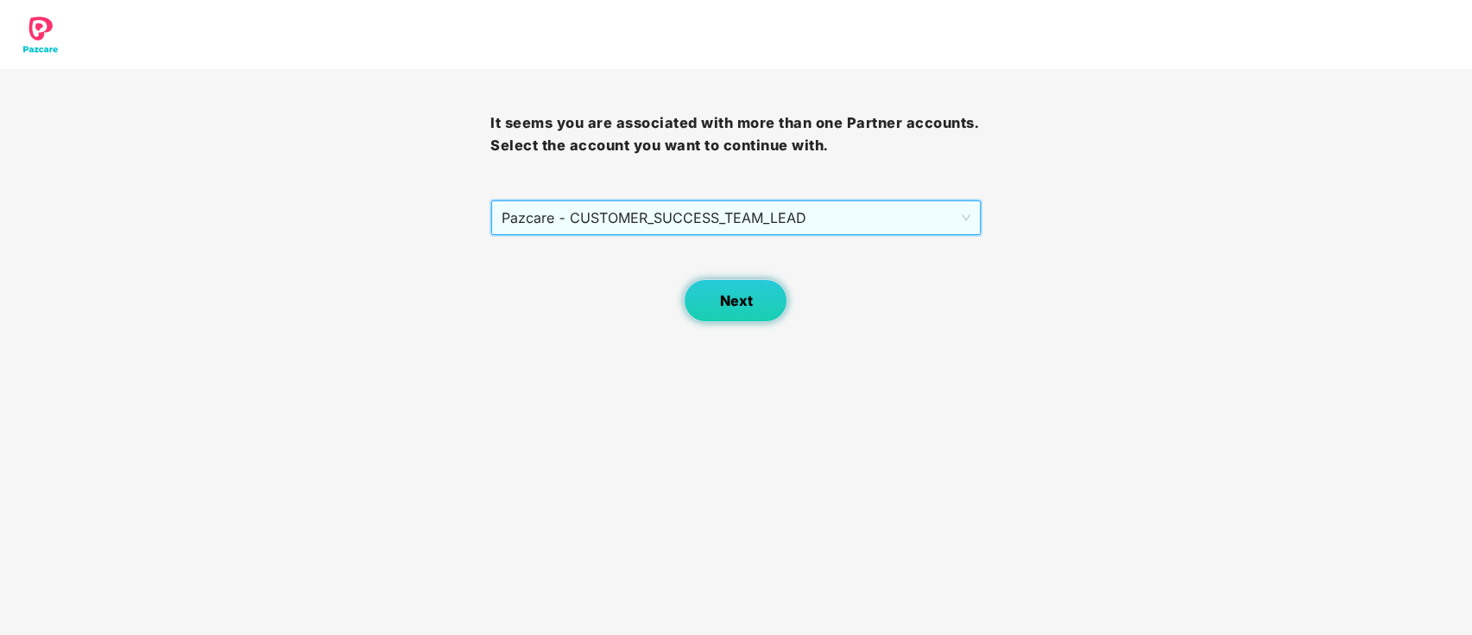
click at [748, 307] on span "Next" at bounding box center [735, 301] width 33 height 16
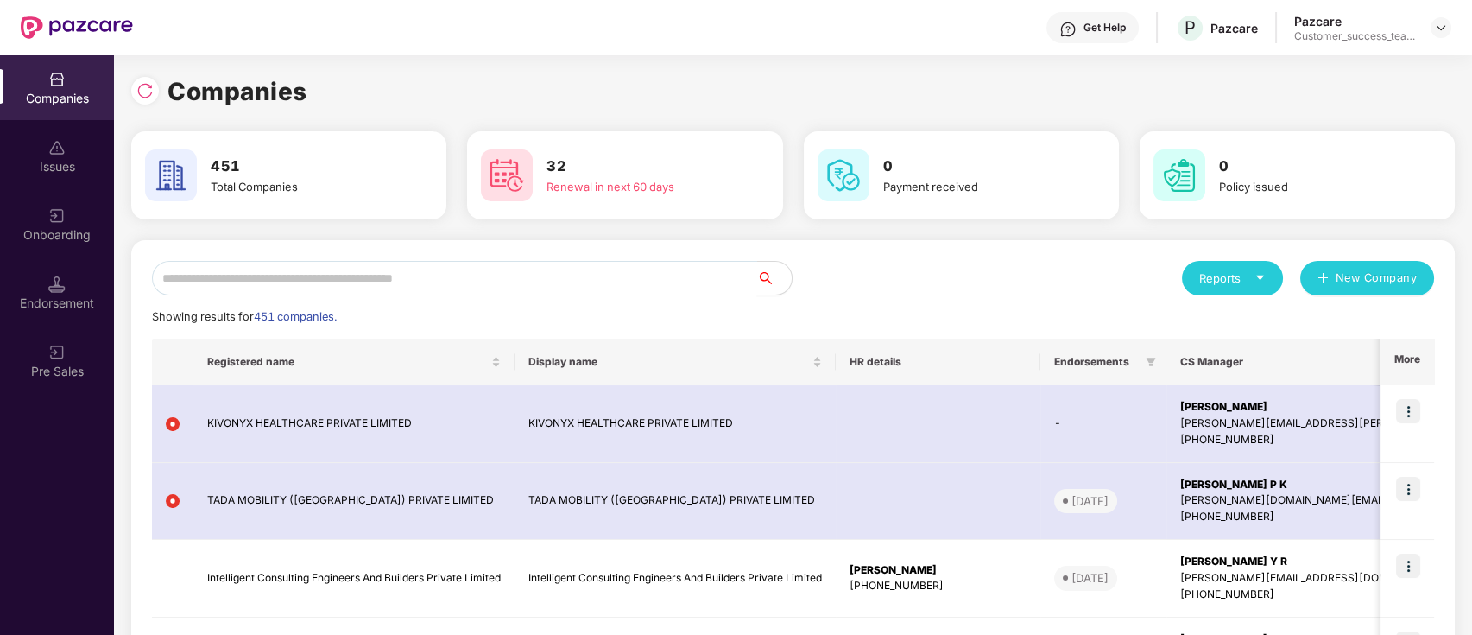
click at [706, 274] on input "text" at bounding box center [454, 278] width 605 height 35
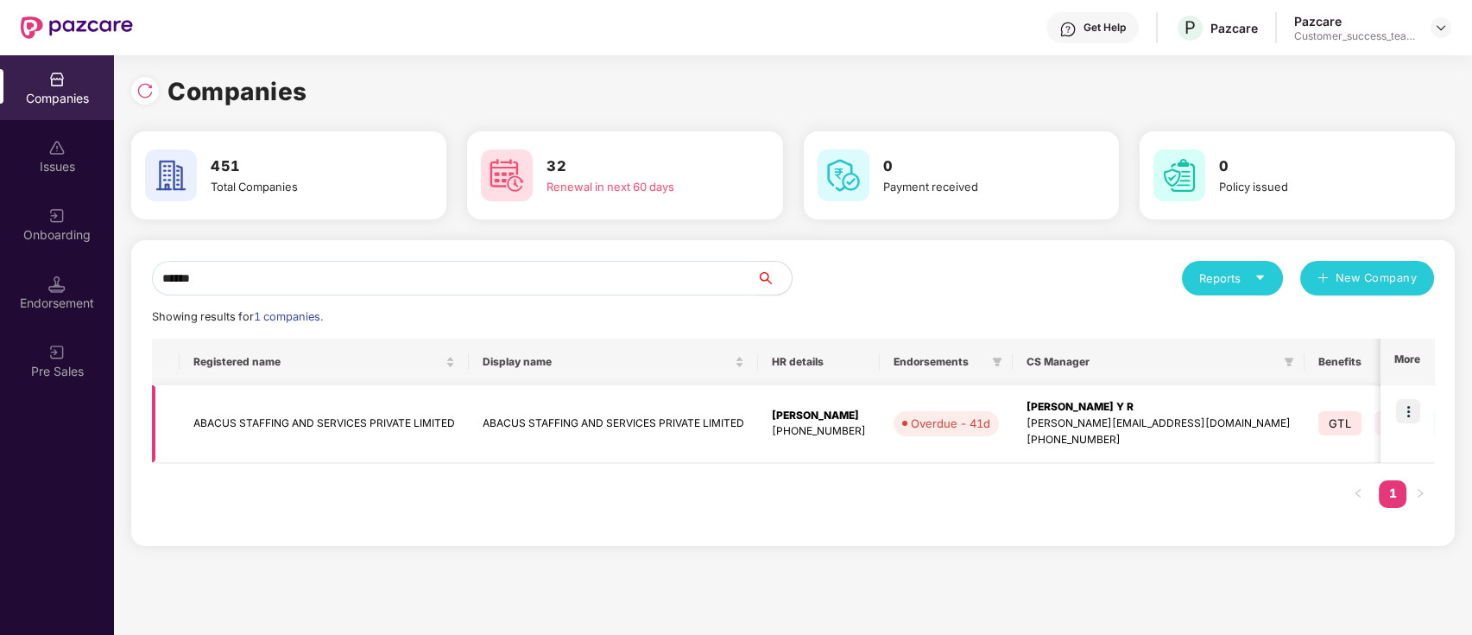
type input "******"
click at [1402, 419] on img at bounding box center [1408, 411] width 24 height 24
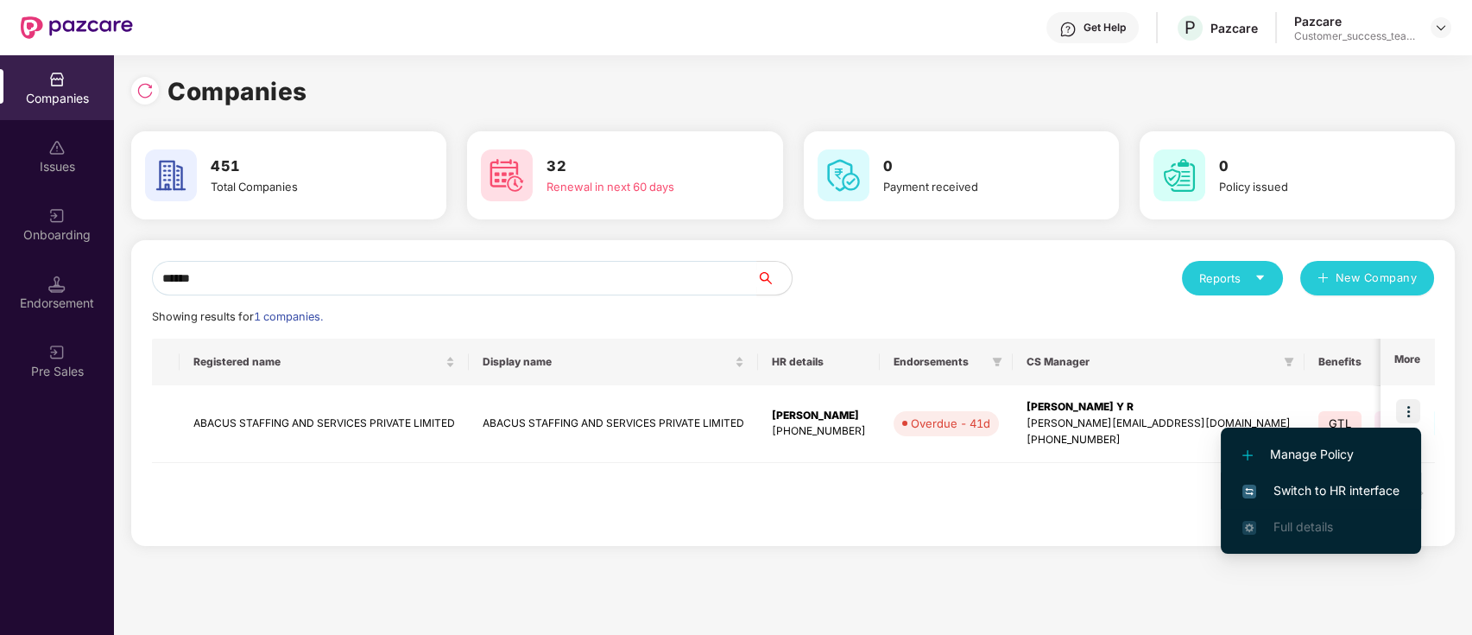
click at [1394, 494] on span "Switch to HR interface" at bounding box center [1321, 490] width 157 height 19
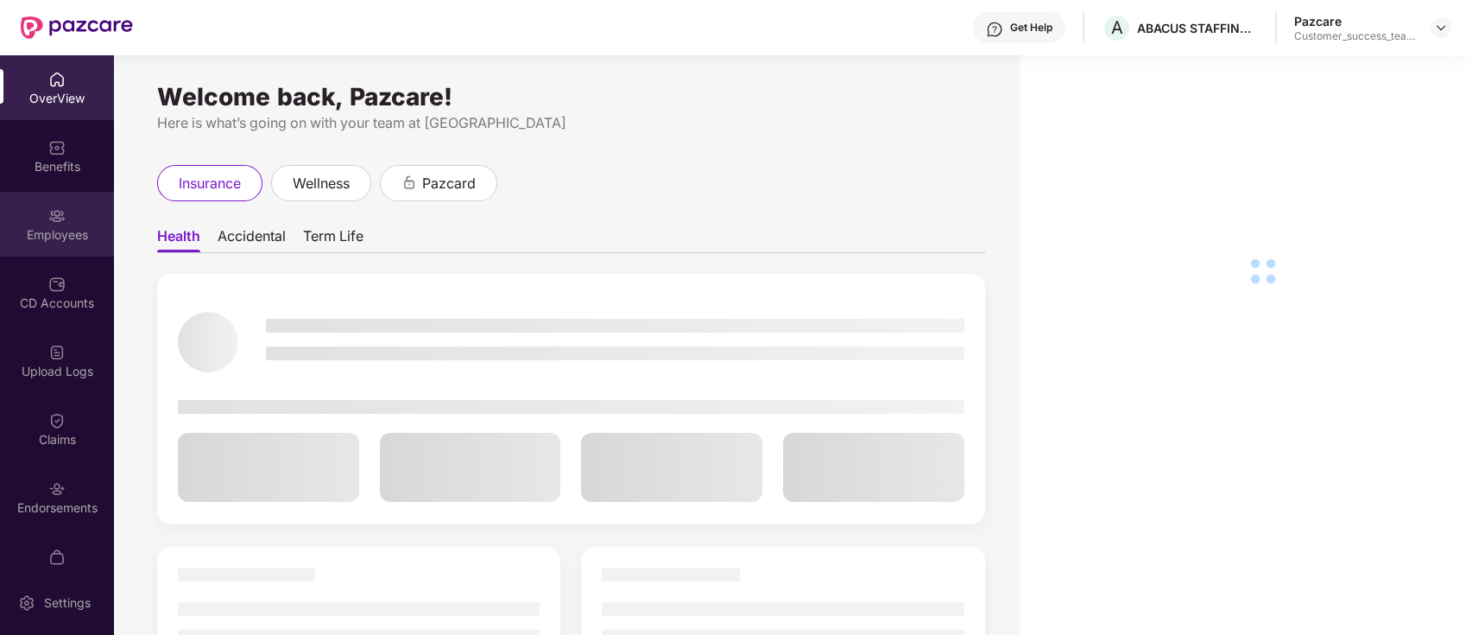
click at [73, 233] on div "Employees" at bounding box center [57, 234] width 114 height 17
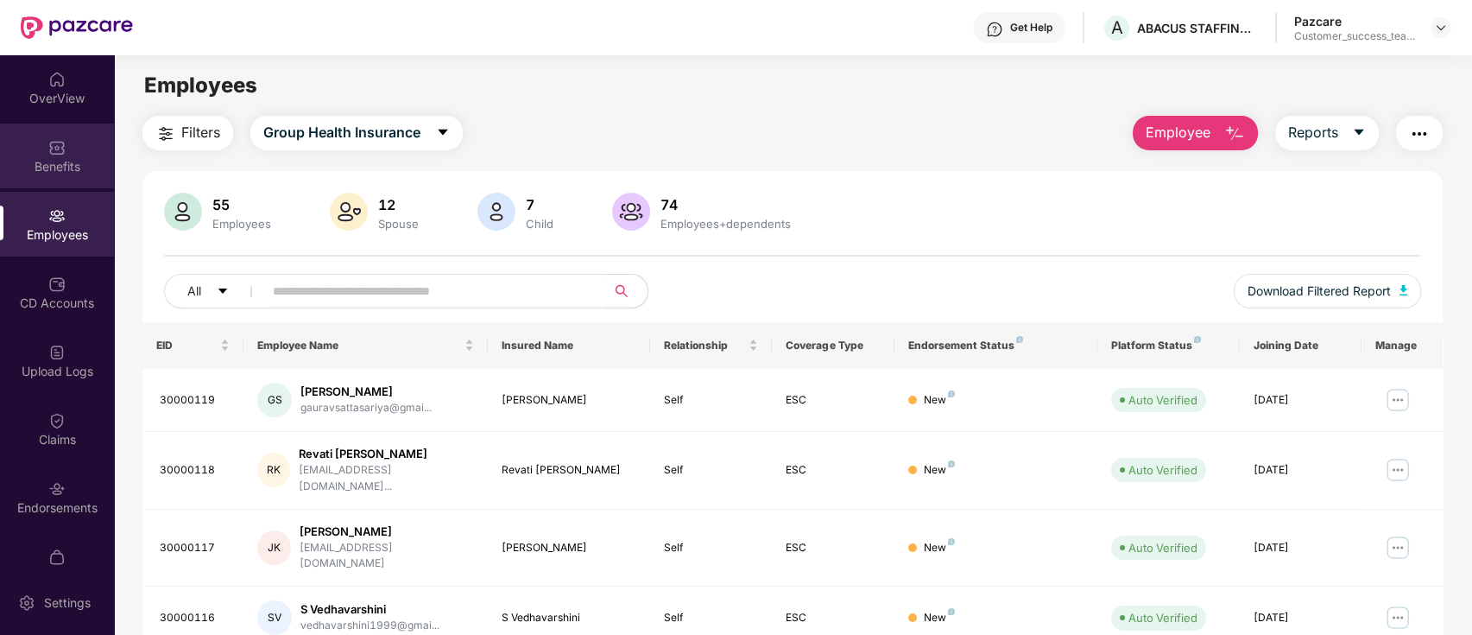
click at [62, 169] on div "Benefits" at bounding box center [57, 166] width 114 height 17
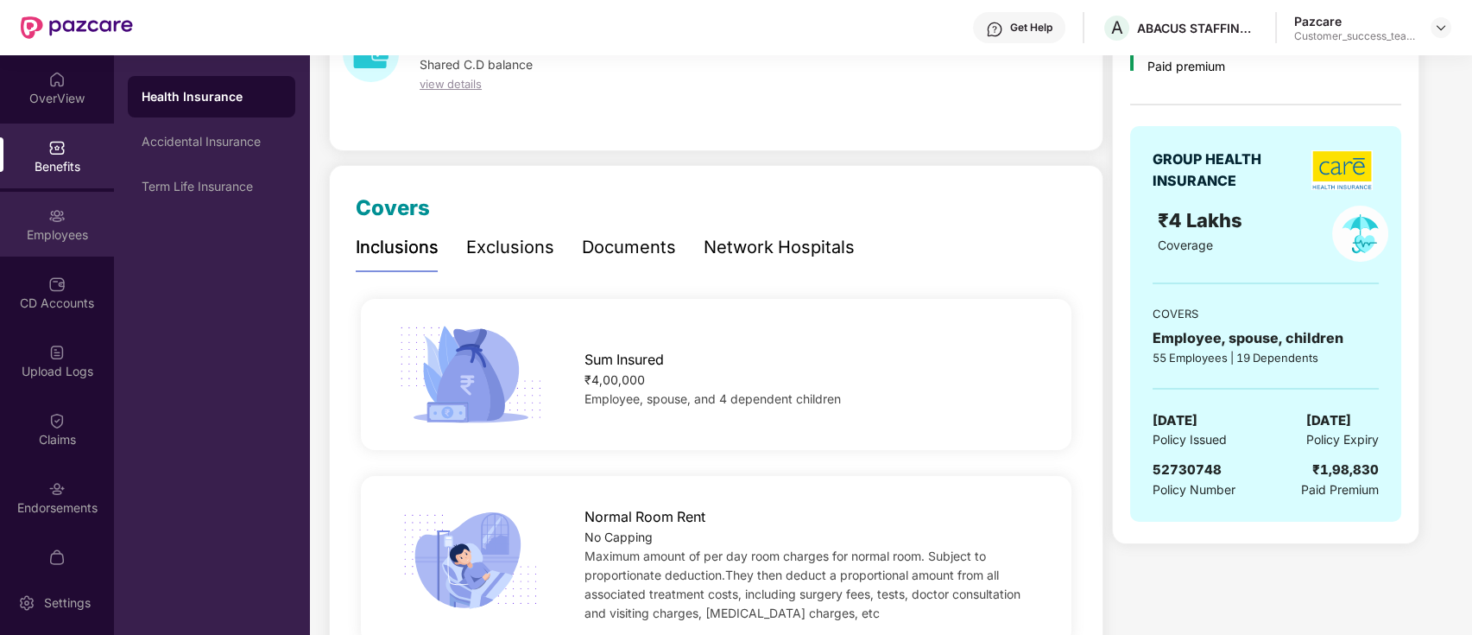
click at [54, 219] on img at bounding box center [56, 215] width 17 height 17
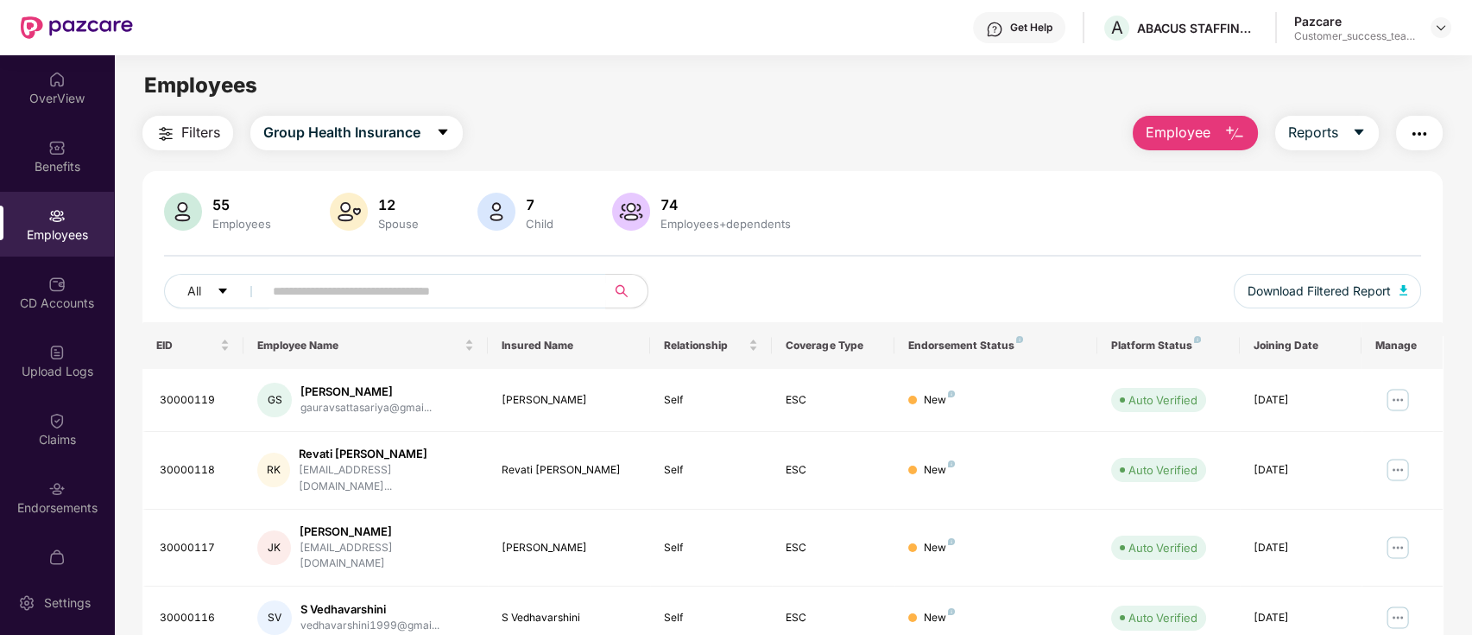
click at [155, 130] on img "button" at bounding box center [165, 133] width 21 height 21
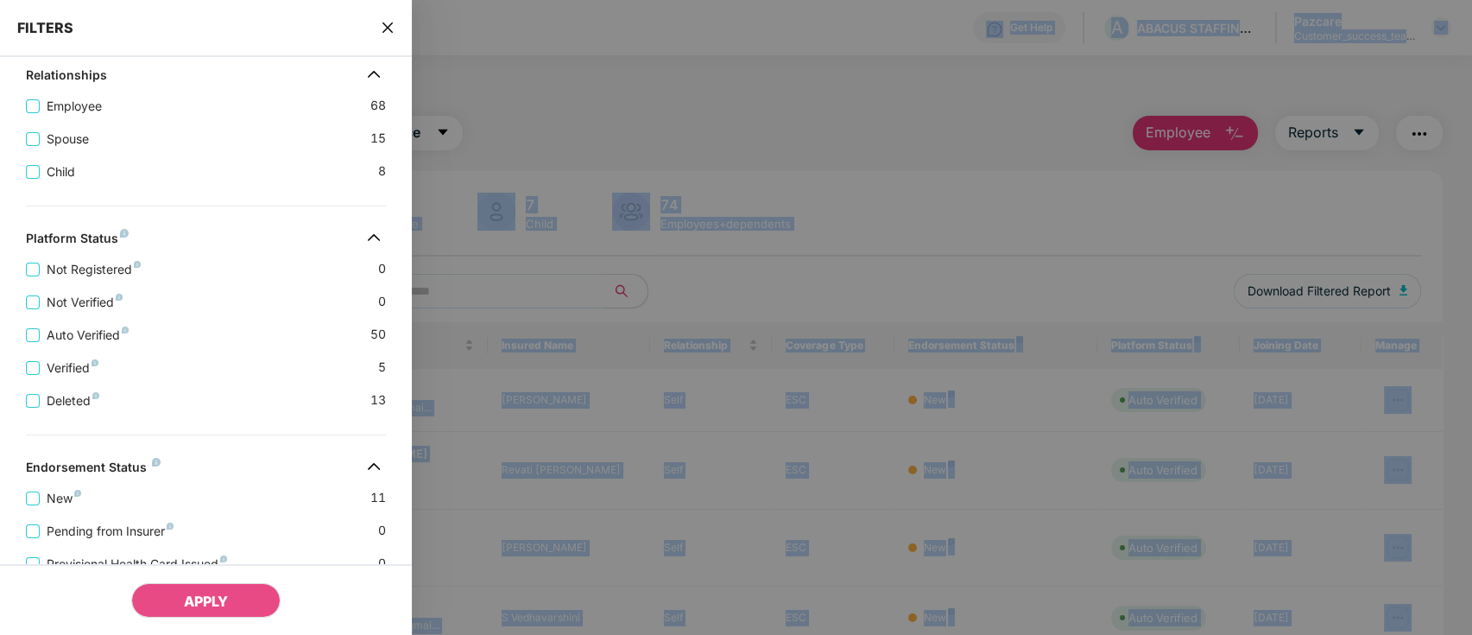
scroll to position [460, 0]
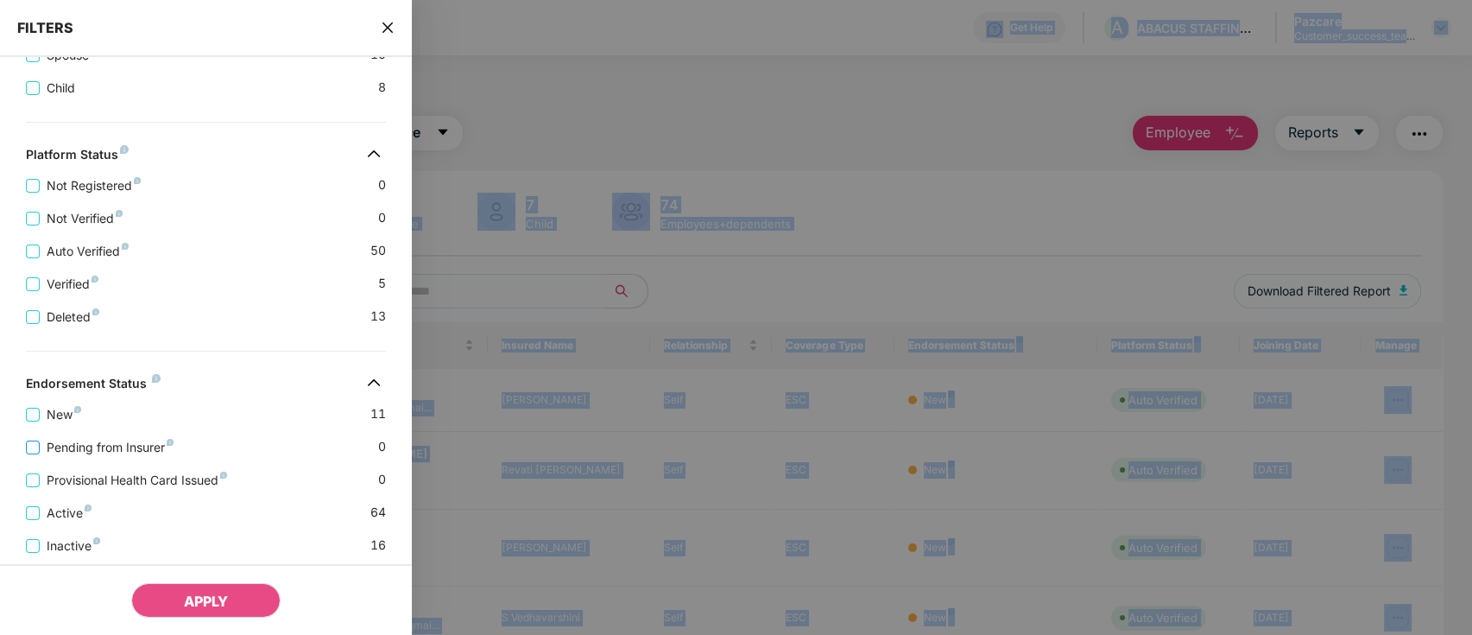
click at [126, 457] on span "Pending from Insurer" at bounding box center [110, 447] width 141 height 19
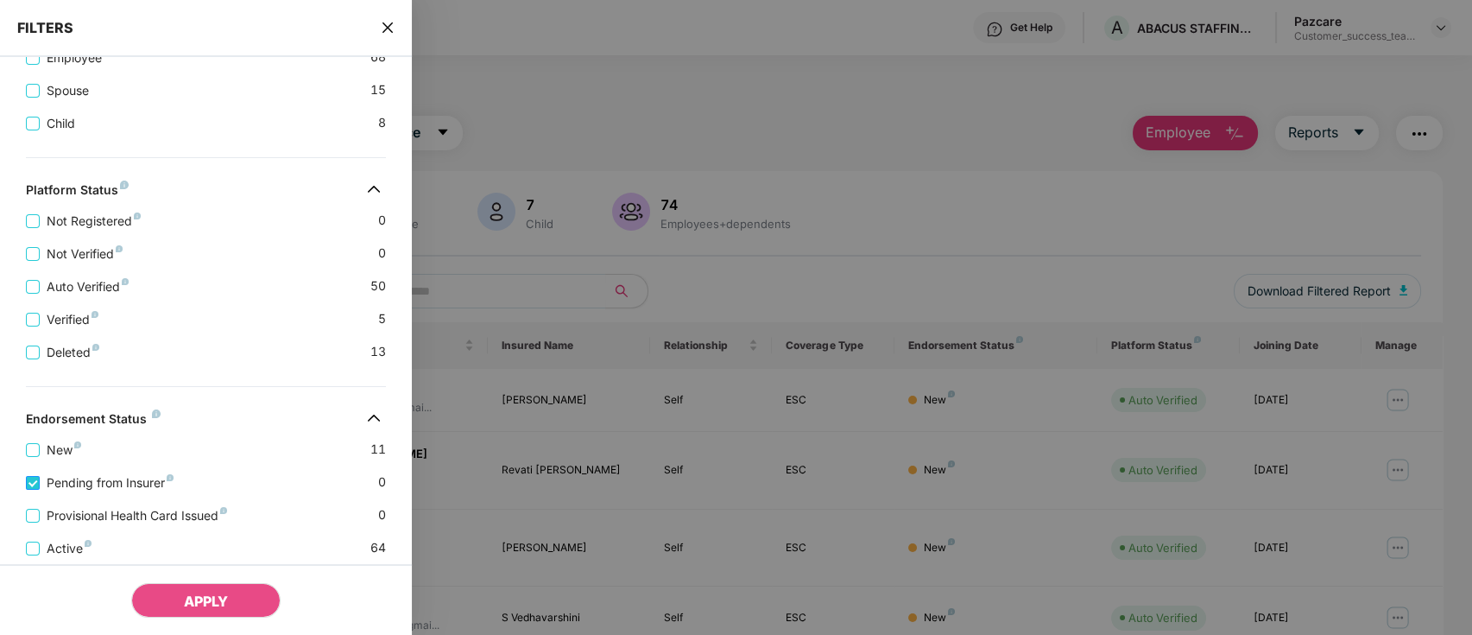
click at [66, 492] on span "Pending from Insurer" at bounding box center [110, 482] width 141 height 19
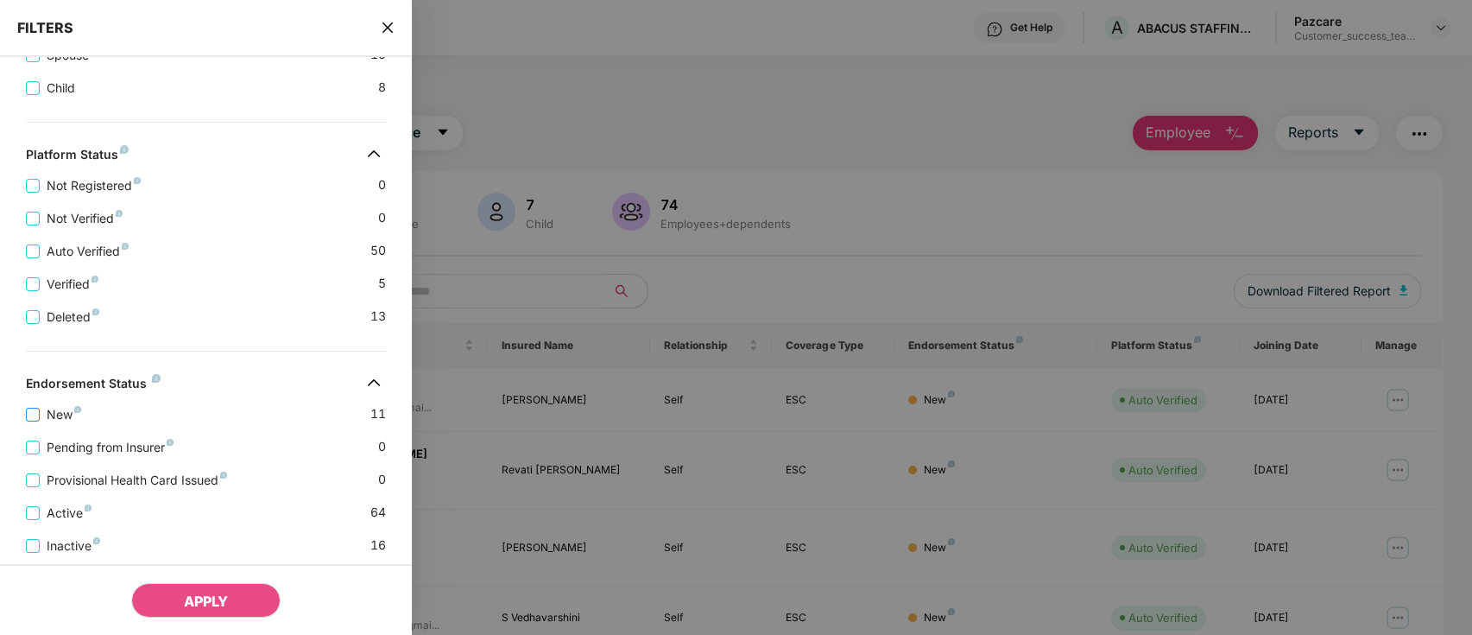
click at [53, 424] on span "New" at bounding box center [64, 414] width 48 height 19
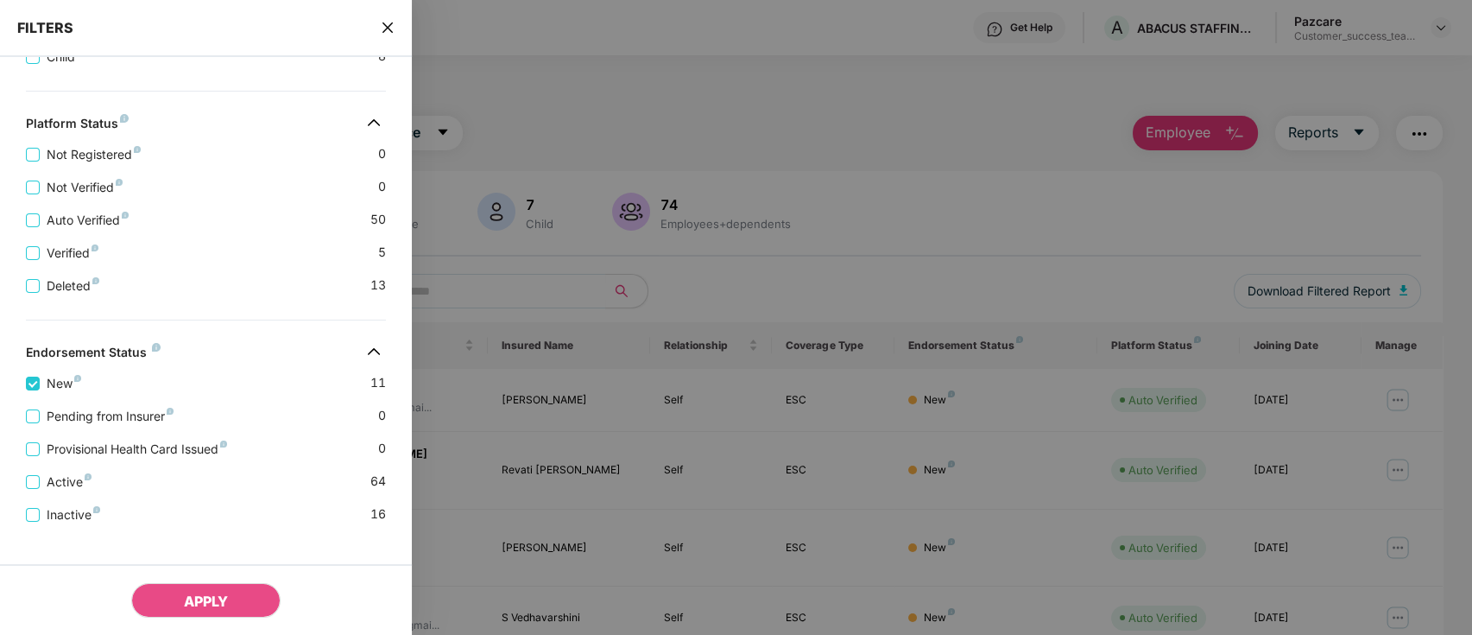
scroll to position [559, 0]
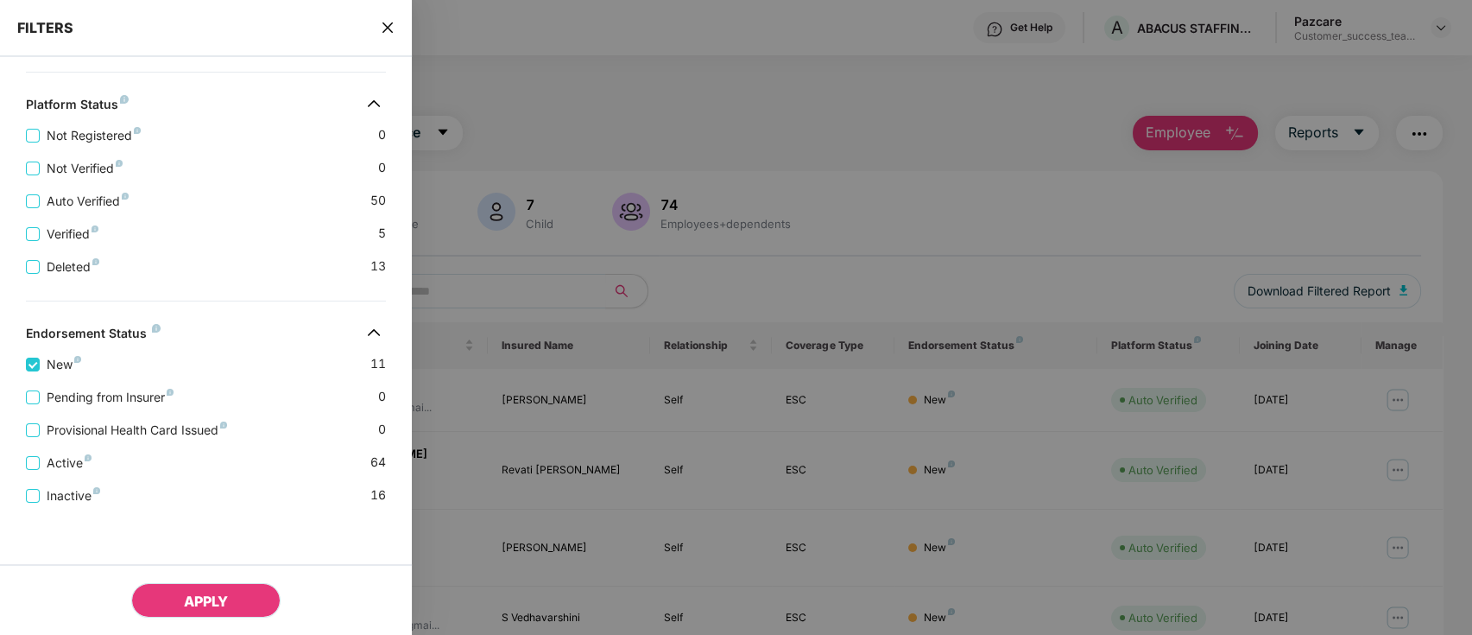
click at [208, 598] on span "APPLY" at bounding box center [206, 600] width 44 height 17
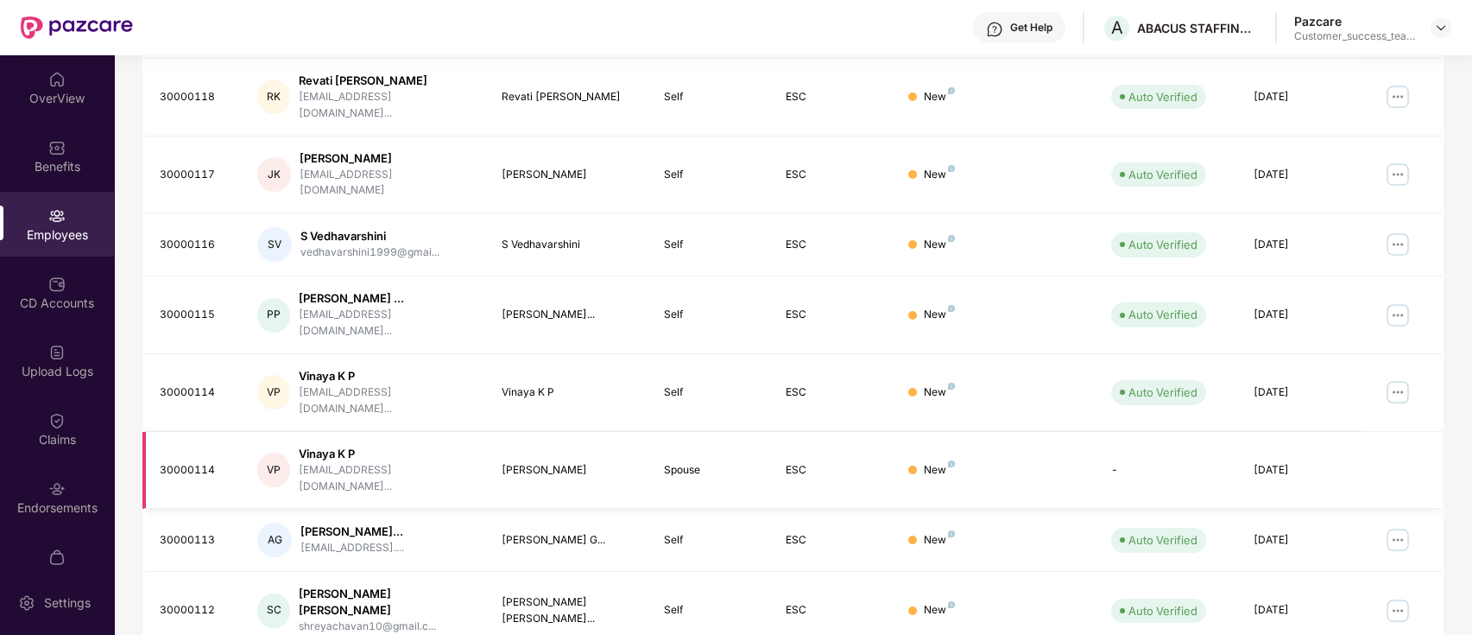
scroll to position [425, 0]
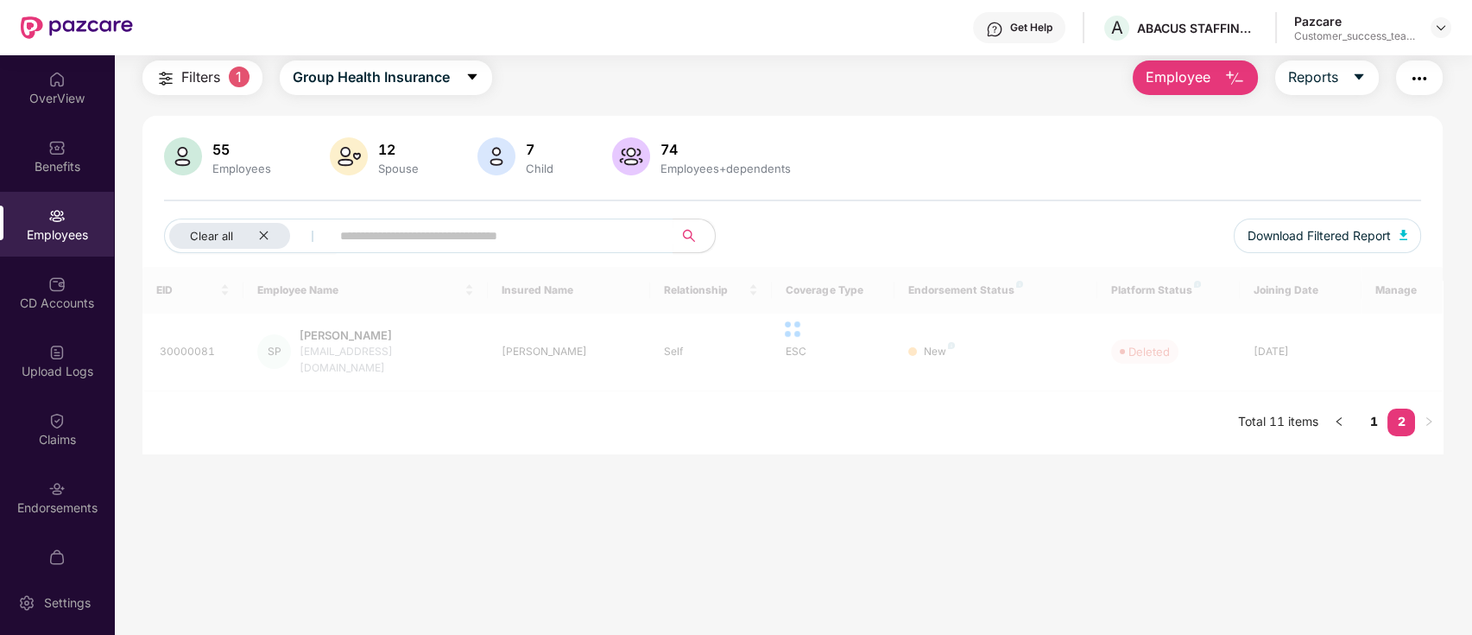
scroll to position [55, 0]
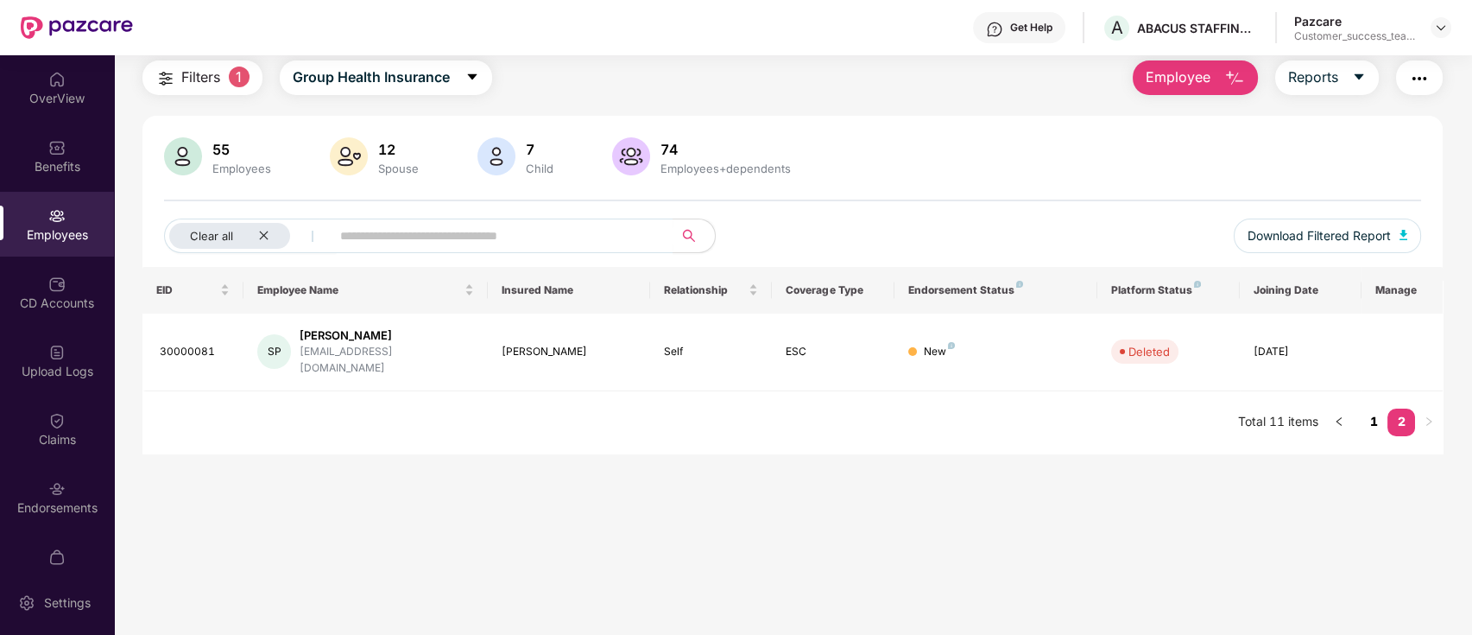
click at [1369, 408] on link "1" at bounding box center [1374, 421] width 28 height 26
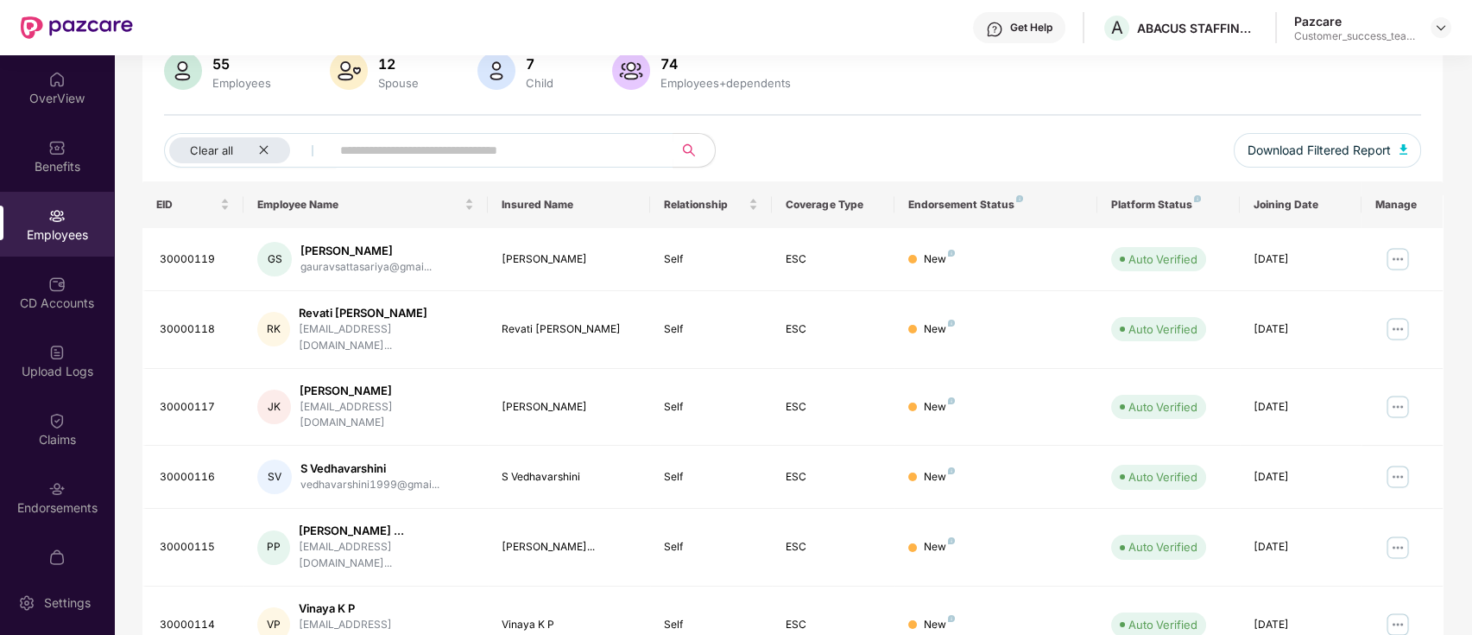
scroll to position [0, 0]
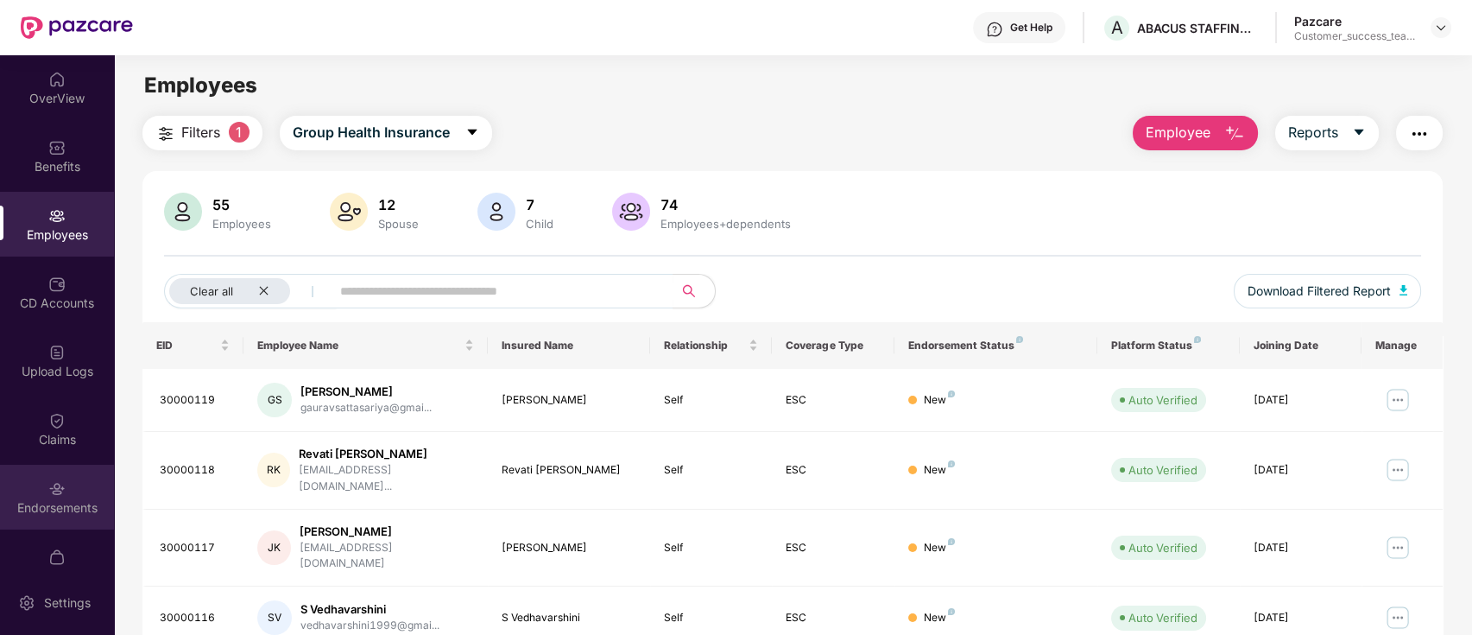
click at [40, 485] on div "Endorsements" at bounding box center [57, 497] width 114 height 65
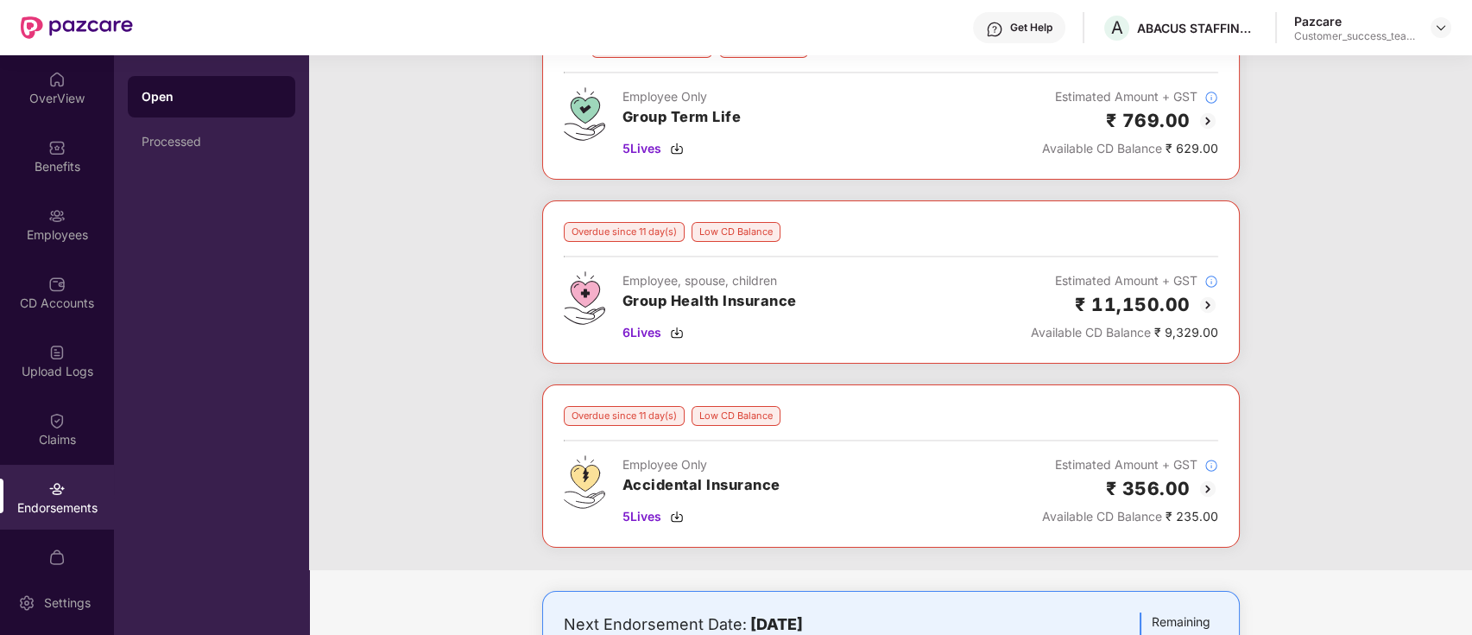
scroll to position [345, 0]
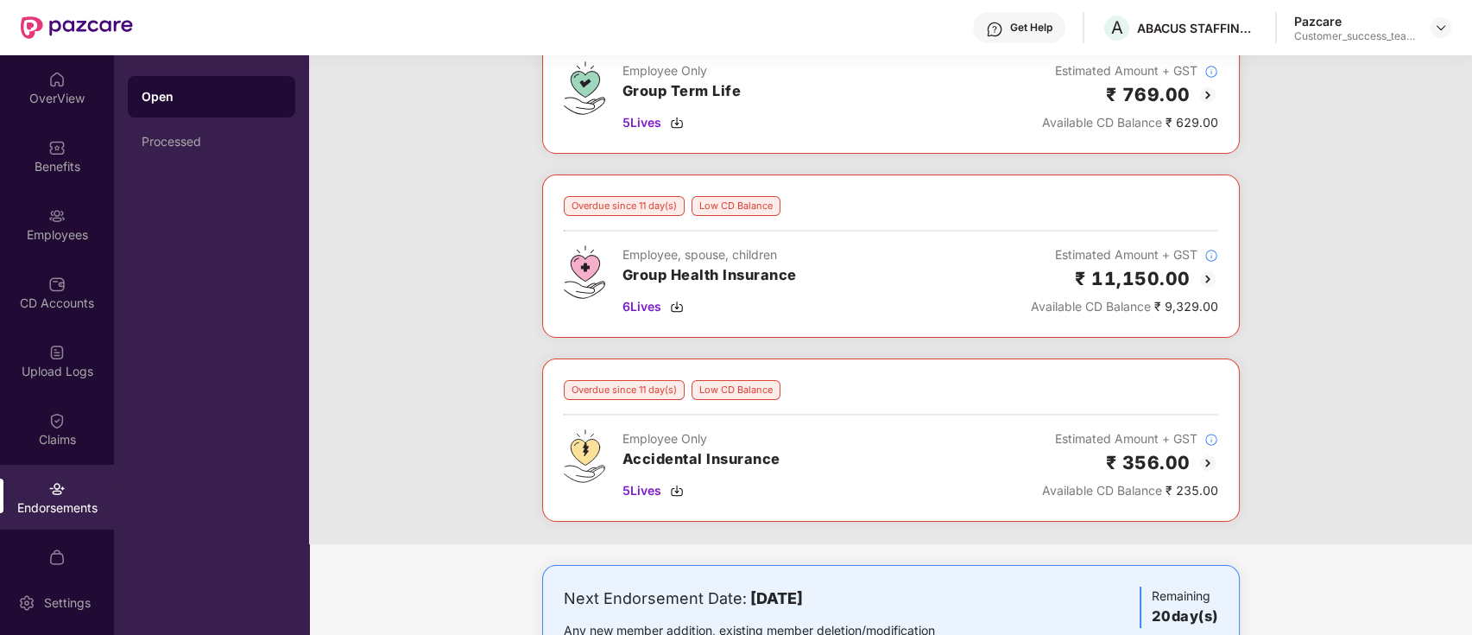
click at [1212, 282] on img at bounding box center [1208, 279] width 21 height 21
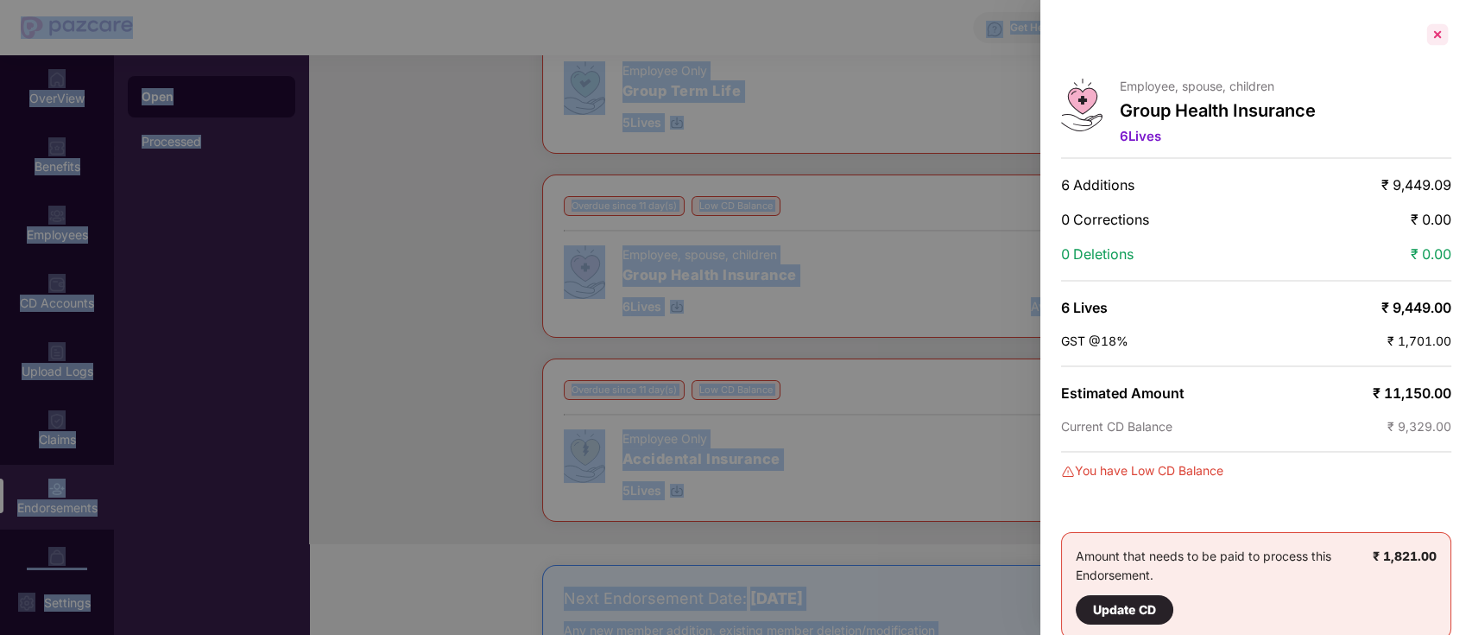
click at [1437, 45] on div at bounding box center [1438, 35] width 28 height 28
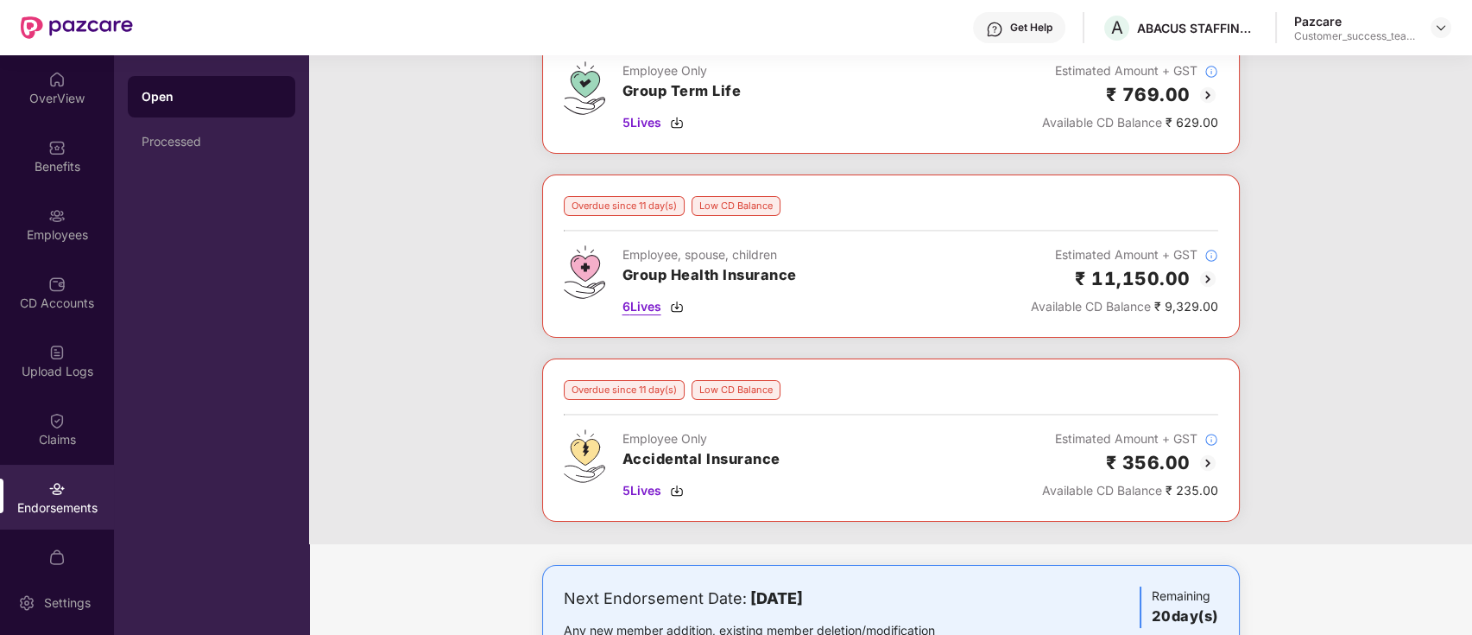
click at [655, 307] on span "6 Lives" at bounding box center [642, 306] width 39 height 19
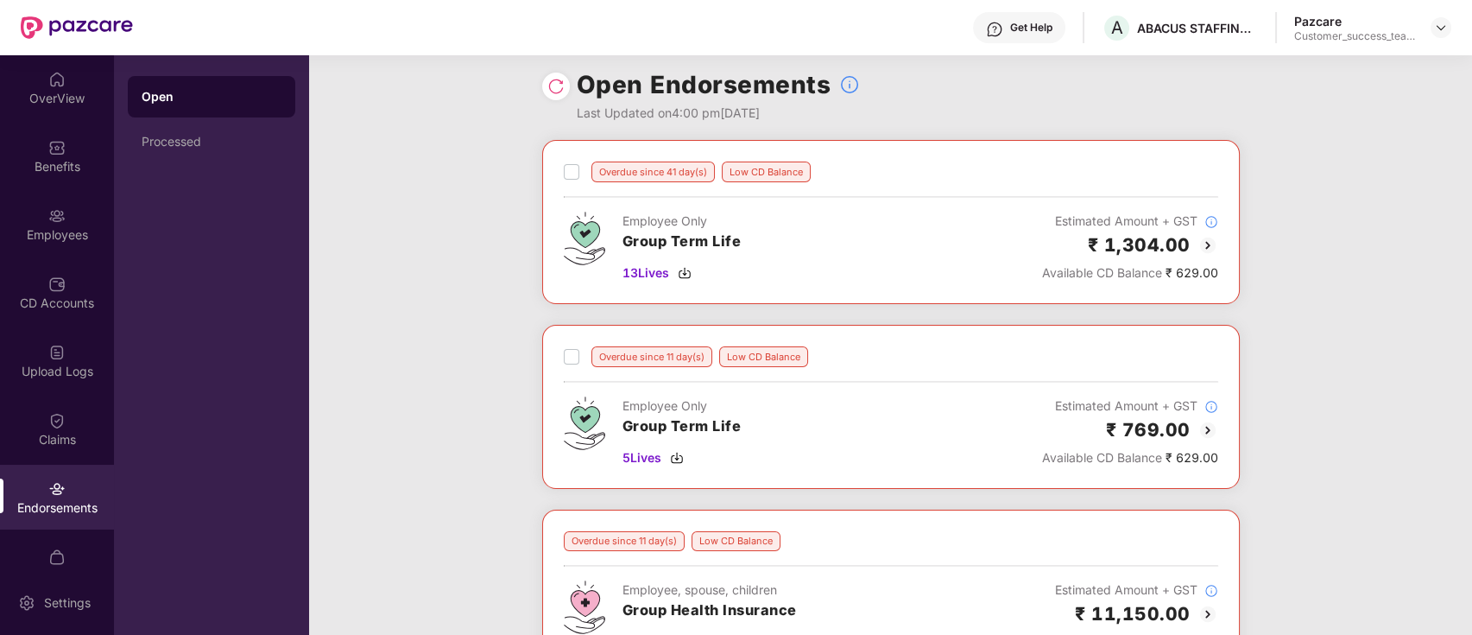
scroll to position [0, 0]
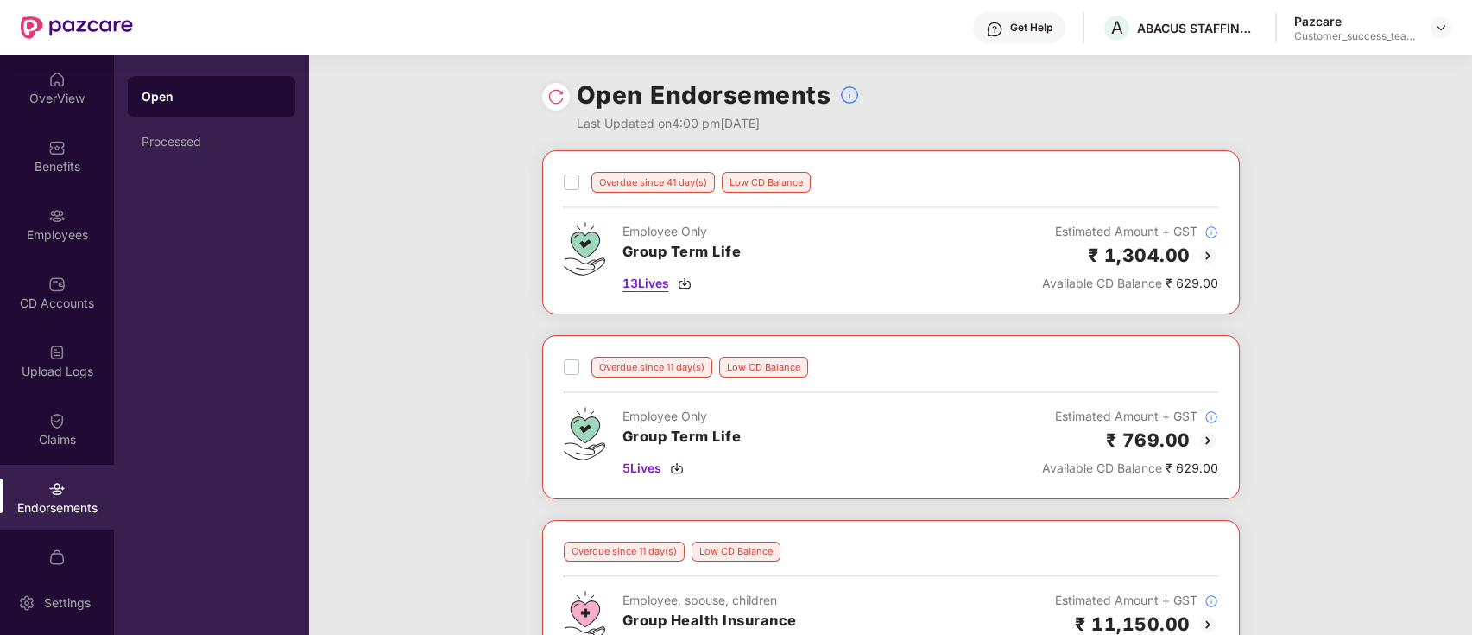
click at [648, 284] on span "13 Lives" at bounding box center [646, 283] width 47 height 19
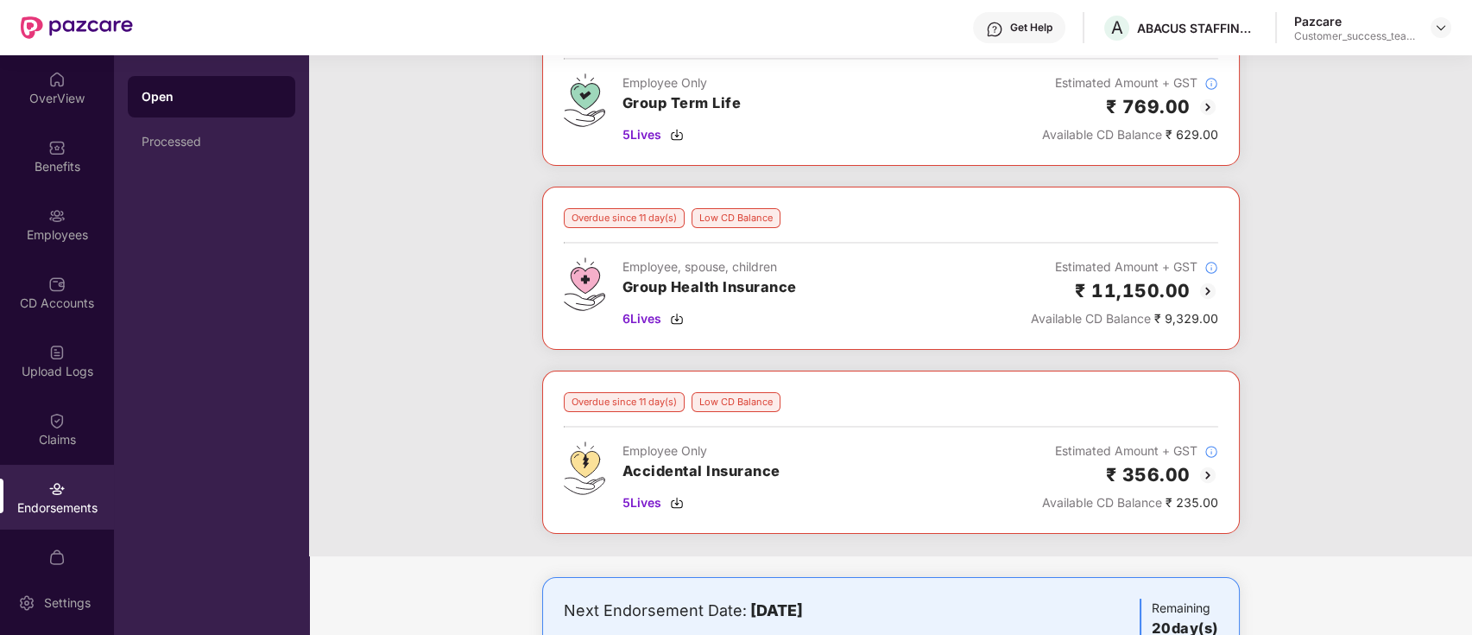
scroll to position [460, 0]
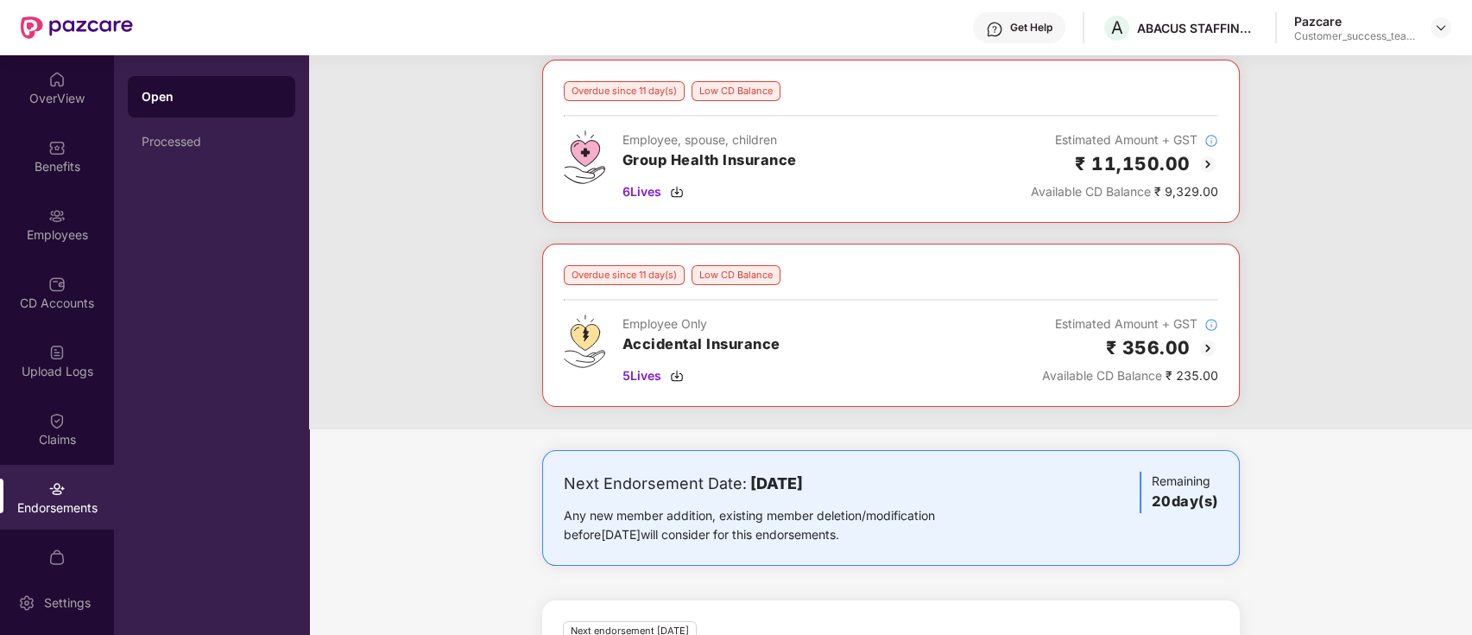
click at [497, 412] on div "Overdue since 41 day(s) Low CD Balance Employee Only Group Term Life 13 Lives E…" at bounding box center [890, 59] width 1163 height 739
click at [1334, 301] on div "Overdue since 41 day(s) Low CD Balance Employee Only Group Term Life 13 Lives E…" at bounding box center [890, 59] width 1163 height 739
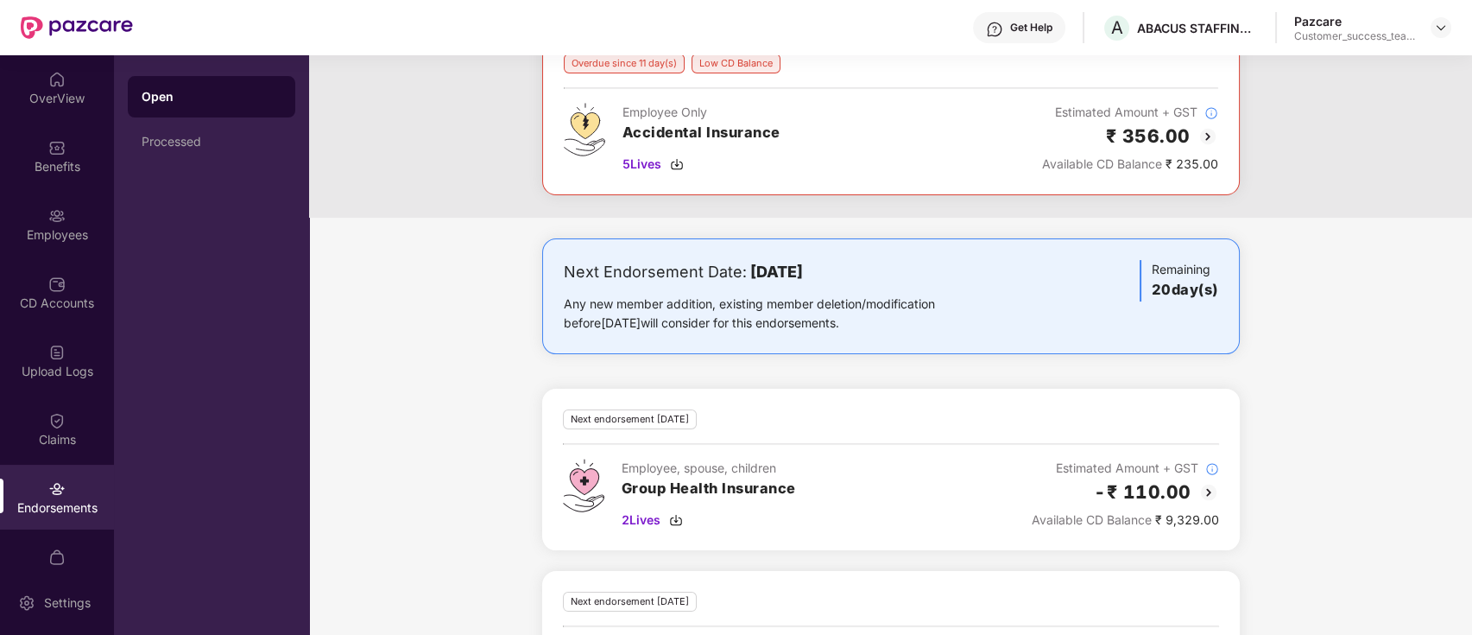
scroll to position [920, 0]
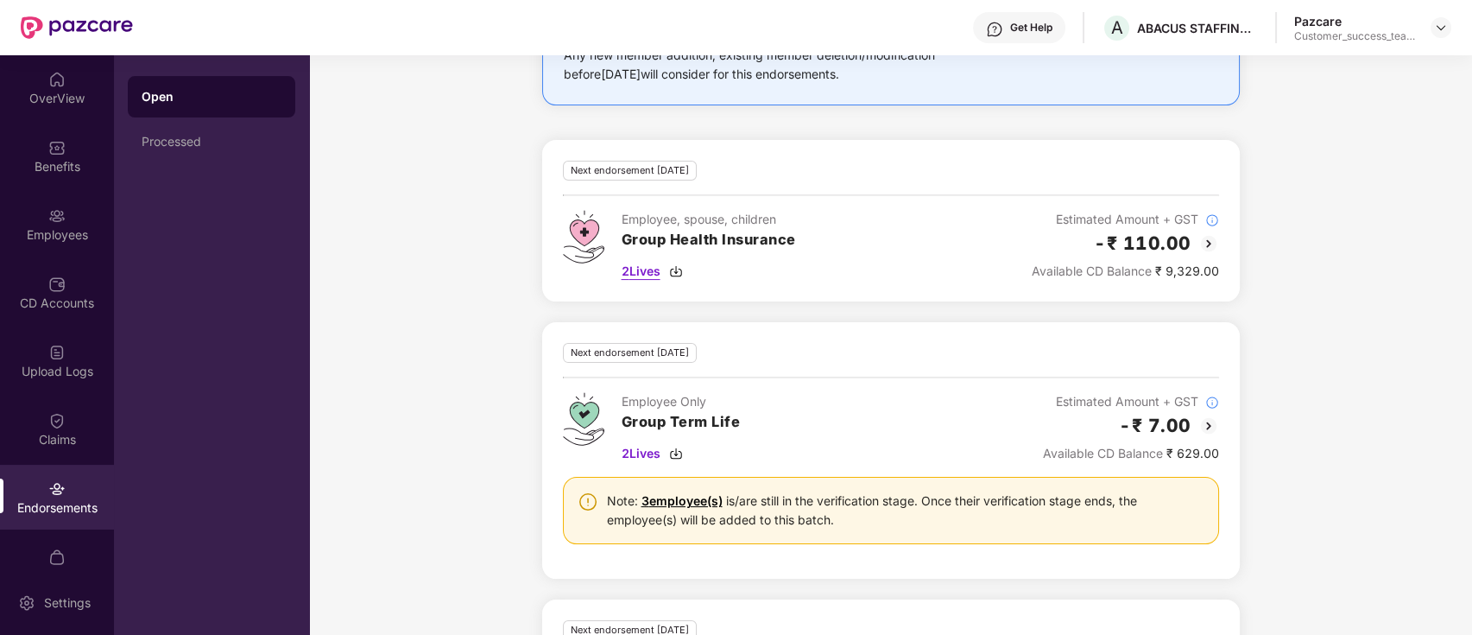
click at [648, 274] on span "2 Lives" at bounding box center [641, 271] width 39 height 19
click at [59, 222] on img at bounding box center [56, 215] width 17 height 17
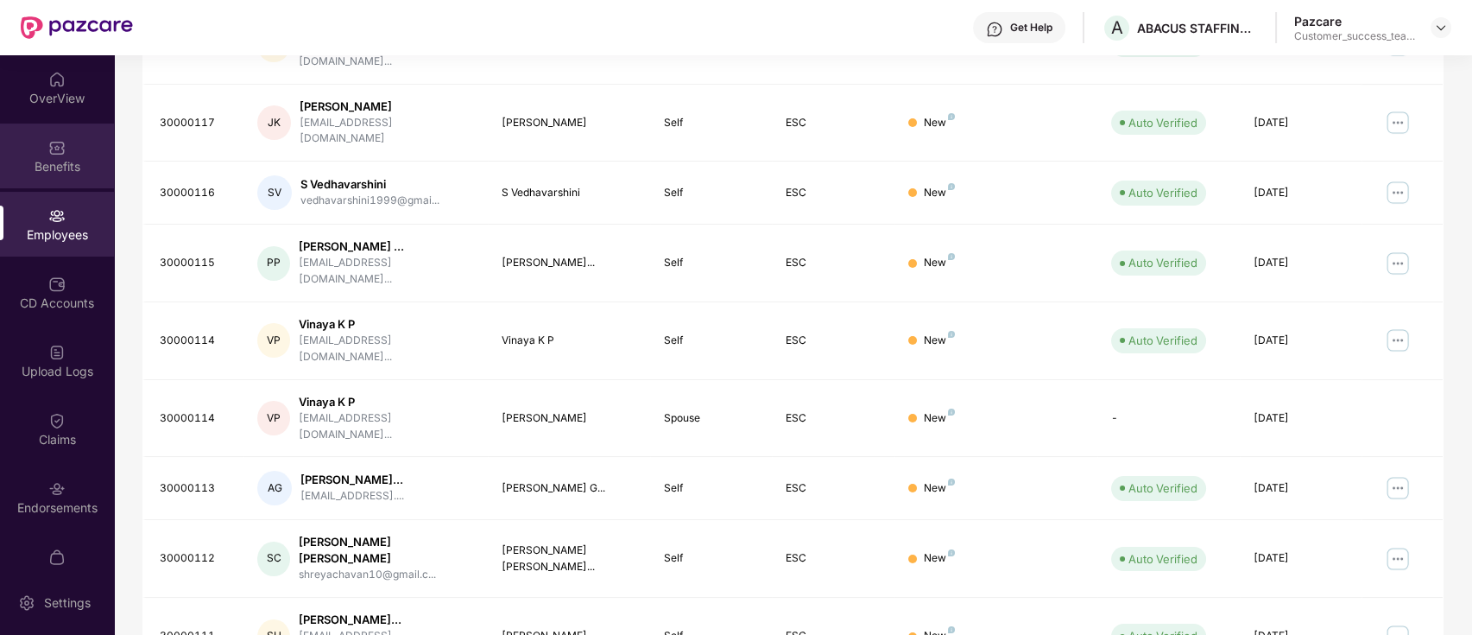
click at [41, 124] on div "Benefits" at bounding box center [57, 155] width 114 height 65
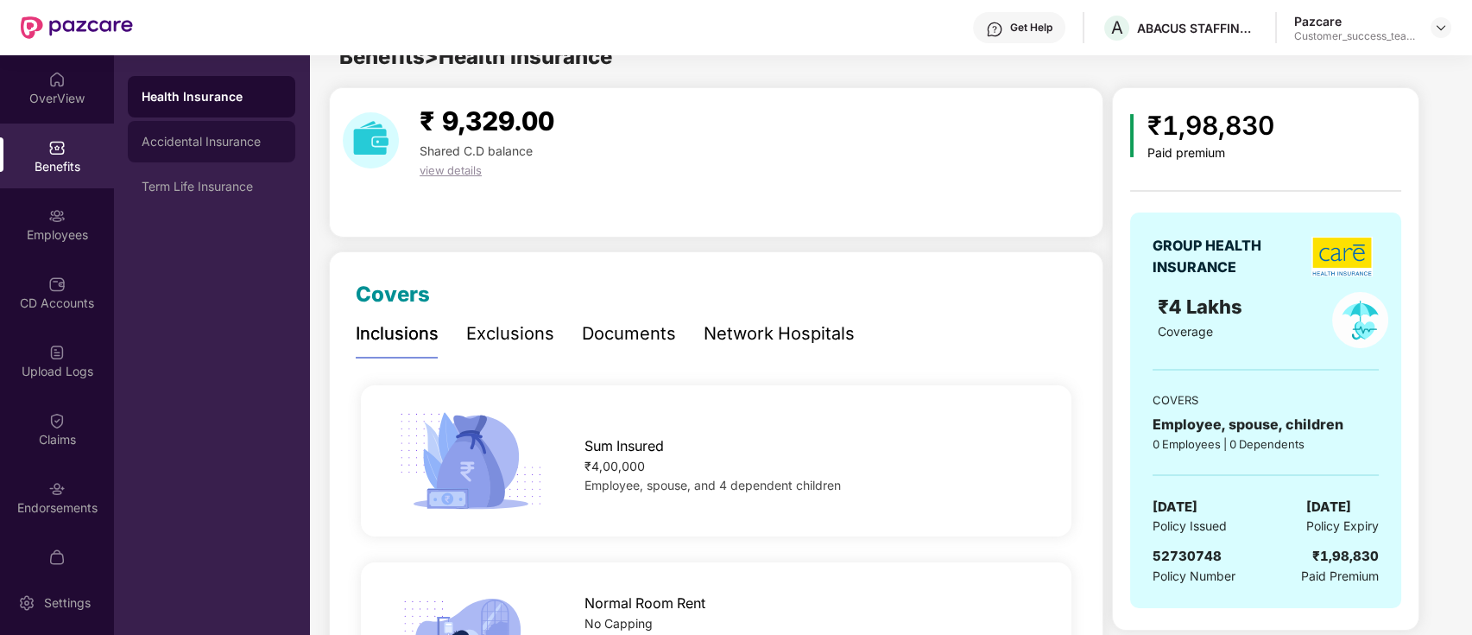
click at [217, 146] on div "Accidental Insurance" at bounding box center [212, 142] width 140 height 14
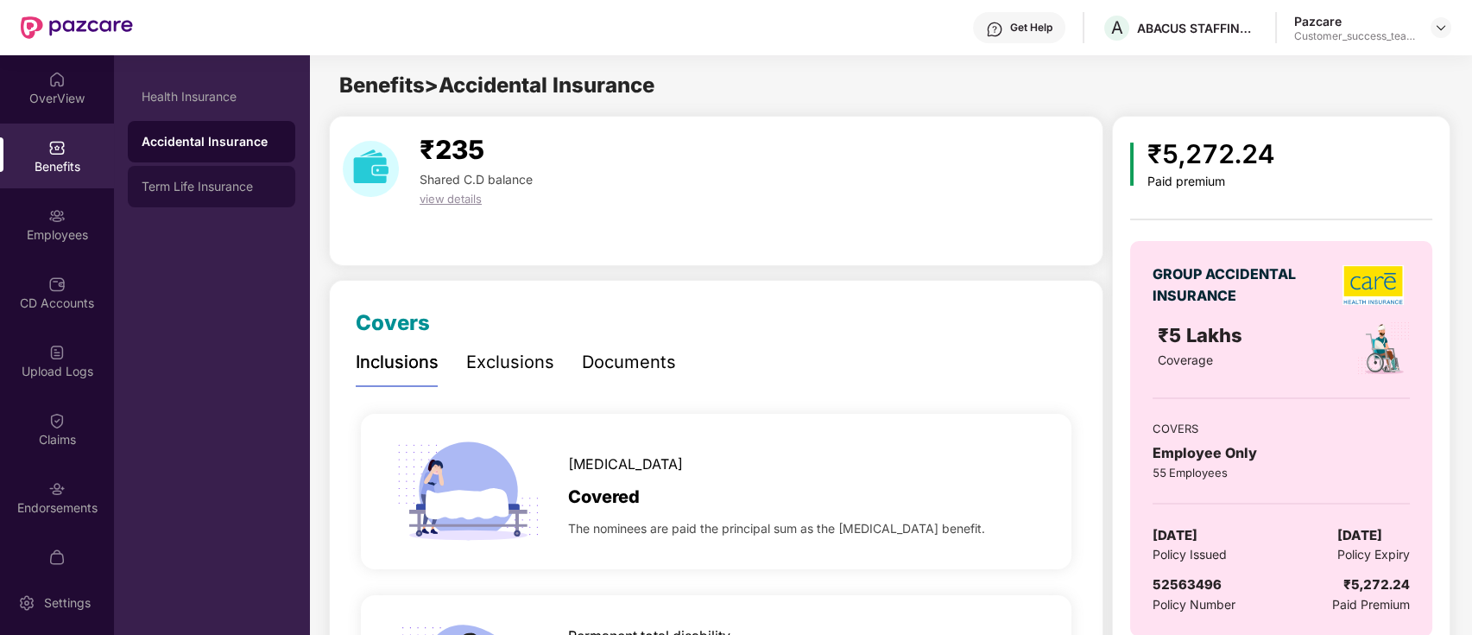
click at [214, 193] on div "Term Life Insurance" at bounding box center [212, 187] width 140 height 14
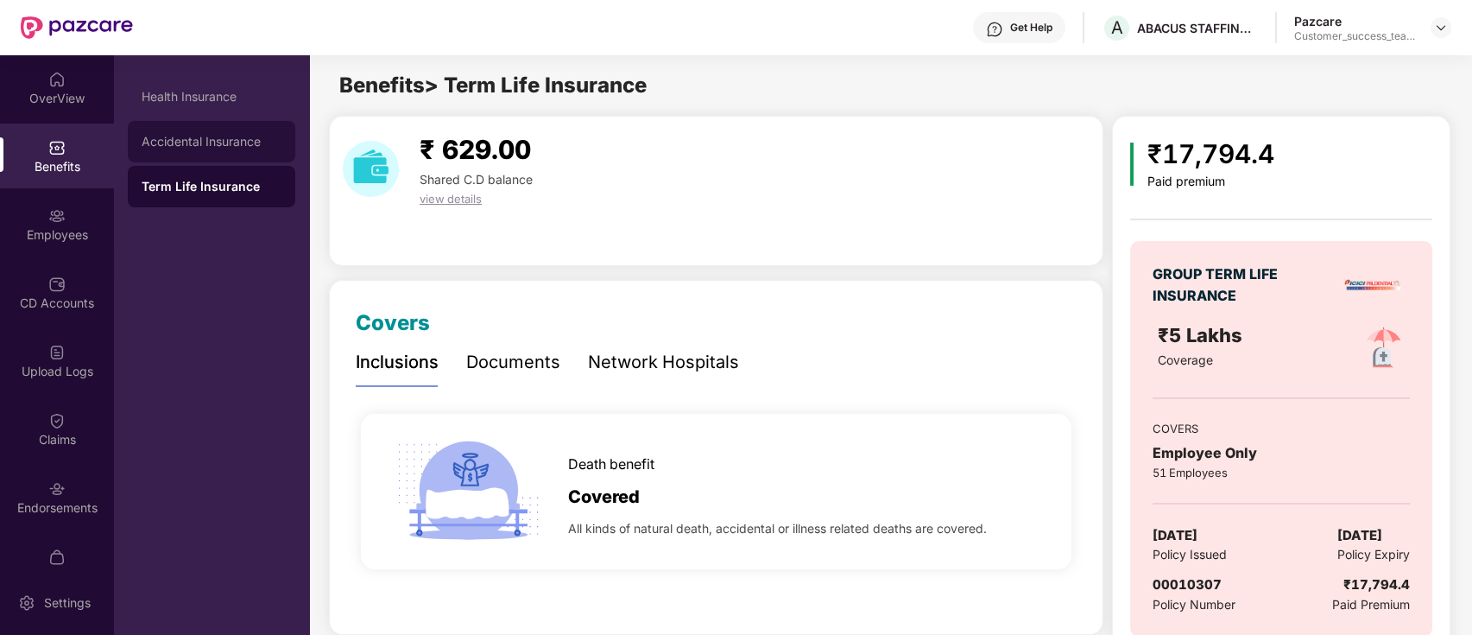
click at [150, 142] on div "Accidental Insurance" at bounding box center [212, 142] width 140 height 14
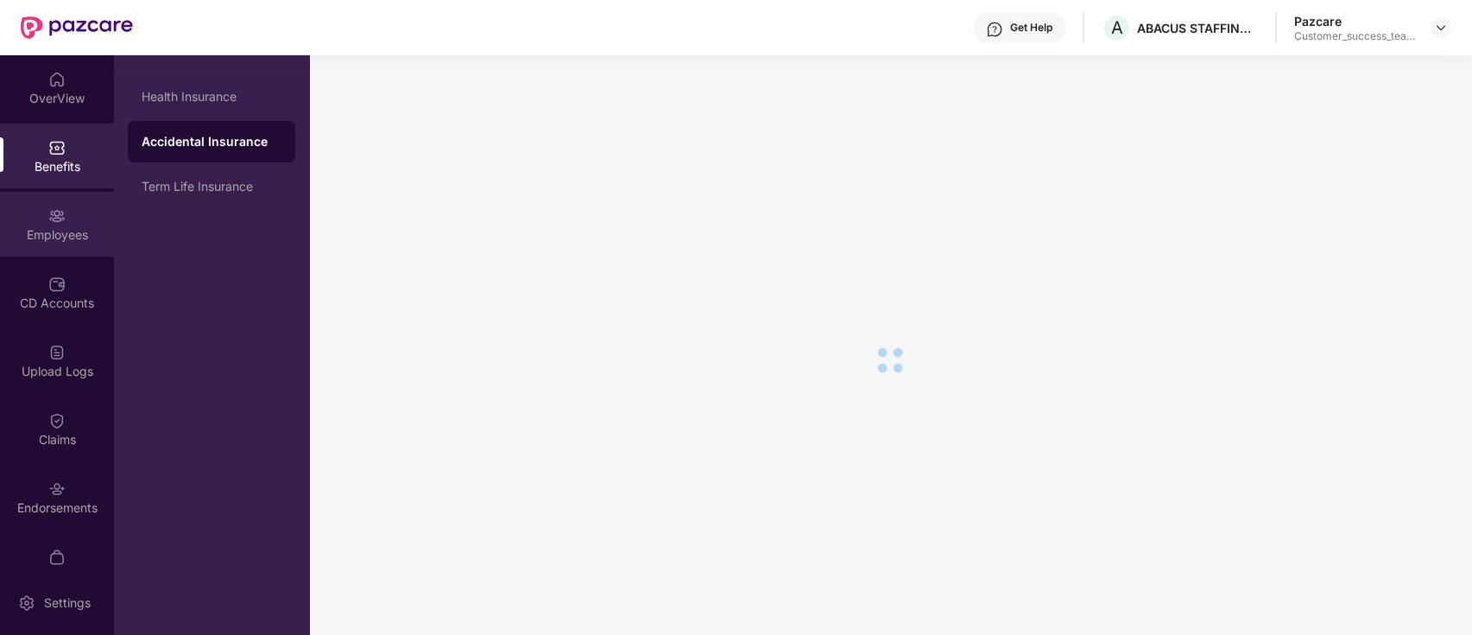
click at [83, 218] on div "Employees" at bounding box center [57, 224] width 114 height 65
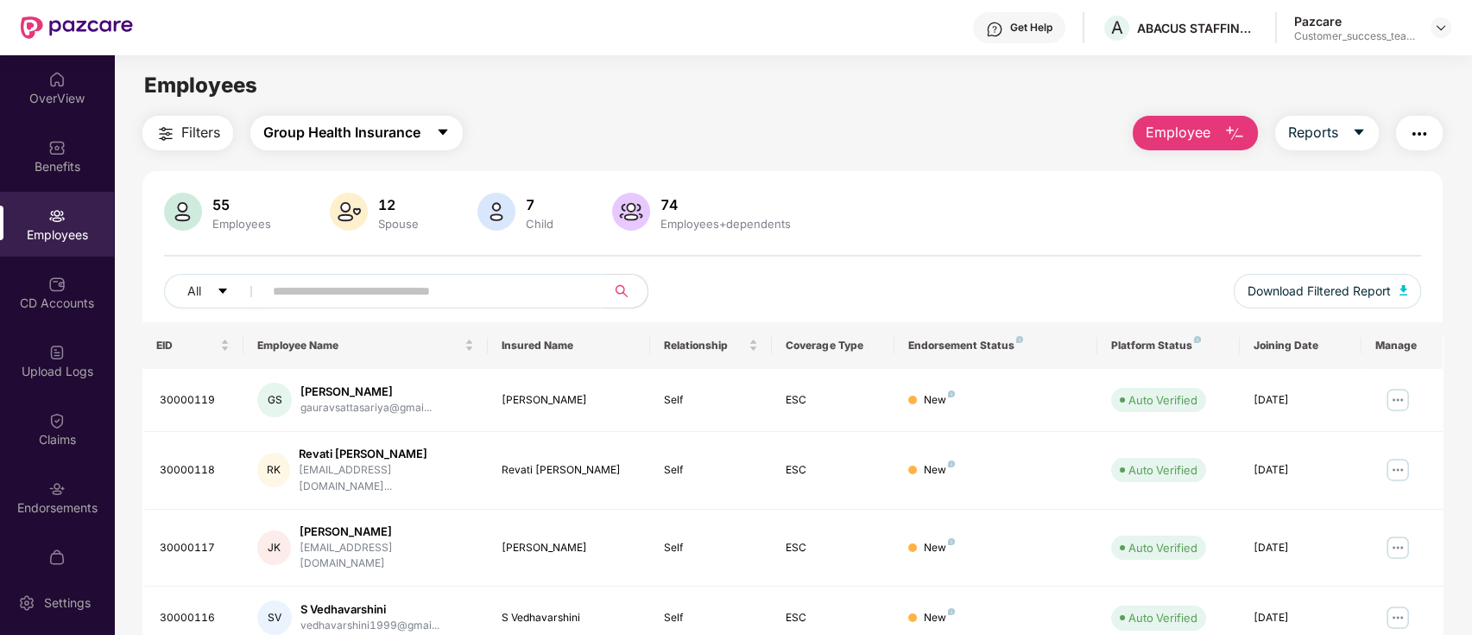
click at [447, 135] on icon "caret-down" at bounding box center [443, 132] width 14 height 14
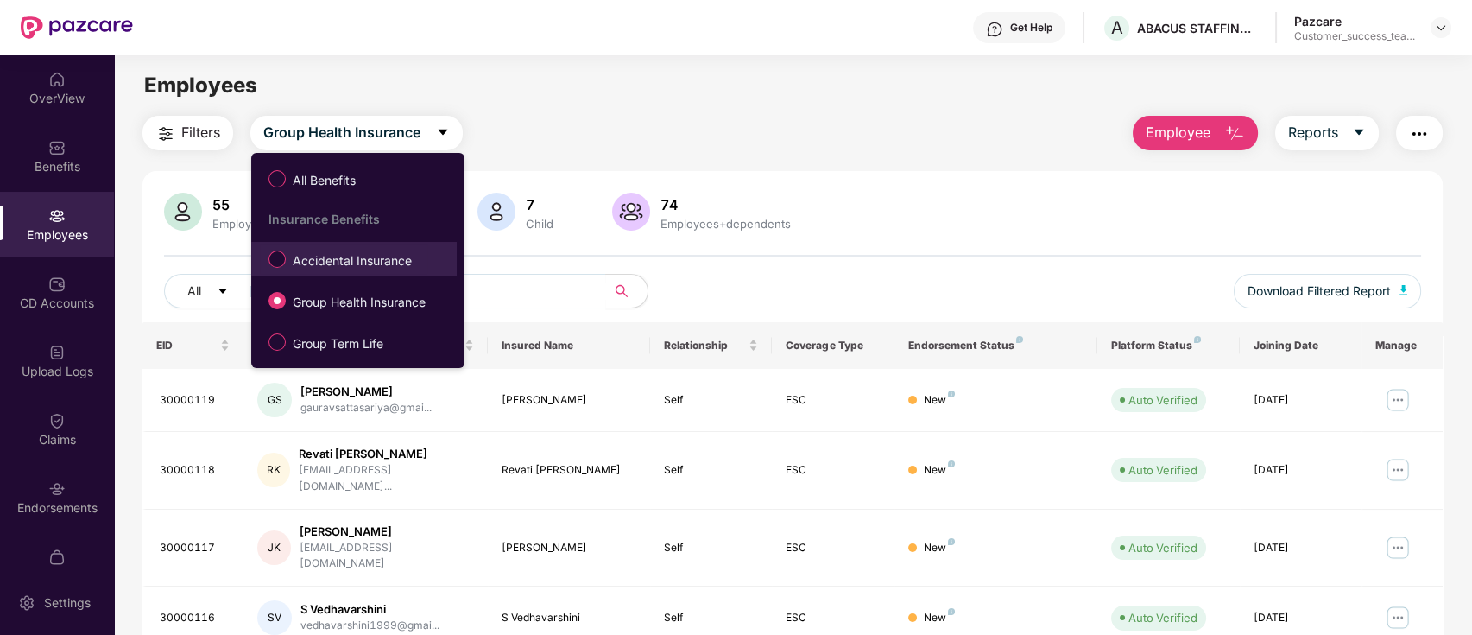
click at [384, 266] on span "Accidental Insurance" at bounding box center [352, 260] width 133 height 19
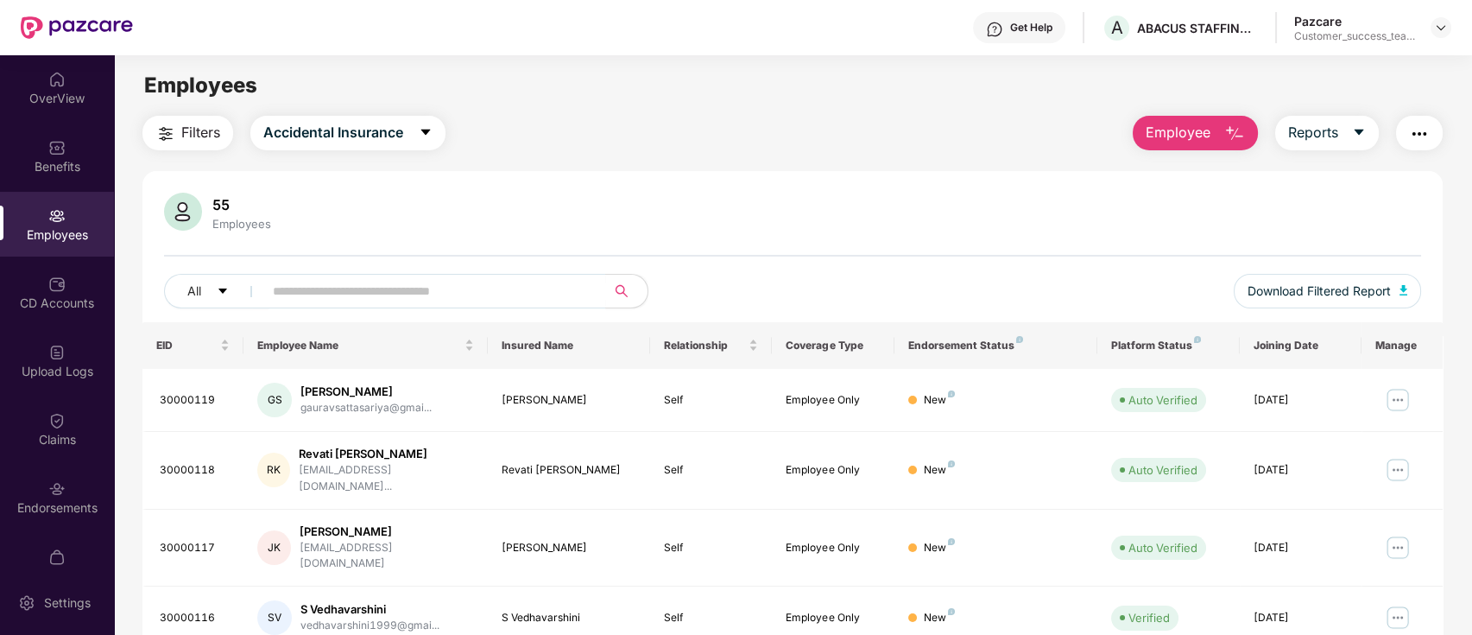
click at [173, 133] on img "button" at bounding box center [165, 133] width 21 height 21
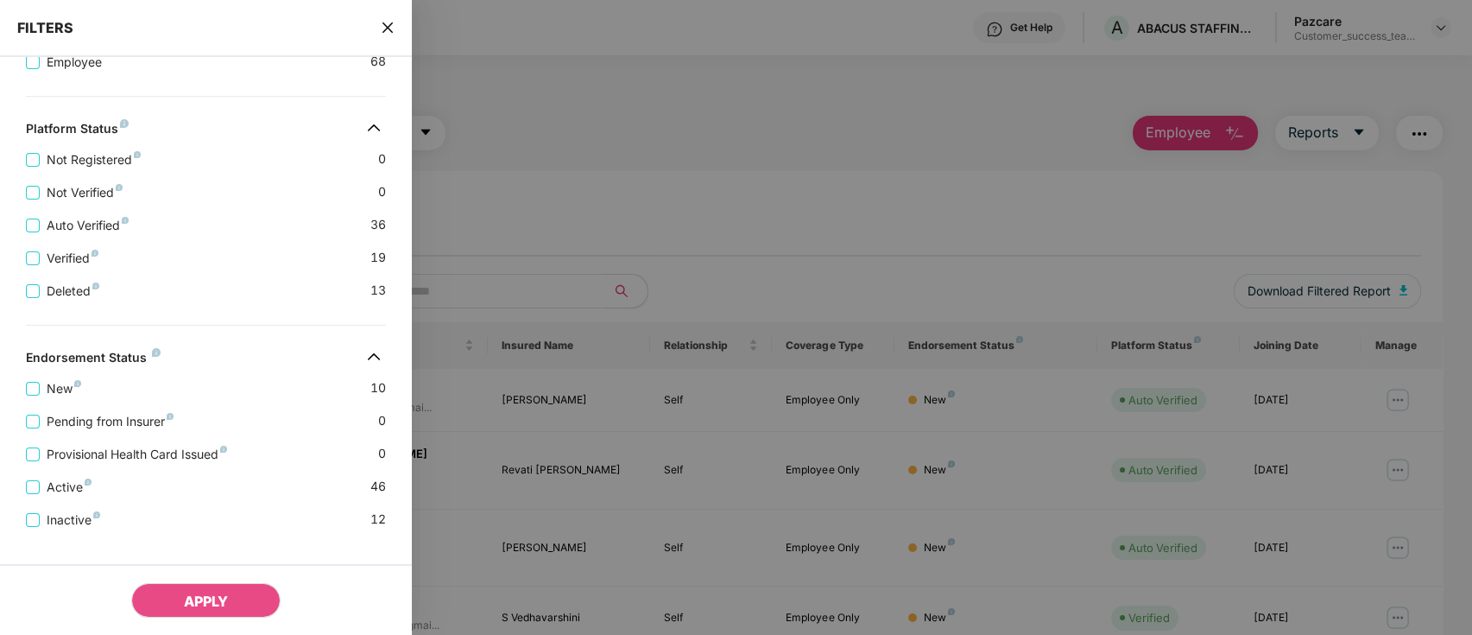
scroll to position [456, 0]
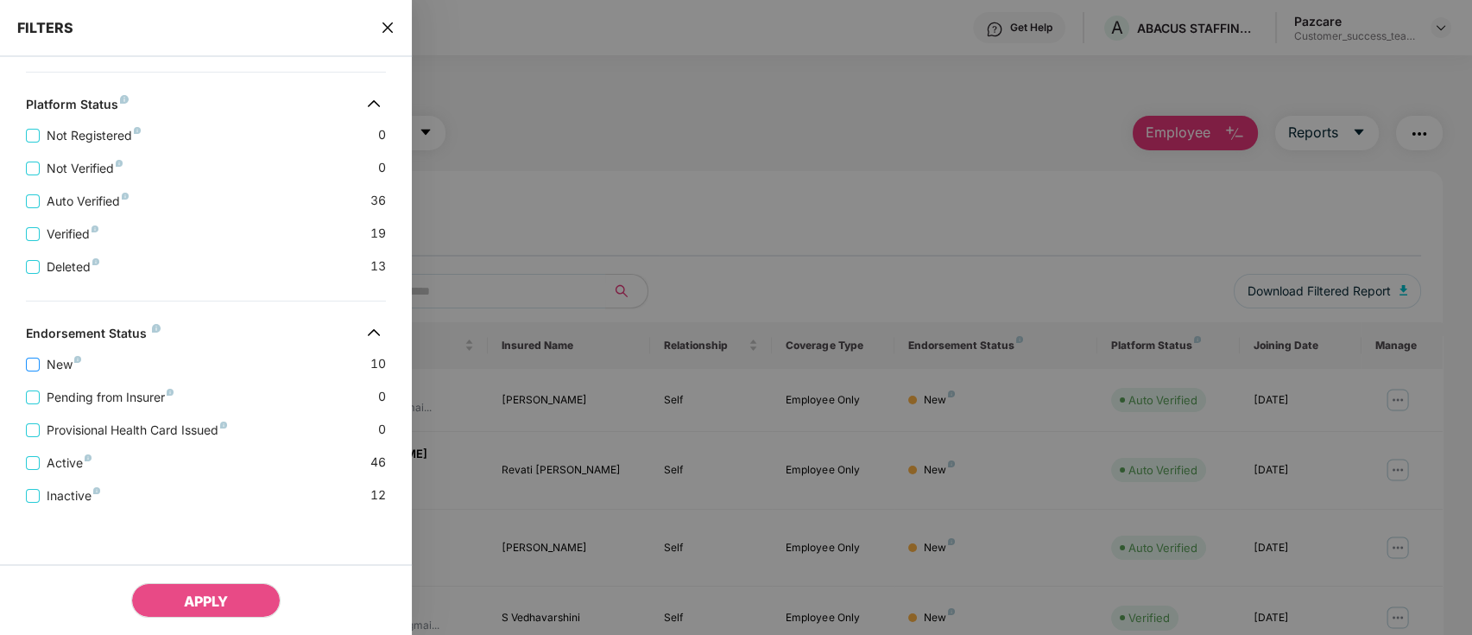
click at [66, 364] on span "New" at bounding box center [64, 364] width 48 height 19
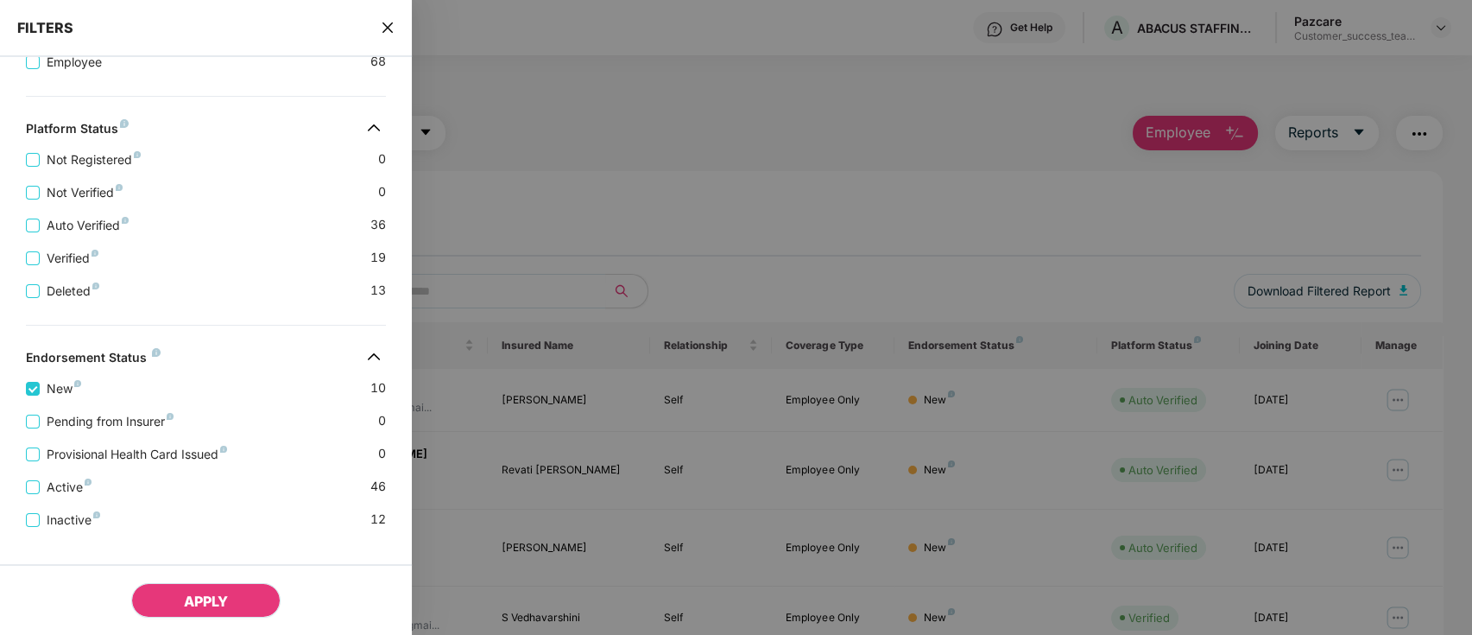
click at [225, 605] on span "APPLY" at bounding box center [206, 600] width 44 height 17
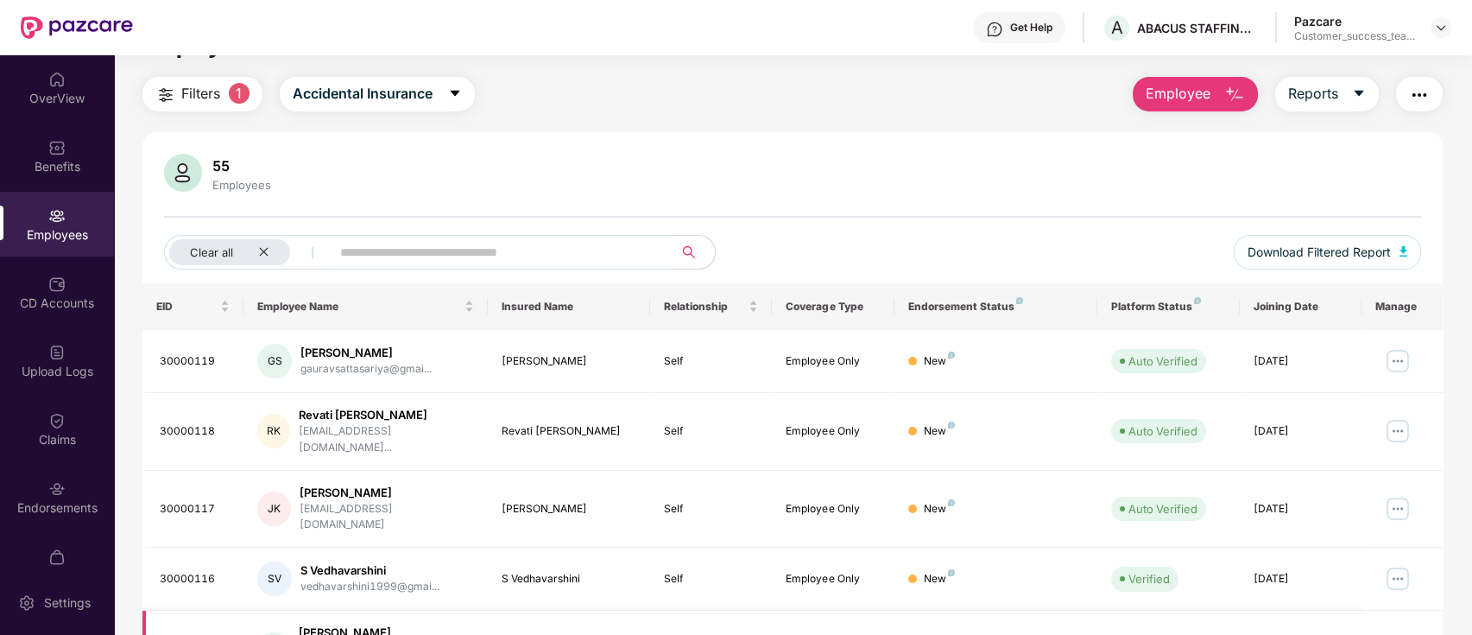
scroll to position [0, 0]
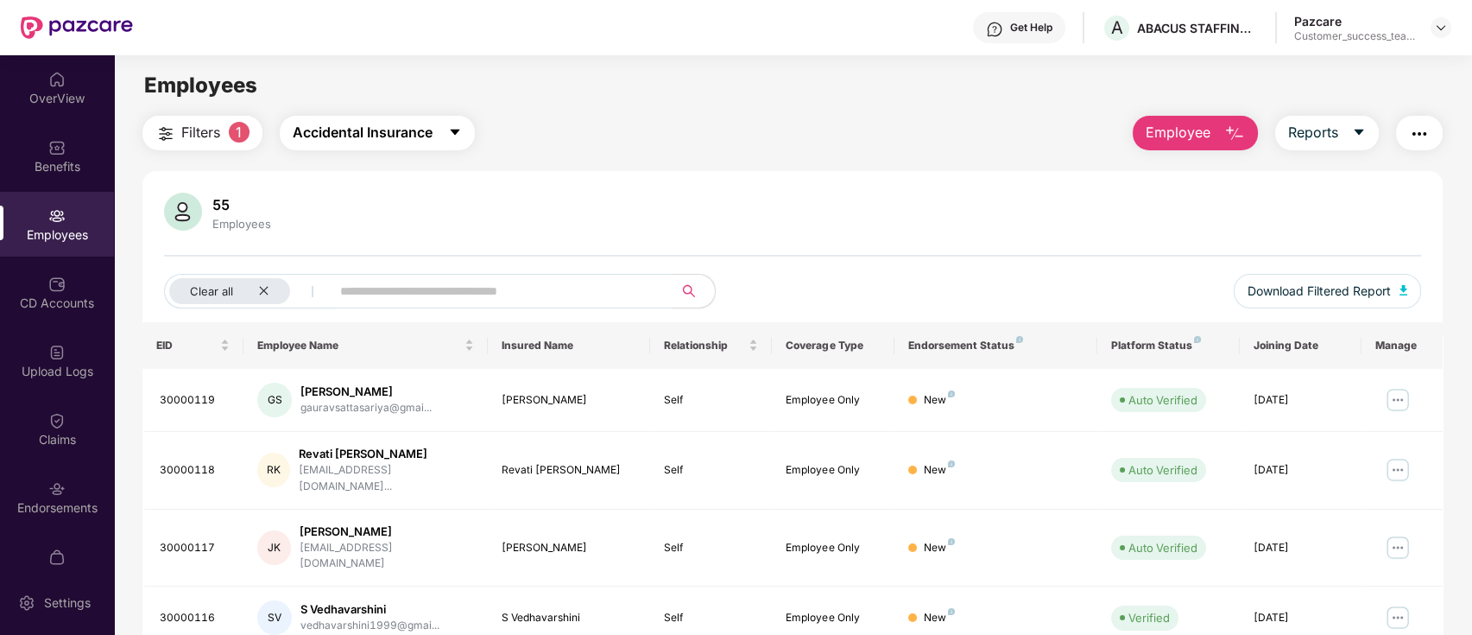
click at [456, 133] on icon "caret-down" at bounding box center [454, 133] width 9 height 6
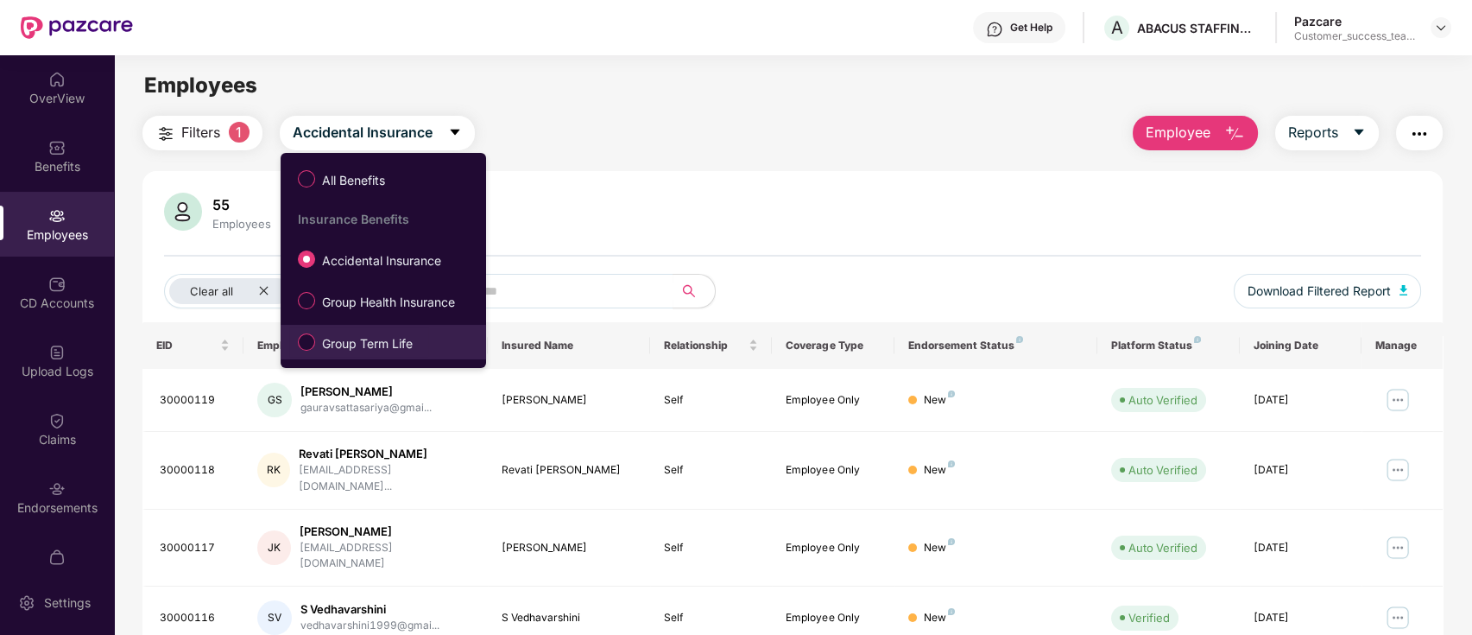
click at [415, 340] on span "Group Term Life" at bounding box center [367, 343] width 104 height 19
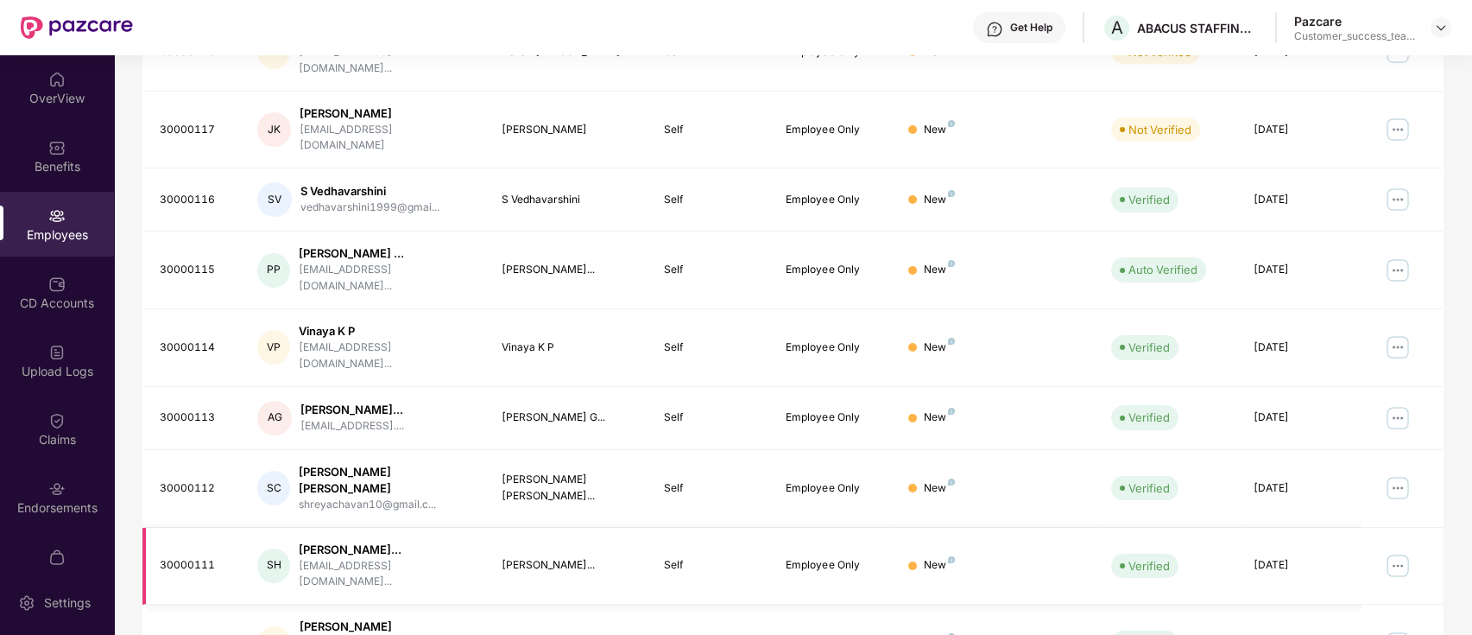
scroll to position [425, 0]
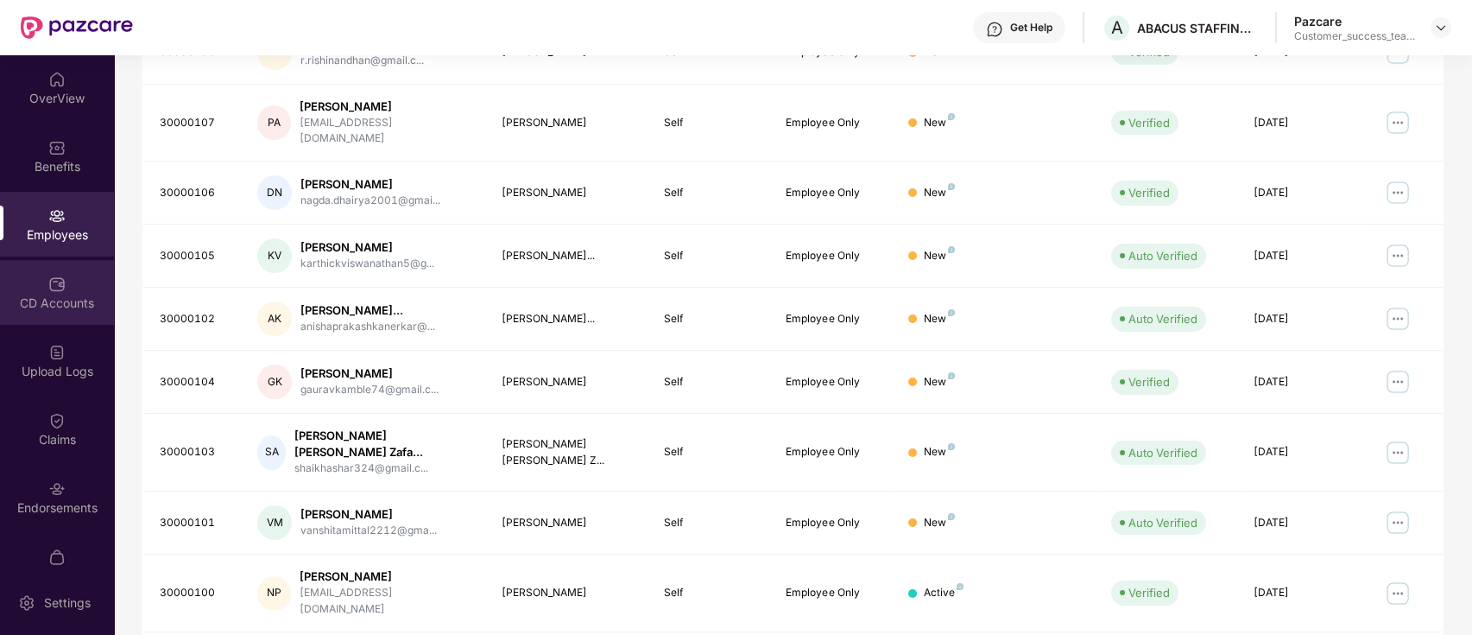
click at [65, 309] on div "CD Accounts" at bounding box center [57, 302] width 114 height 17
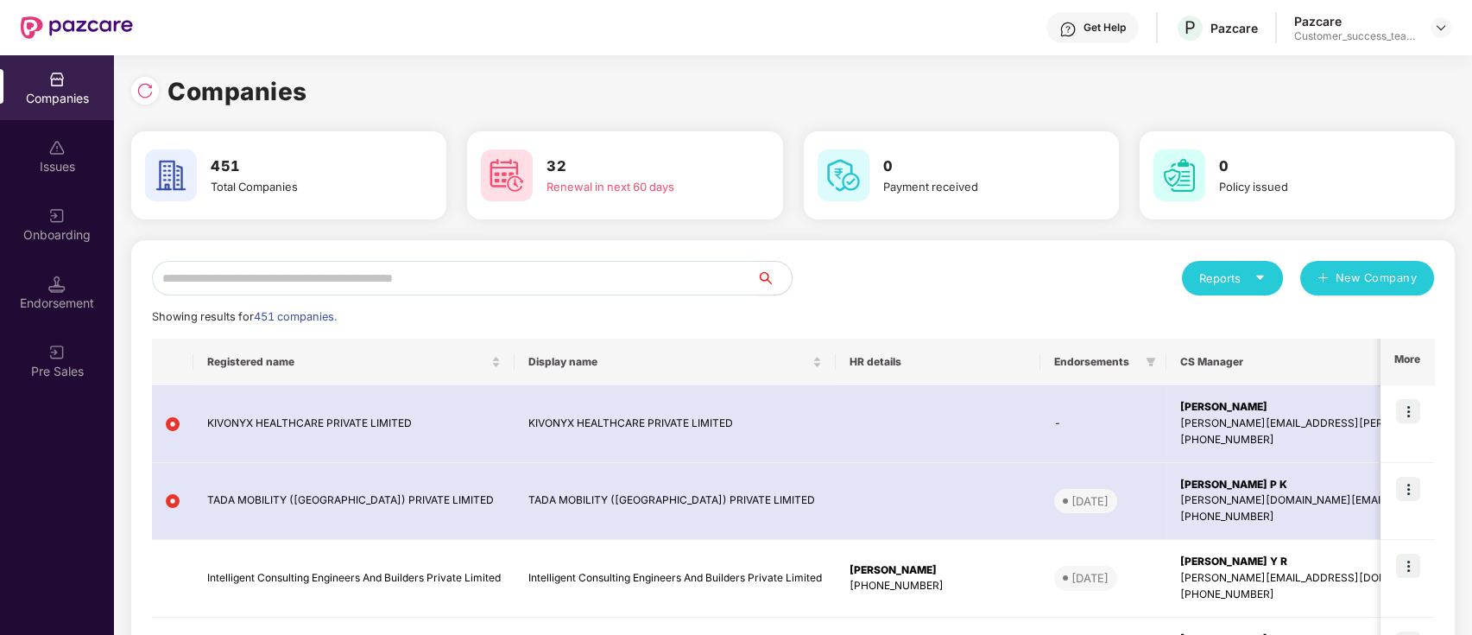
click at [485, 275] on input "text" at bounding box center [454, 278] width 605 height 35
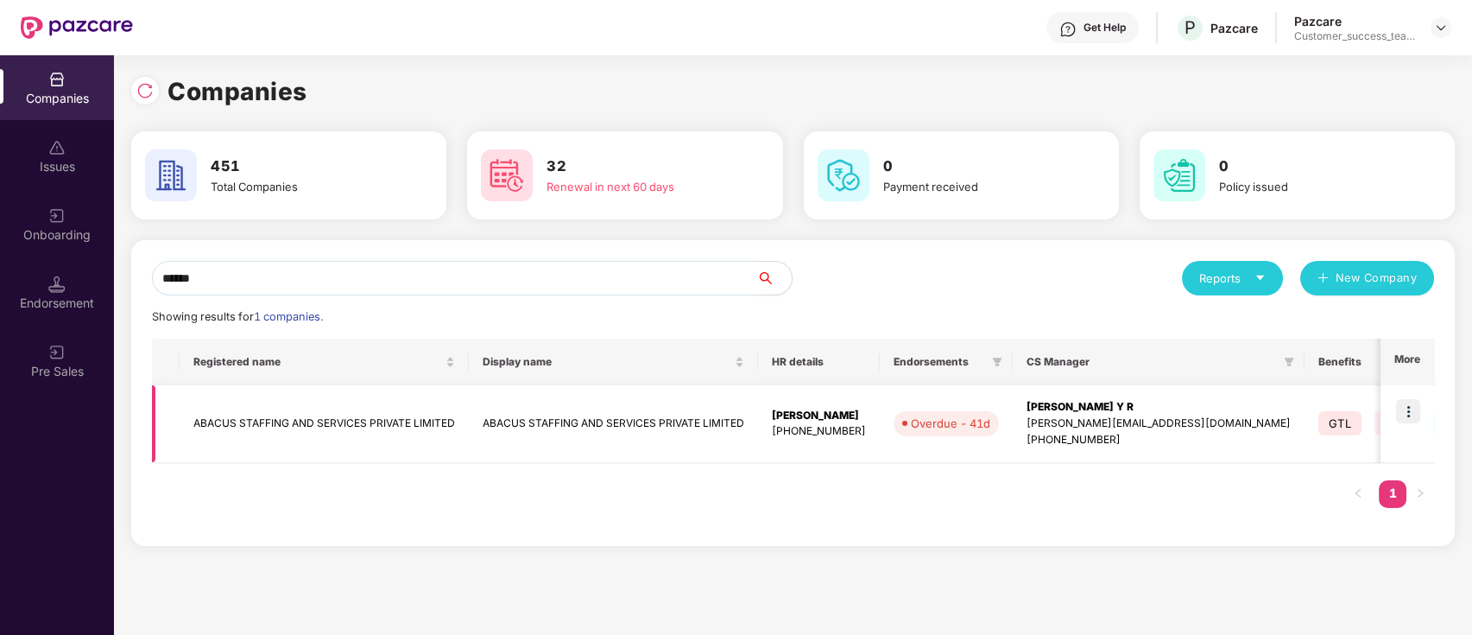
type input "******"
click at [547, 417] on td "ABACUS STAFFING AND SERVICES PRIVATE LIMITED" at bounding box center [613, 424] width 289 height 78
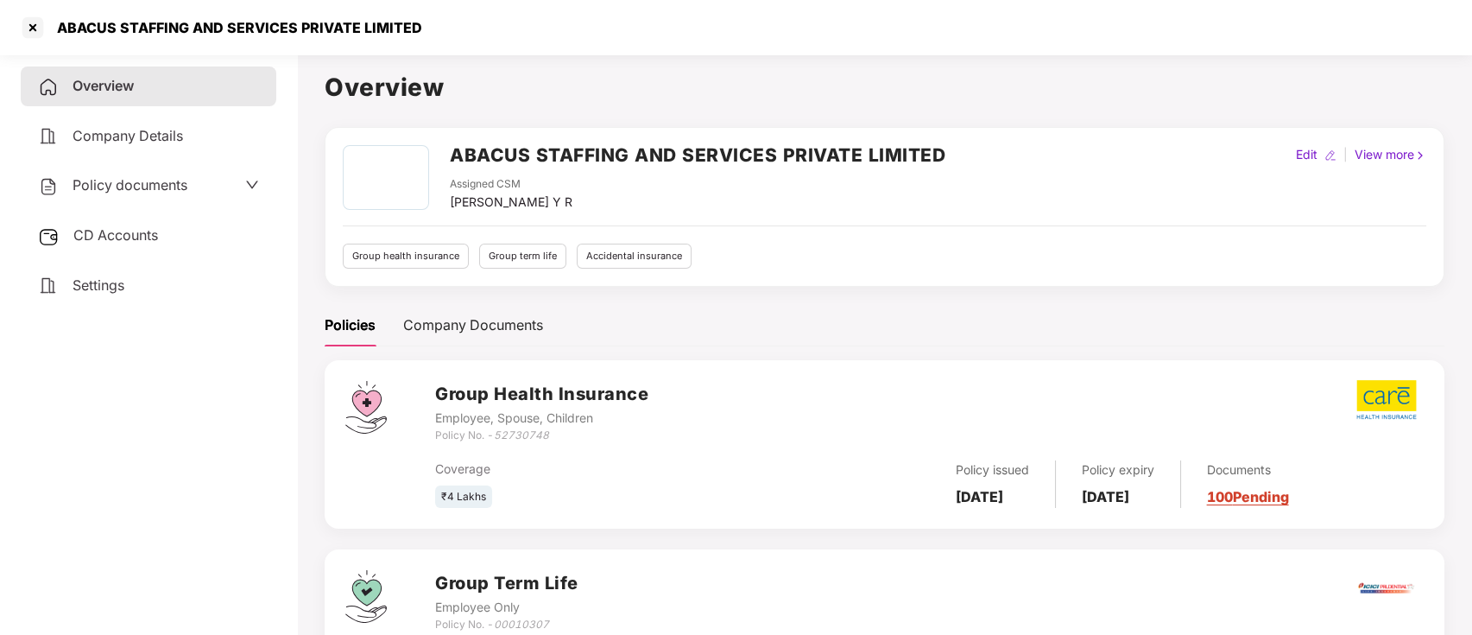
click at [153, 232] on span "CD Accounts" at bounding box center [115, 234] width 85 height 17
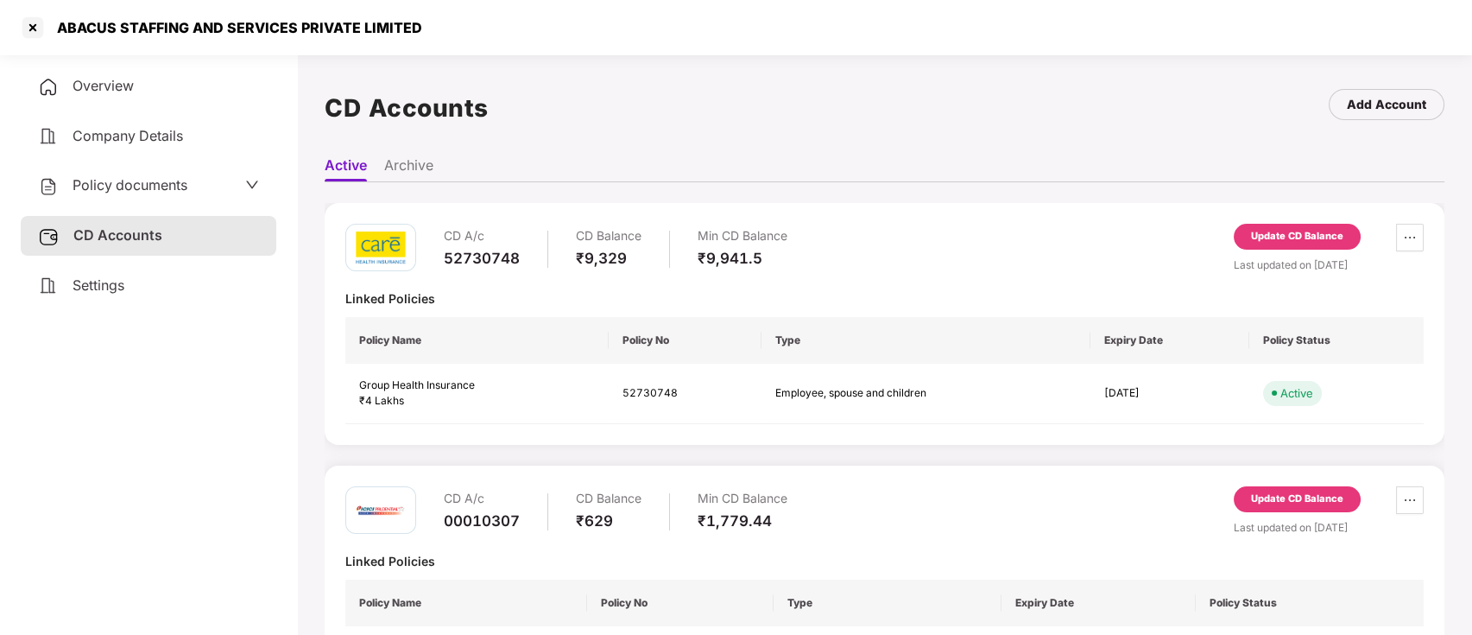
click at [1329, 226] on div "Update CD Balance" at bounding box center [1297, 237] width 127 height 26
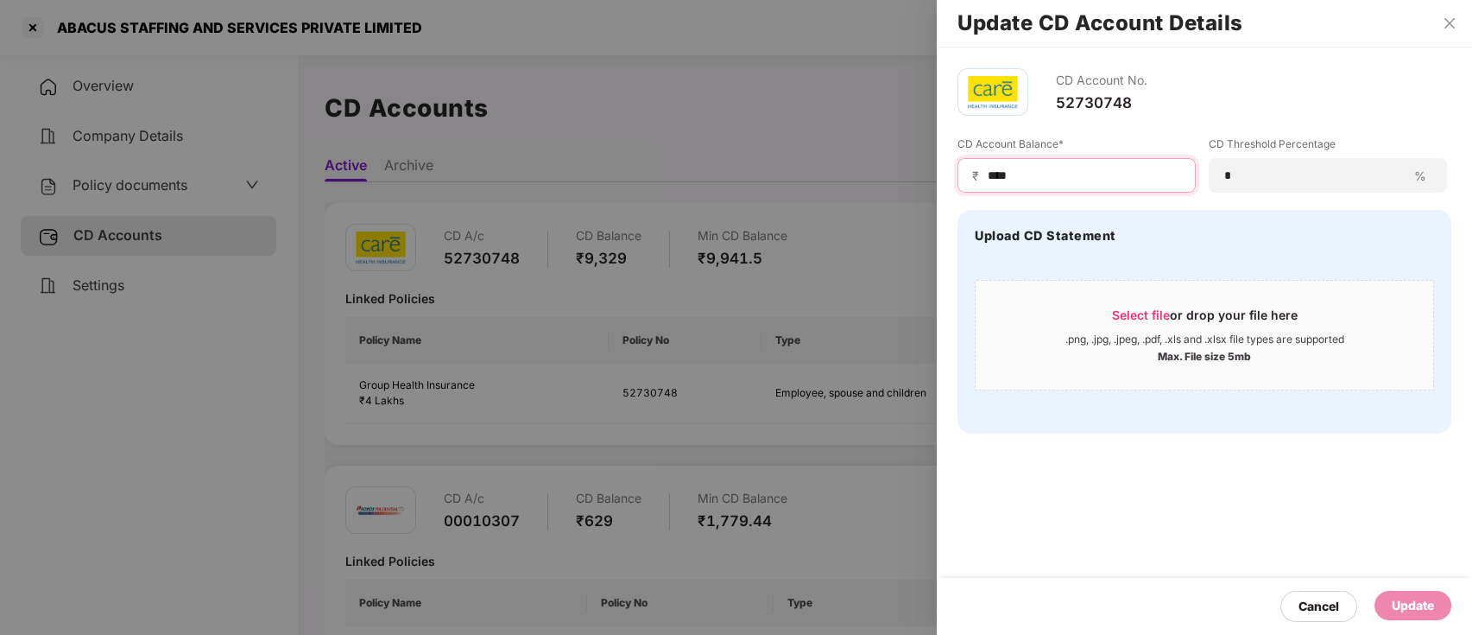
click at [1091, 169] on input "****" at bounding box center [1083, 176] width 195 height 18
type input "****"
click at [1422, 605] on div "Update" at bounding box center [1413, 605] width 42 height 19
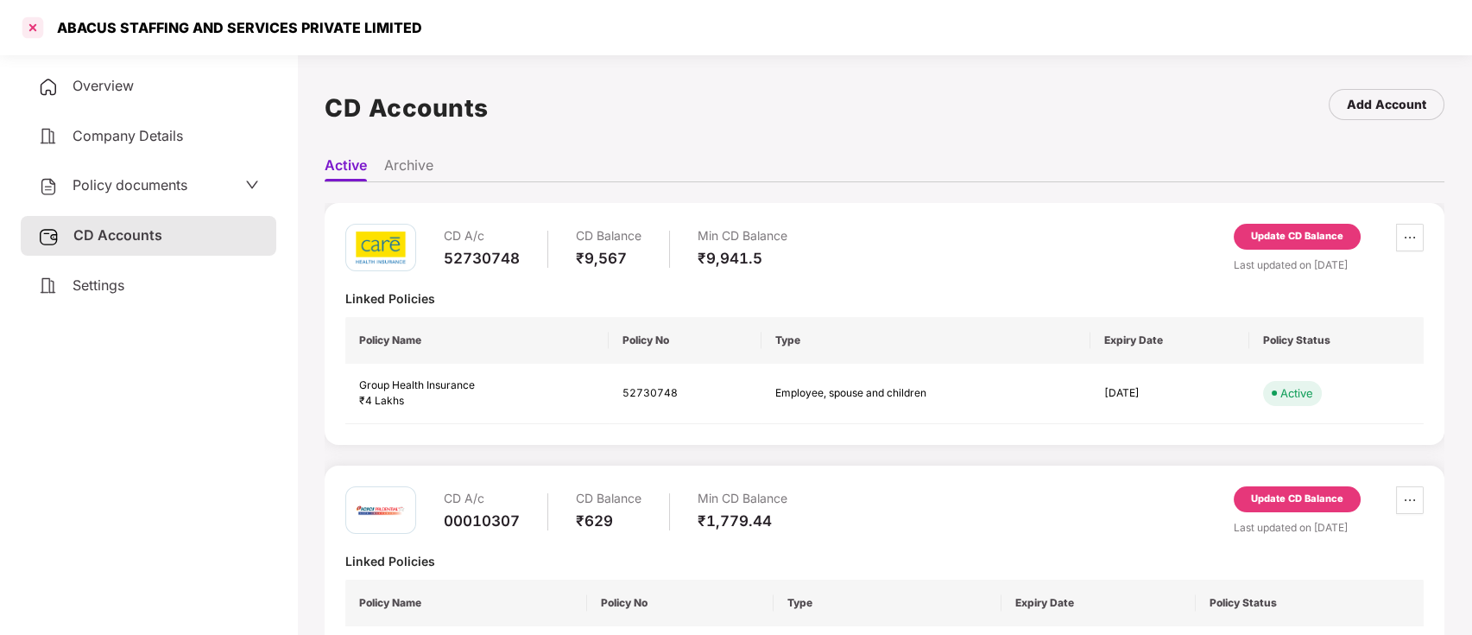
click at [28, 22] on div at bounding box center [33, 28] width 28 height 28
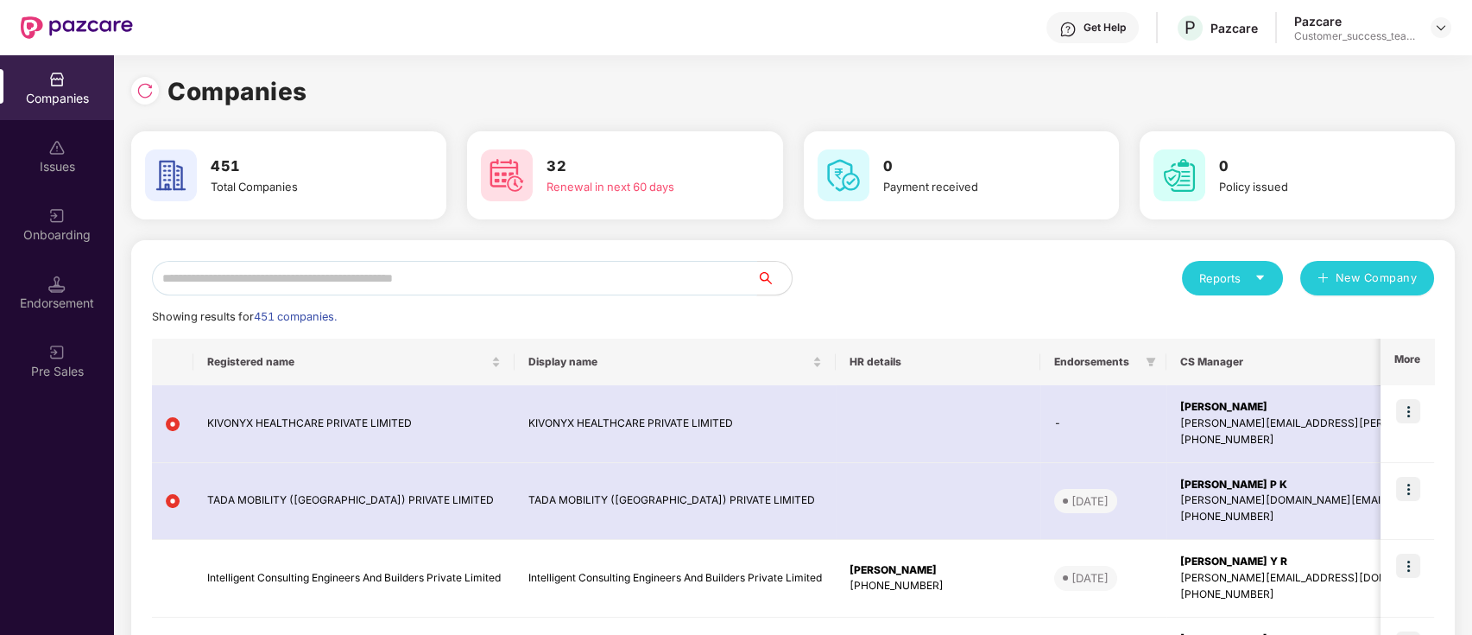
click at [471, 276] on input "text" at bounding box center [454, 278] width 605 height 35
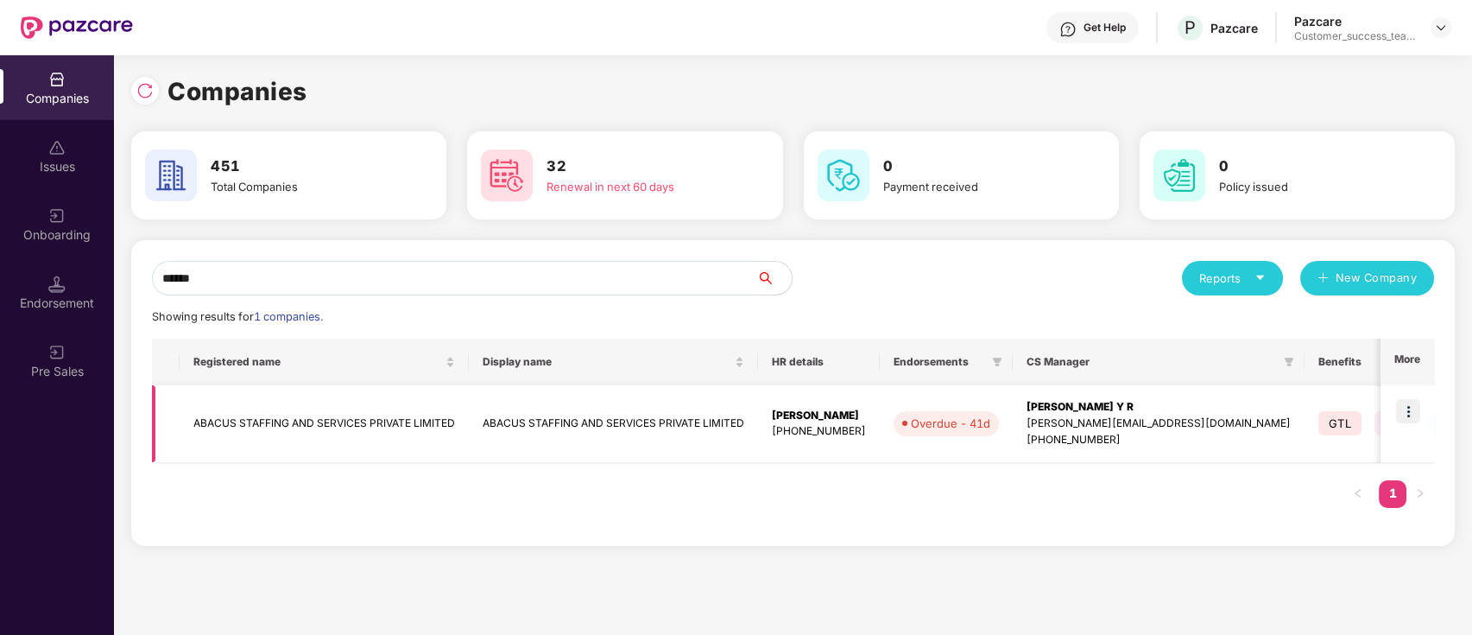
type input "******"
click at [1408, 411] on img at bounding box center [1408, 411] width 24 height 24
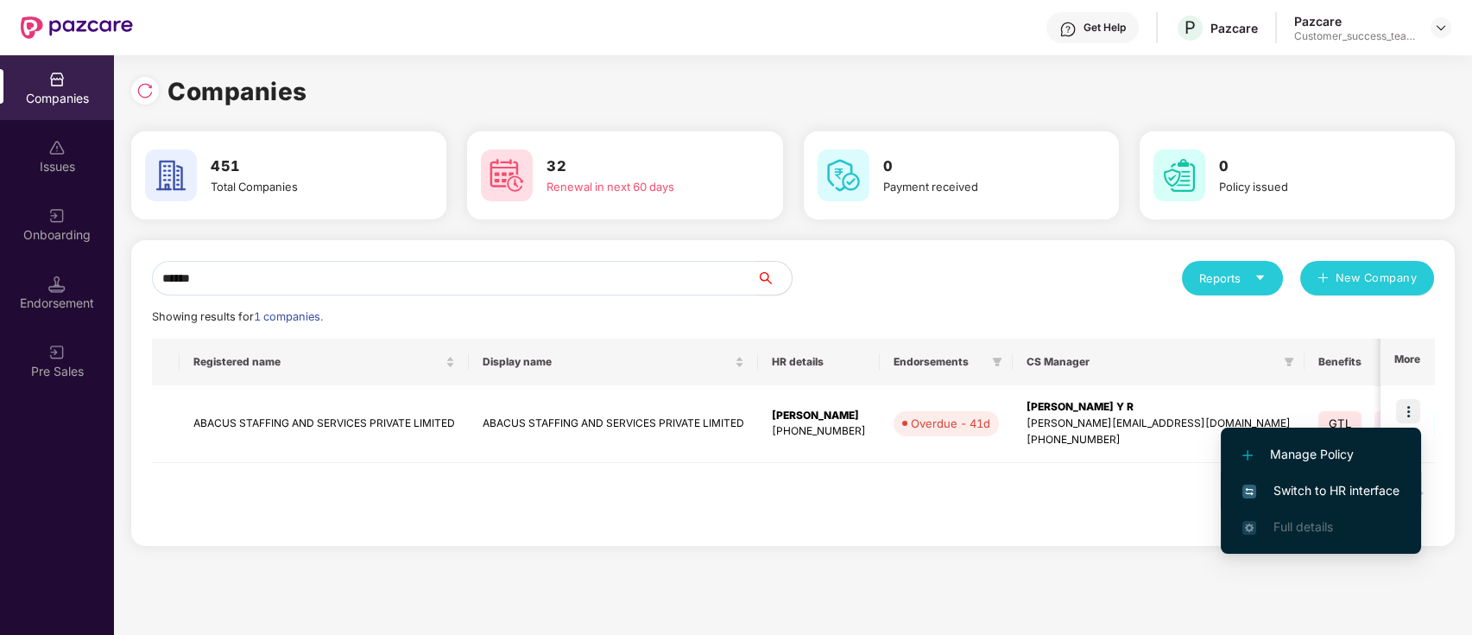
click at [1394, 490] on span "Switch to HR interface" at bounding box center [1321, 490] width 157 height 19
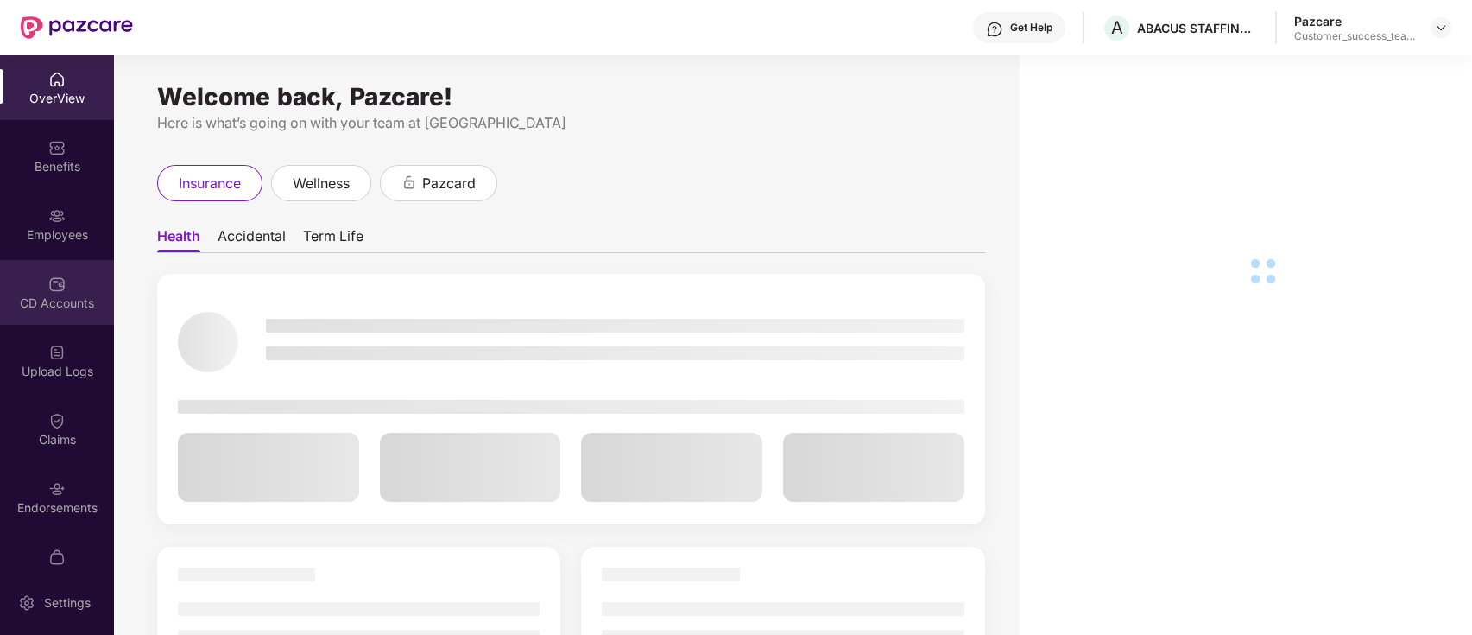
click at [55, 294] on div "CD Accounts" at bounding box center [57, 302] width 114 height 17
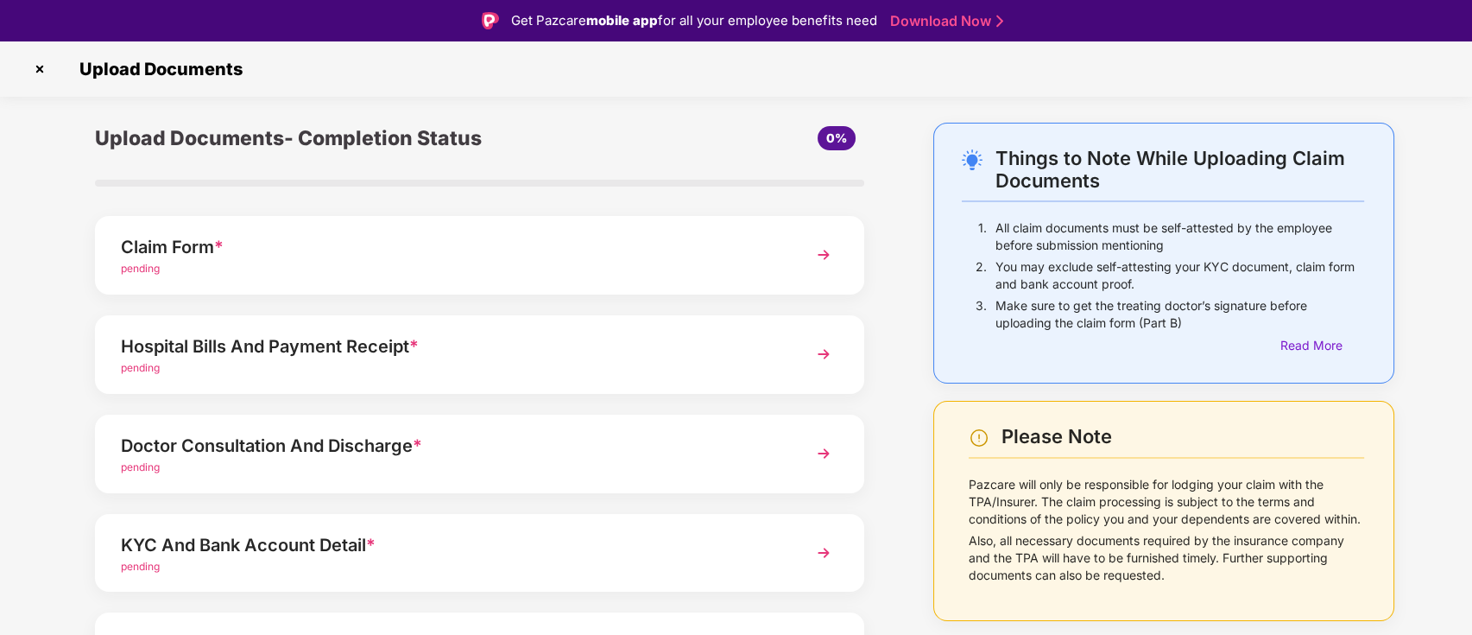
click at [34, 62] on img at bounding box center [40, 69] width 28 height 28
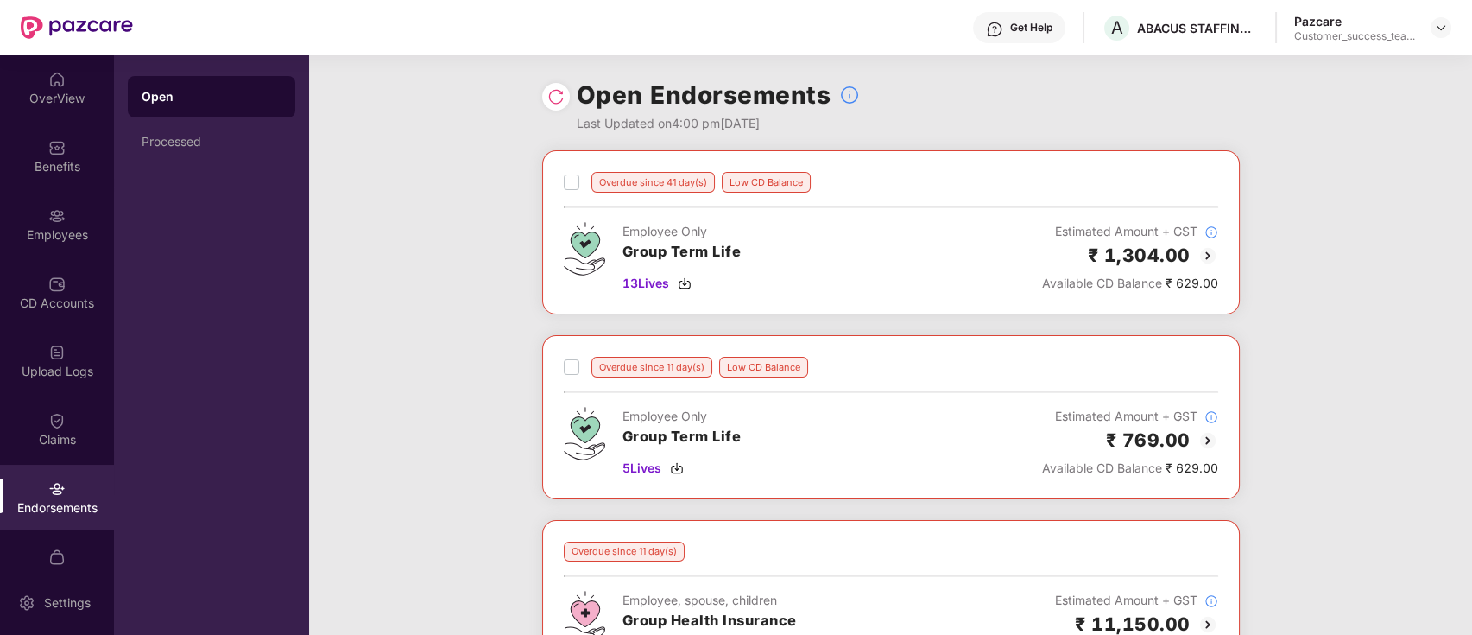
click at [553, 89] on img at bounding box center [555, 96] width 17 height 17
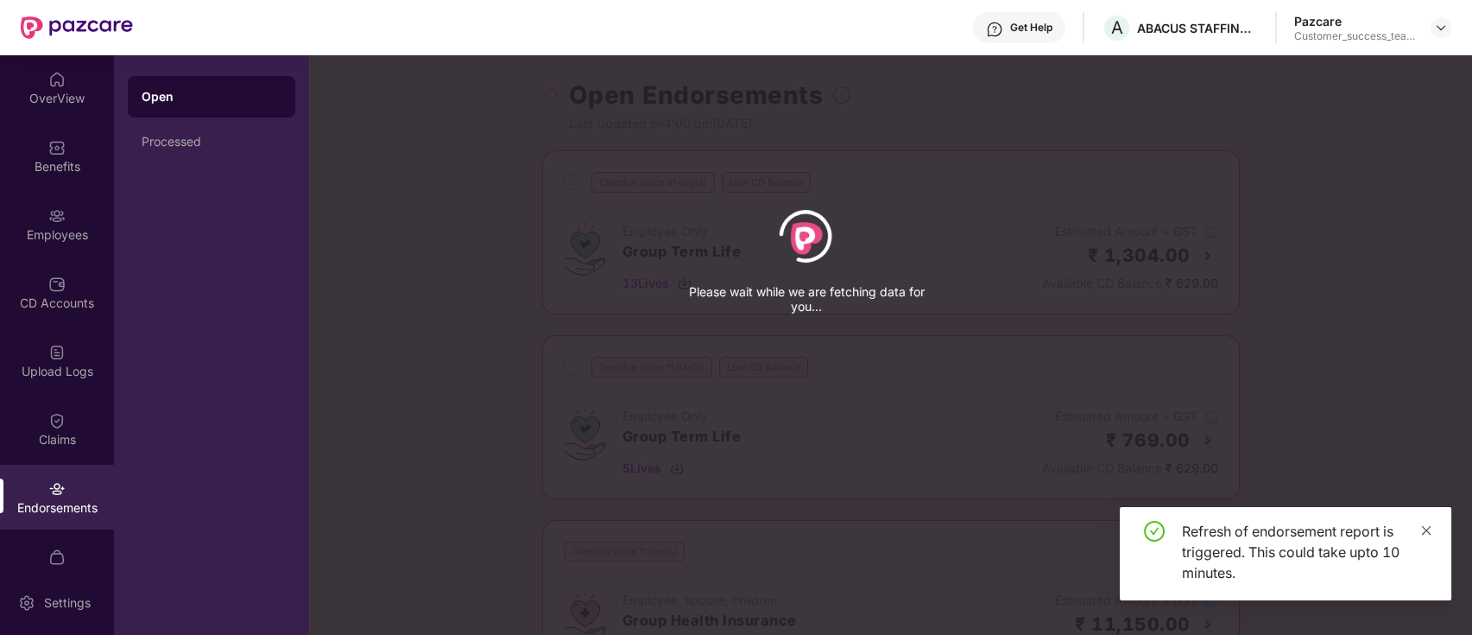
click at [1426, 534] on icon "close" at bounding box center [1426, 530] width 12 height 12
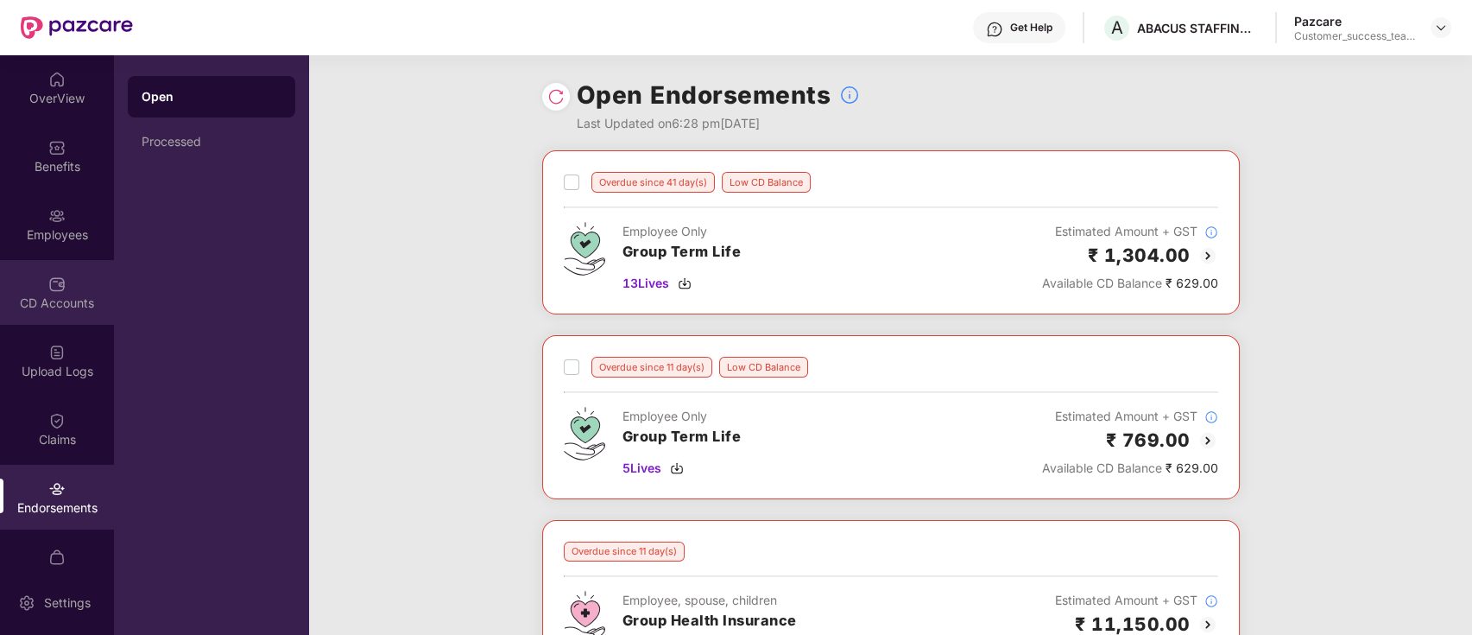
click at [89, 307] on div "CD Accounts" at bounding box center [57, 302] width 114 height 17
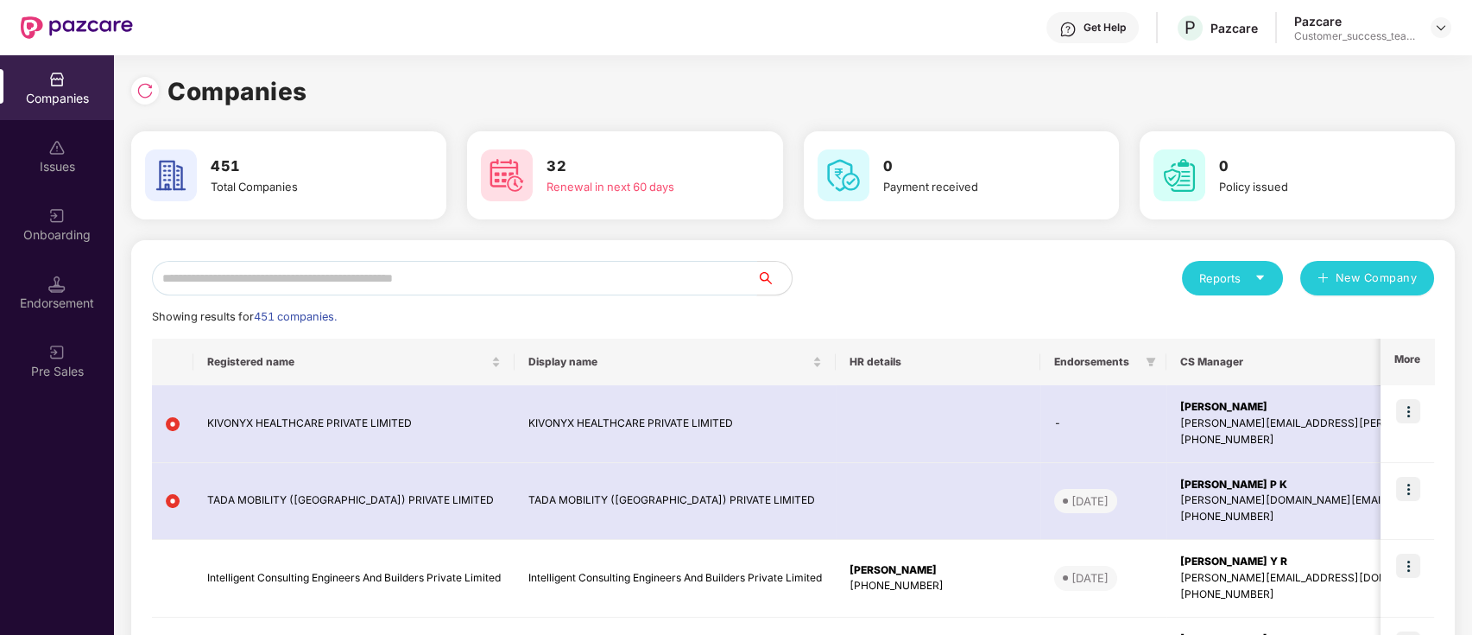
click at [498, 272] on input "text" at bounding box center [454, 278] width 605 height 35
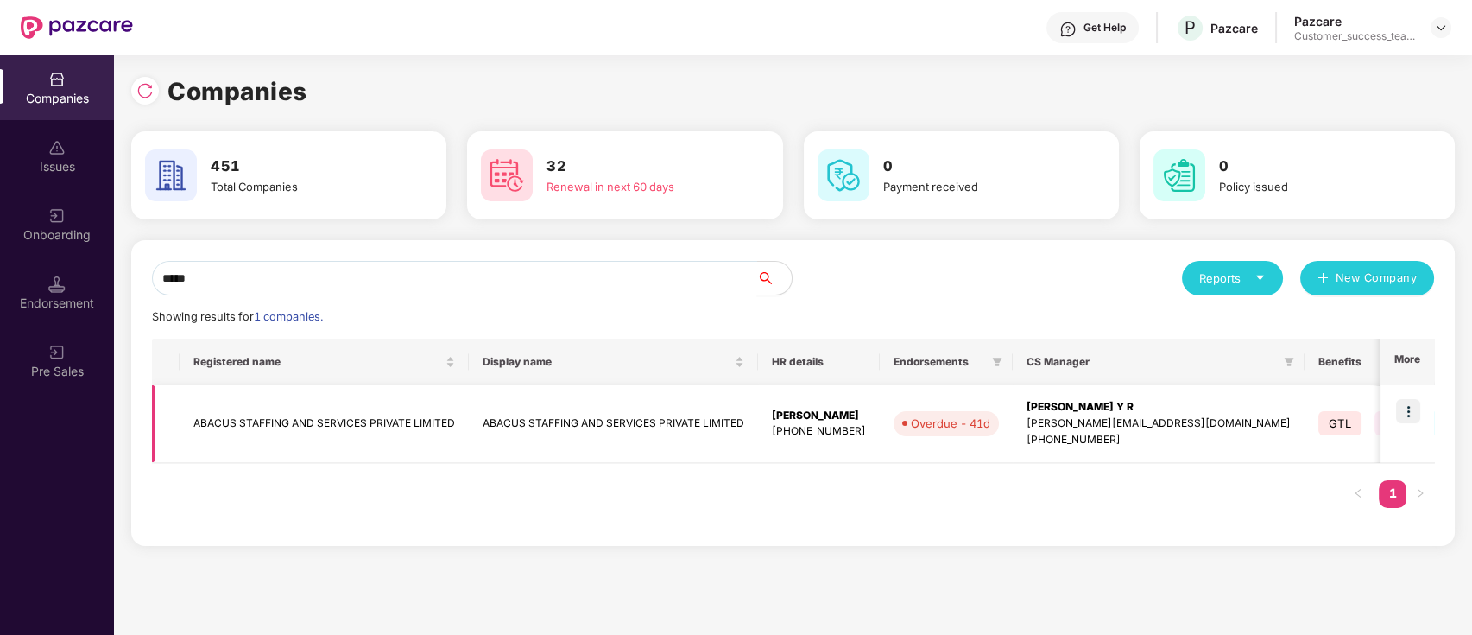
type input "*****"
click at [545, 428] on td "ABACUS STAFFING AND SERVICES PRIVATE LIMITED" at bounding box center [613, 424] width 289 height 78
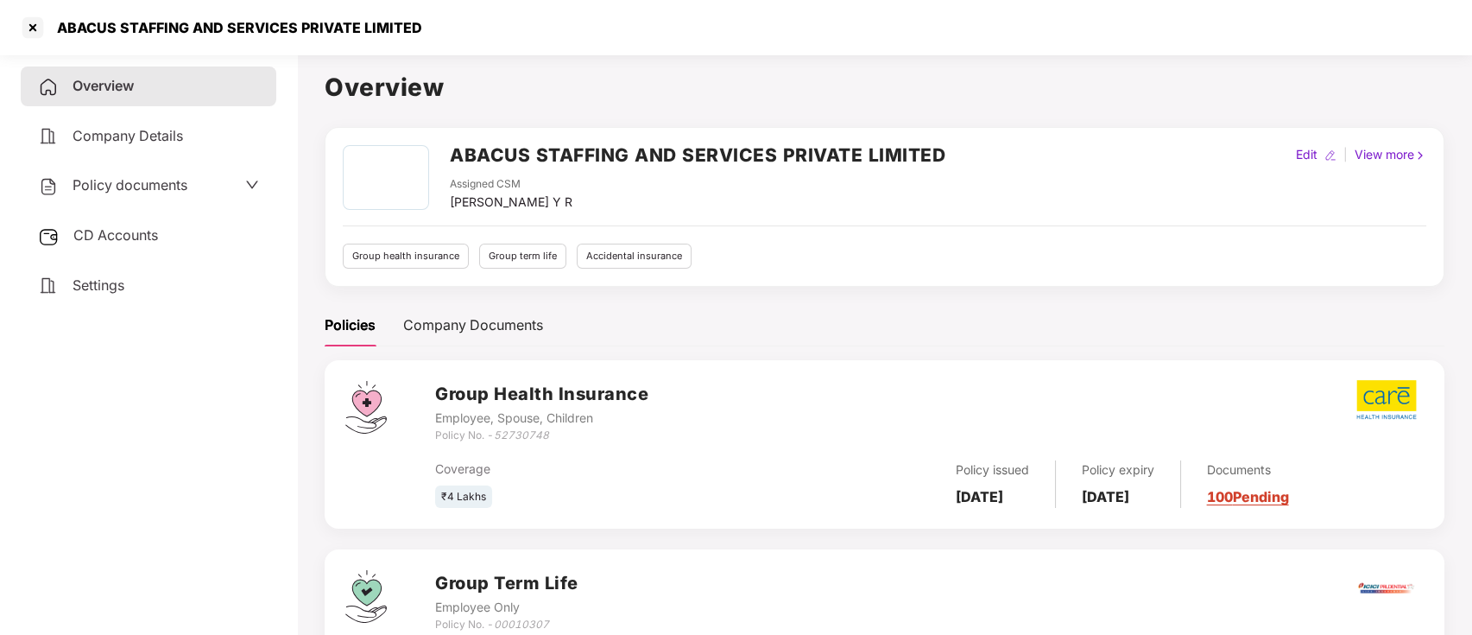
click at [175, 238] on div "CD Accounts" at bounding box center [149, 236] width 256 height 40
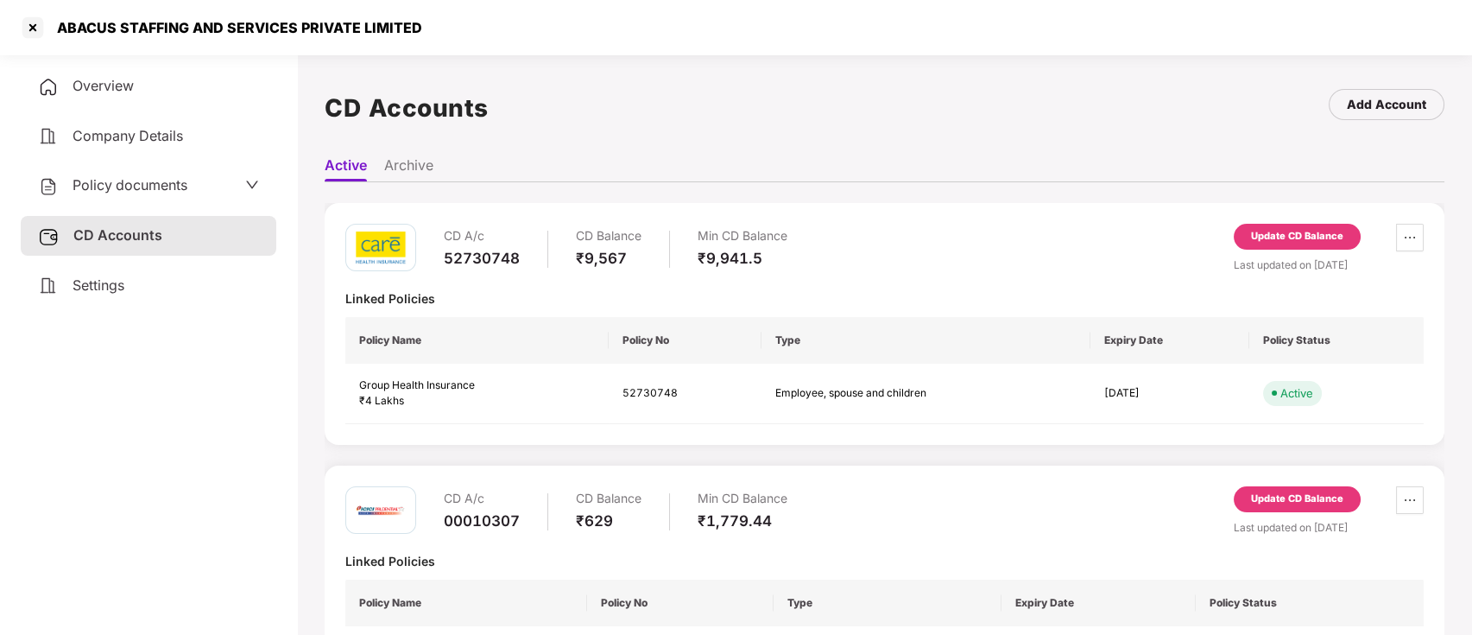
click at [1319, 243] on div "Update CD Balance" at bounding box center [1297, 237] width 92 height 16
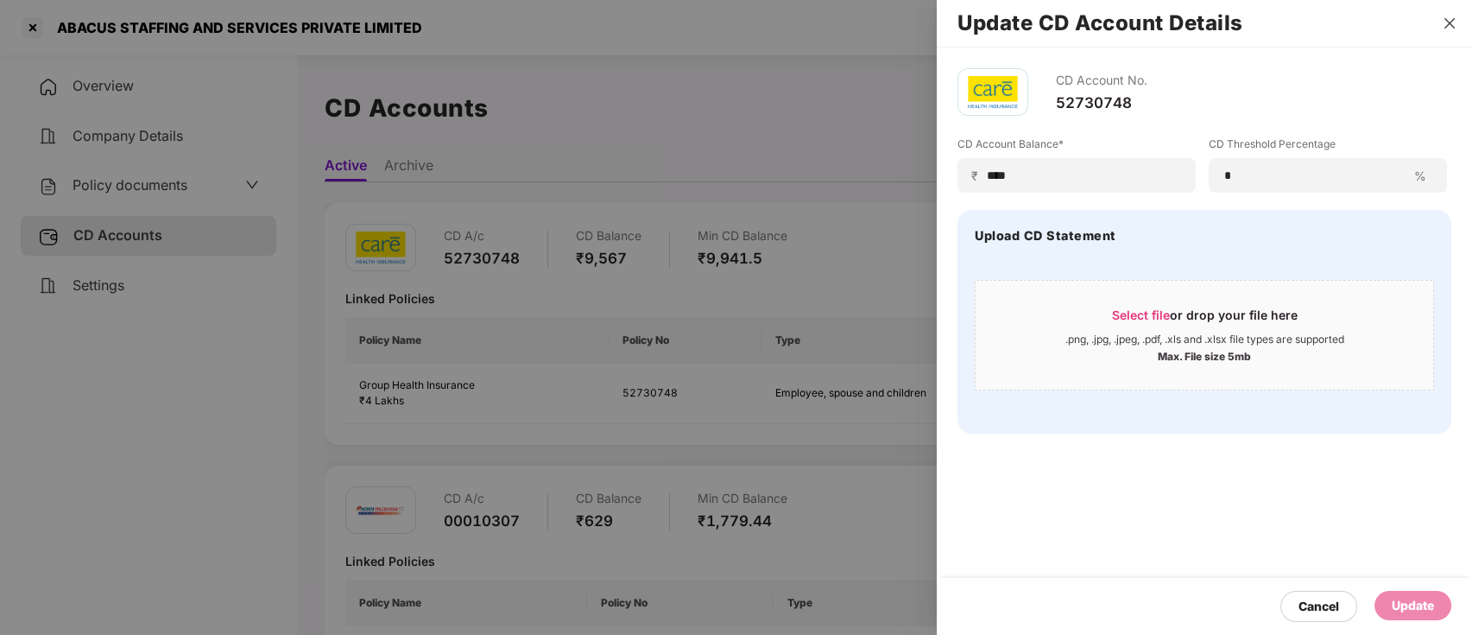
click at [1446, 23] on icon "close" at bounding box center [1450, 23] width 14 height 14
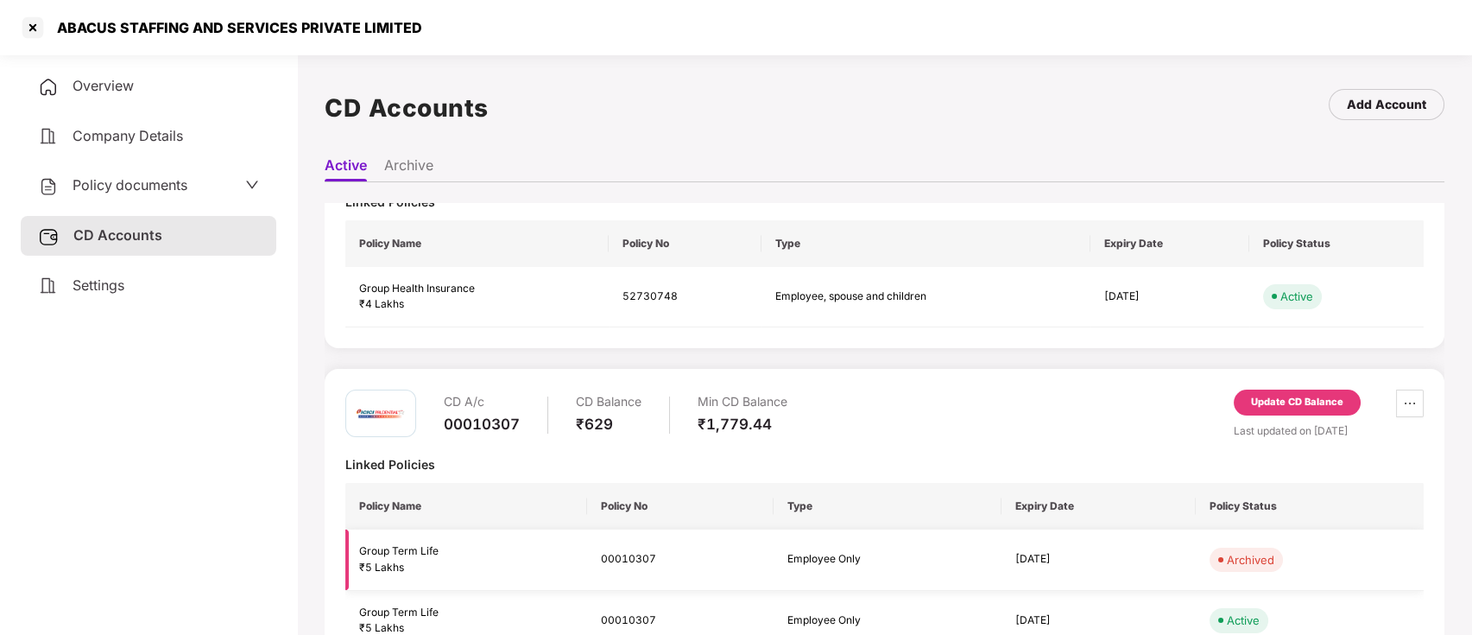
scroll to position [230, 0]
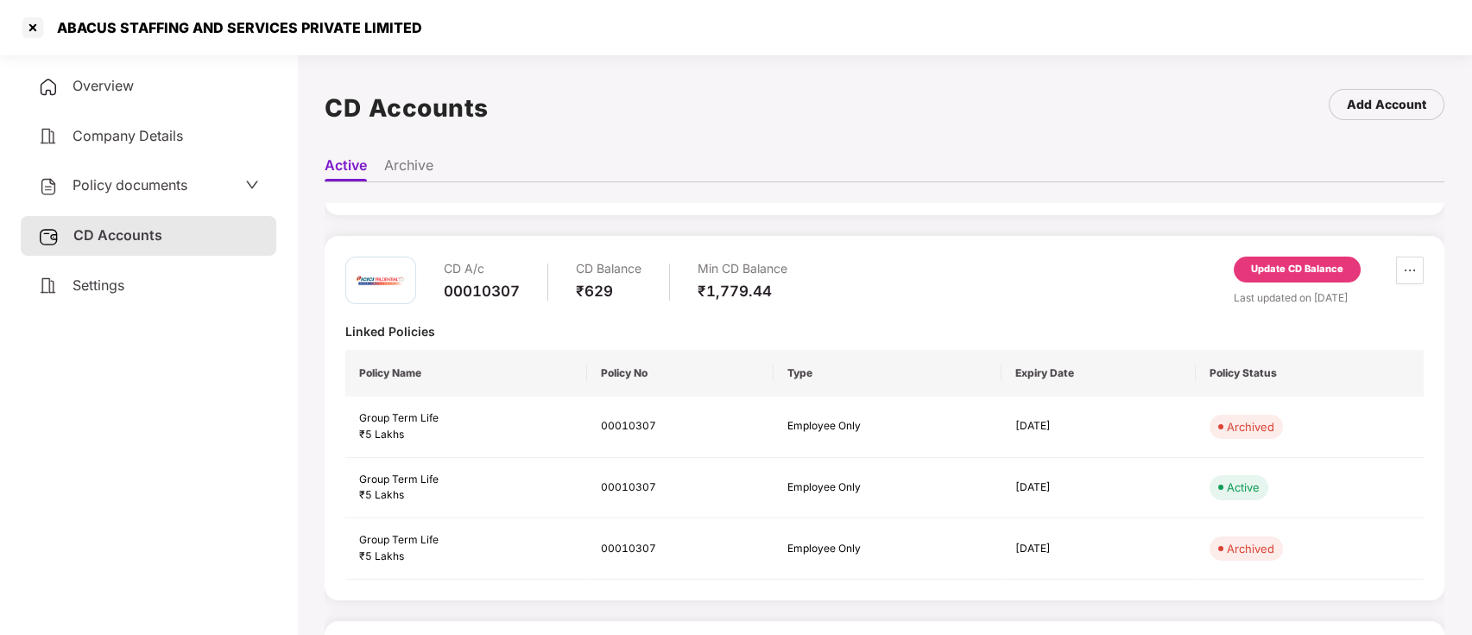
click at [1311, 275] on div "Update CD Balance" at bounding box center [1297, 270] width 92 height 16
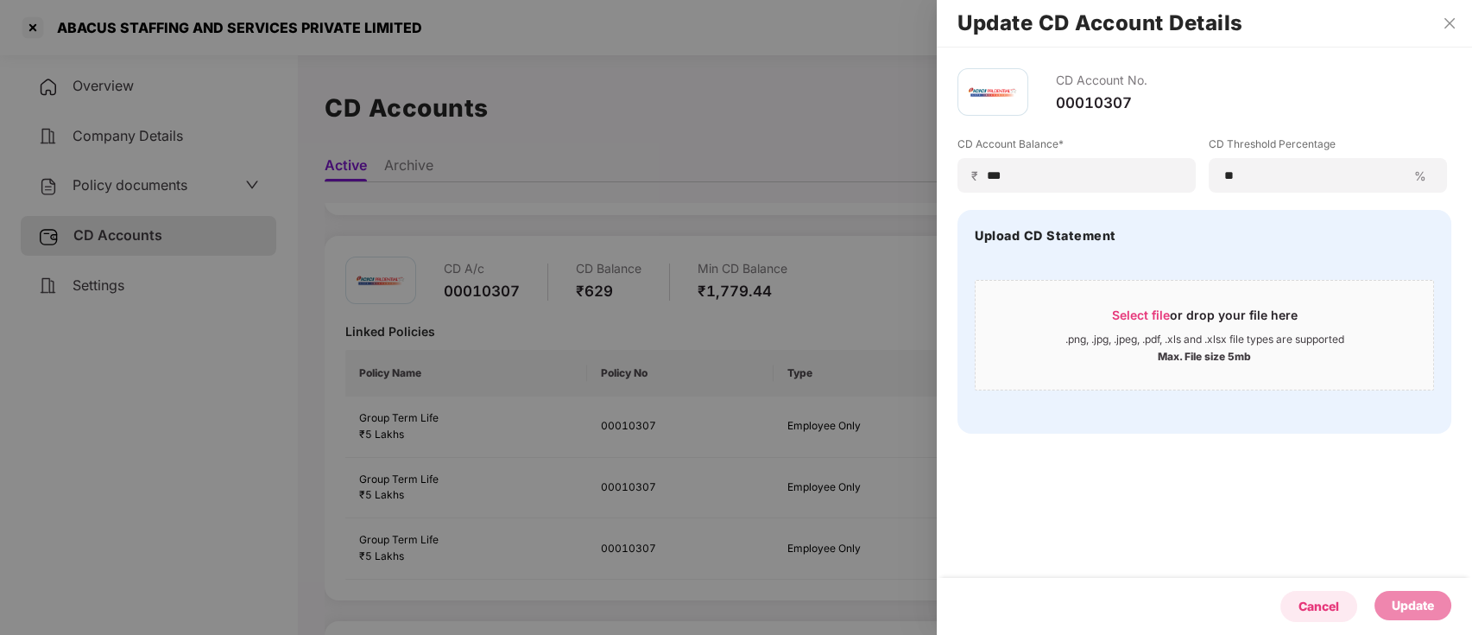
click at [1320, 607] on div "Cancel" at bounding box center [1319, 606] width 41 height 19
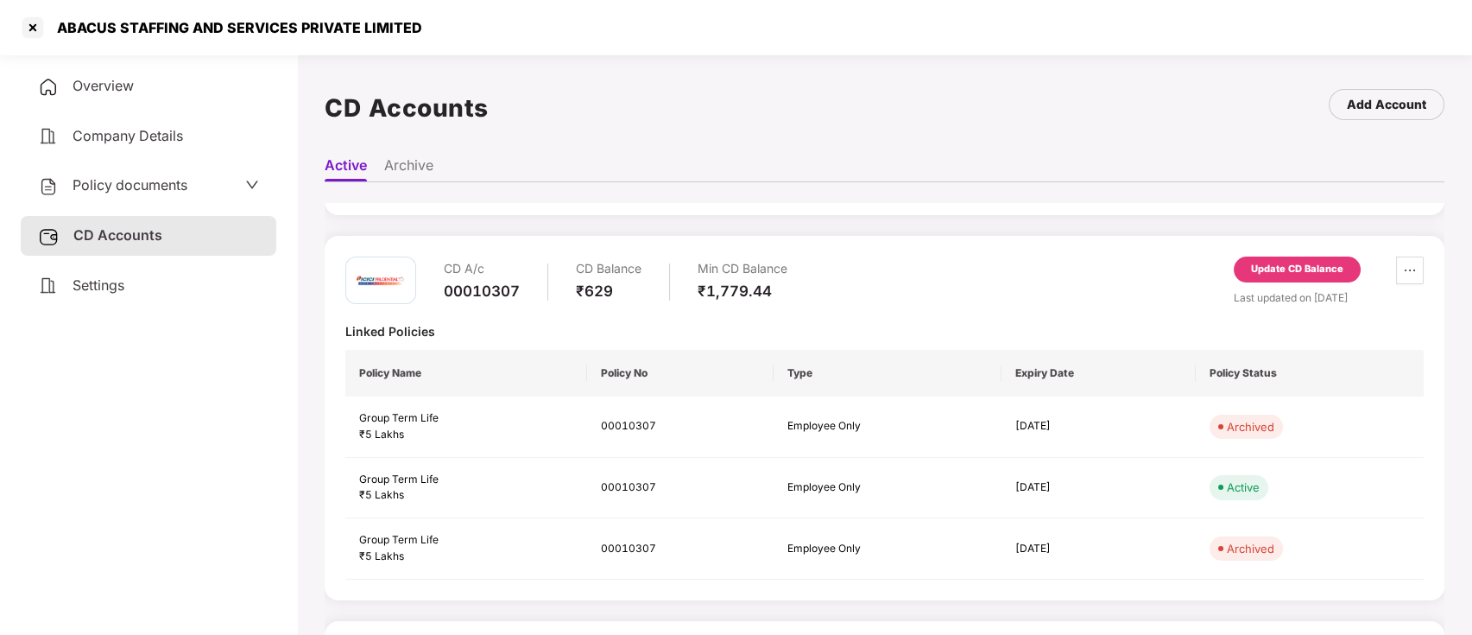
scroll to position [0, 0]
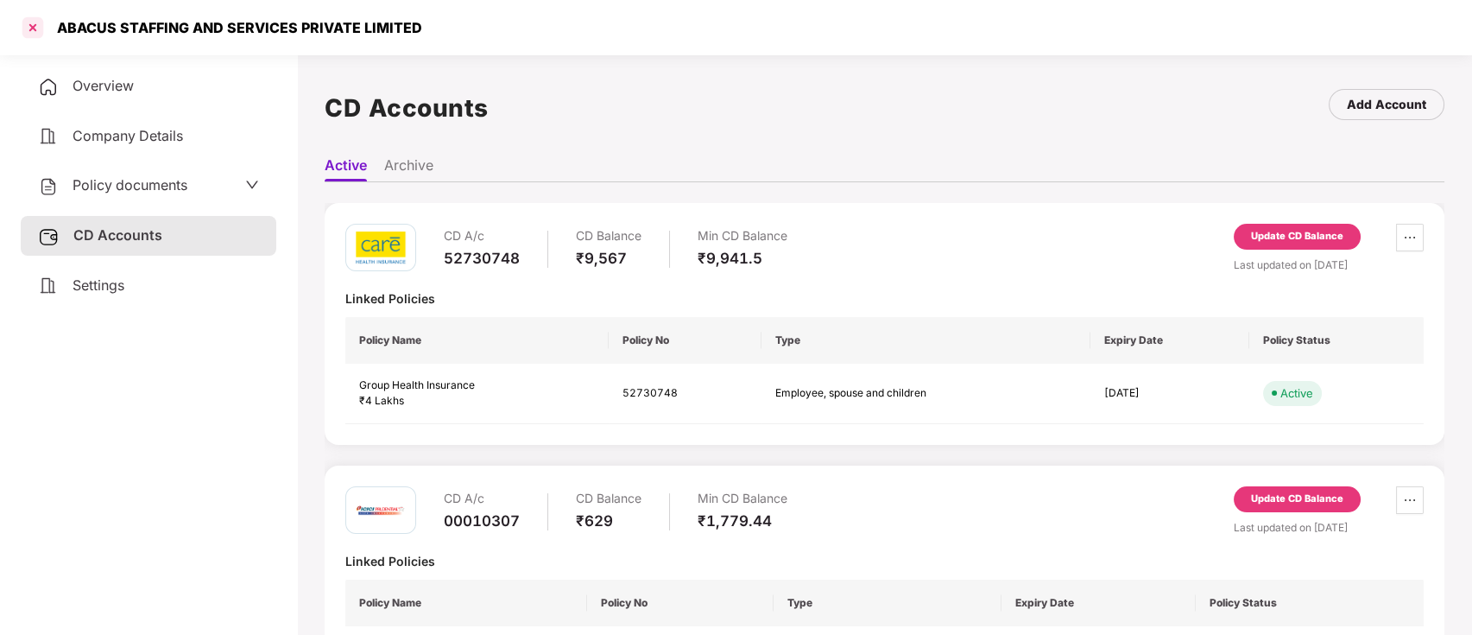
click at [33, 22] on div at bounding box center [33, 28] width 28 height 28
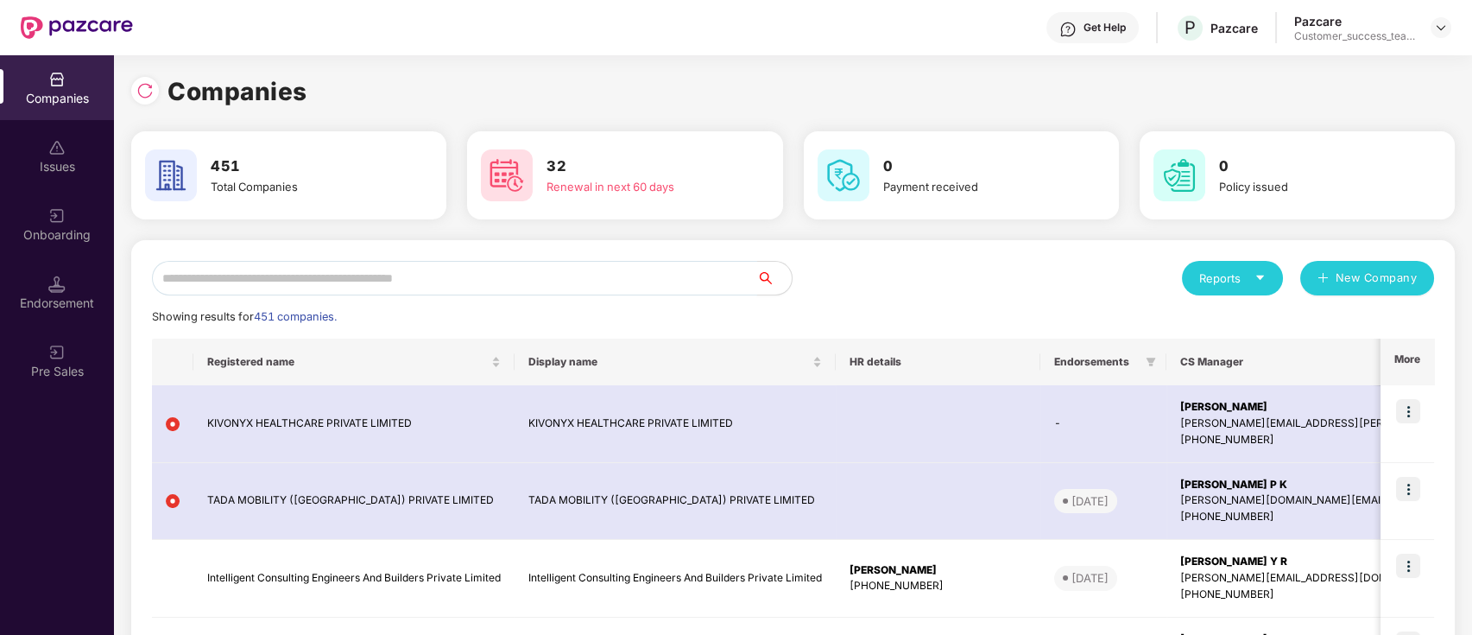
click at [705, 280] on input "text" at bounding box center [454, 278] width 605 height 35
